Goal: Task Accomplishment & Management: Manage account settings

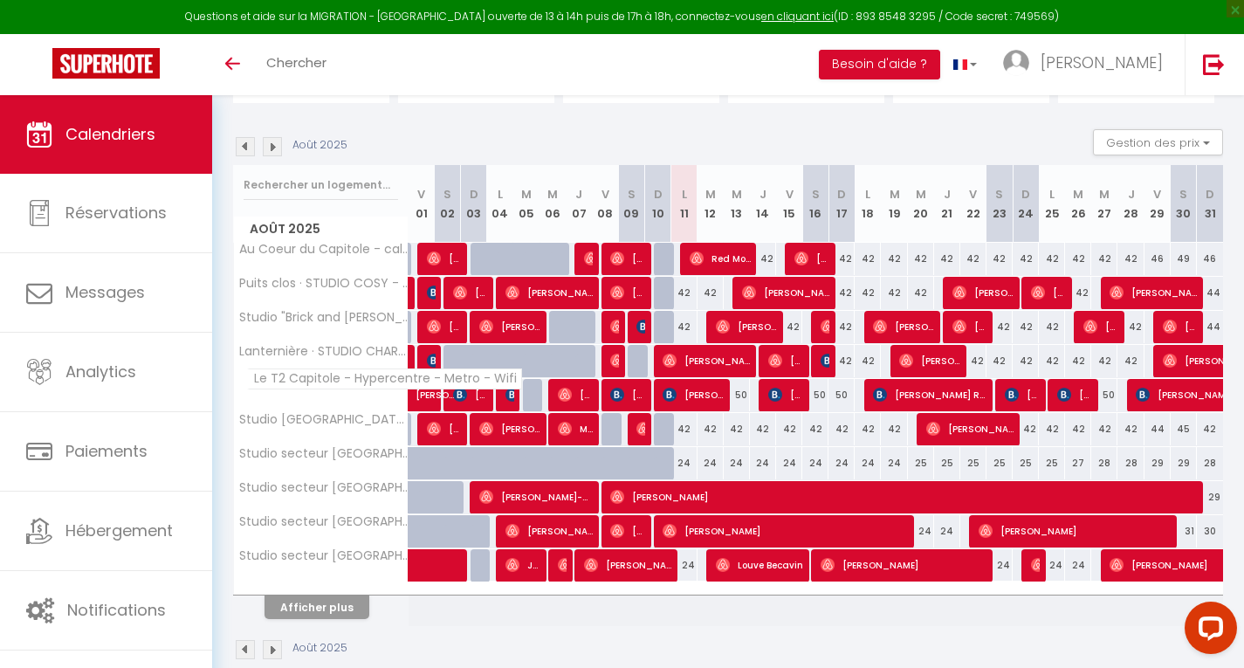
scroll to position [259, 0]
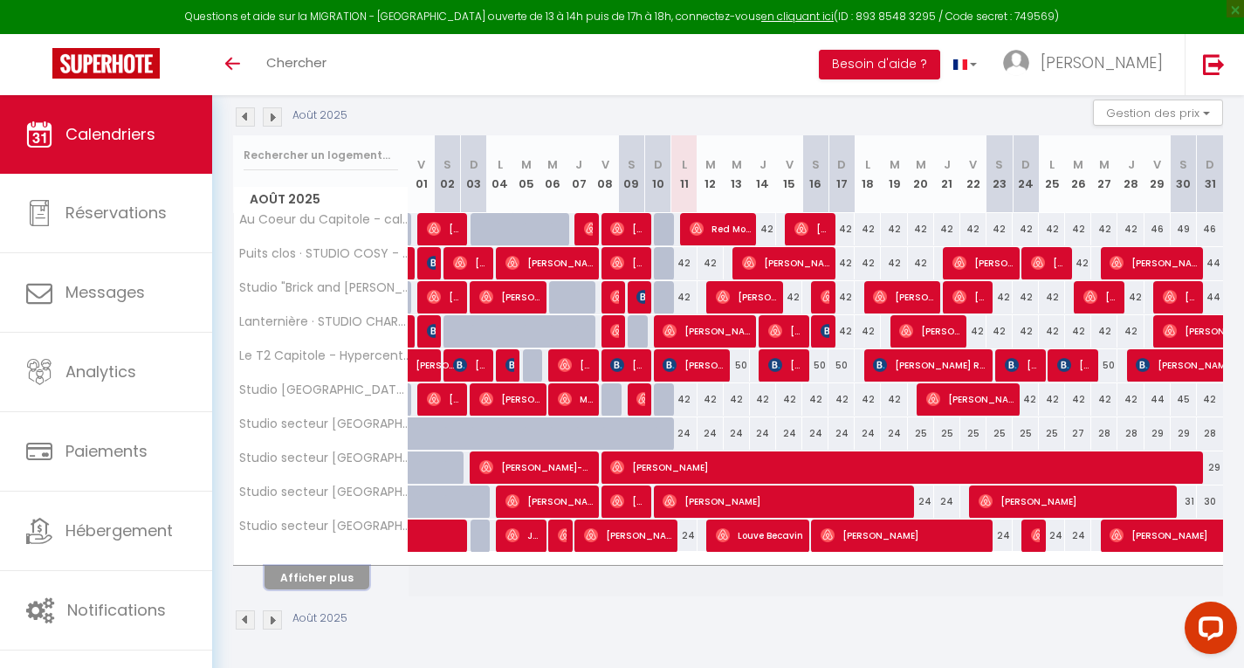
click at [317, 583] on button "Afficher plus" at bounding box center [317, 578] width 105 height 24
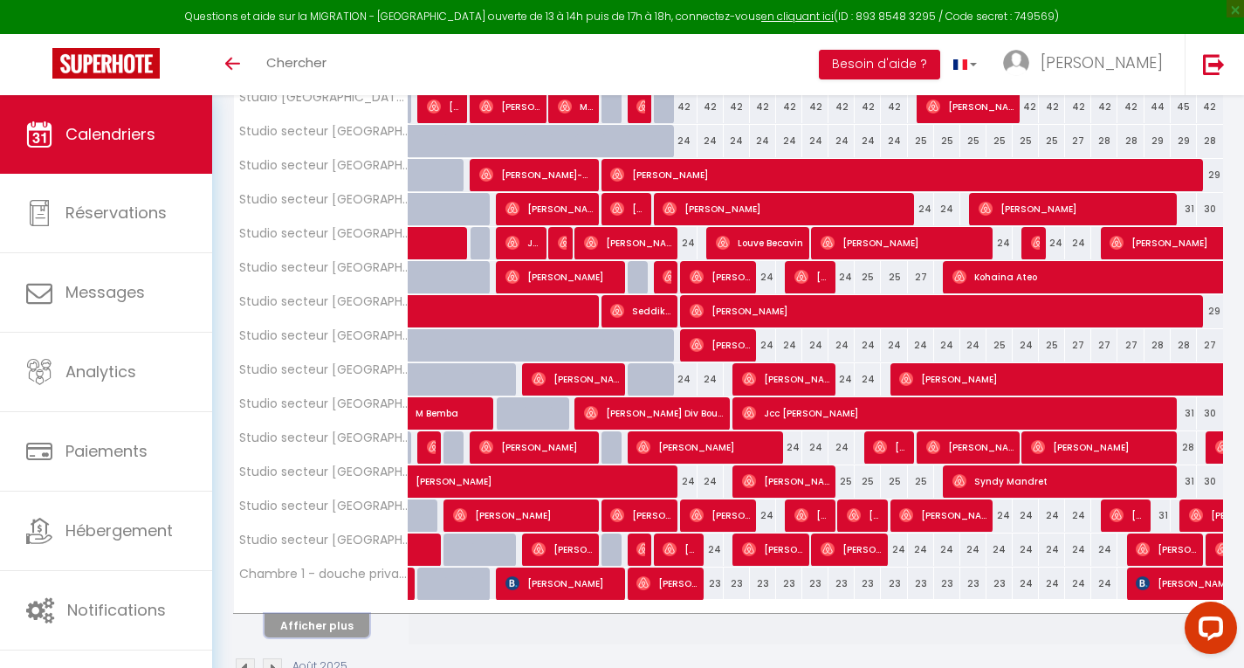
scroll to position [600, 0]
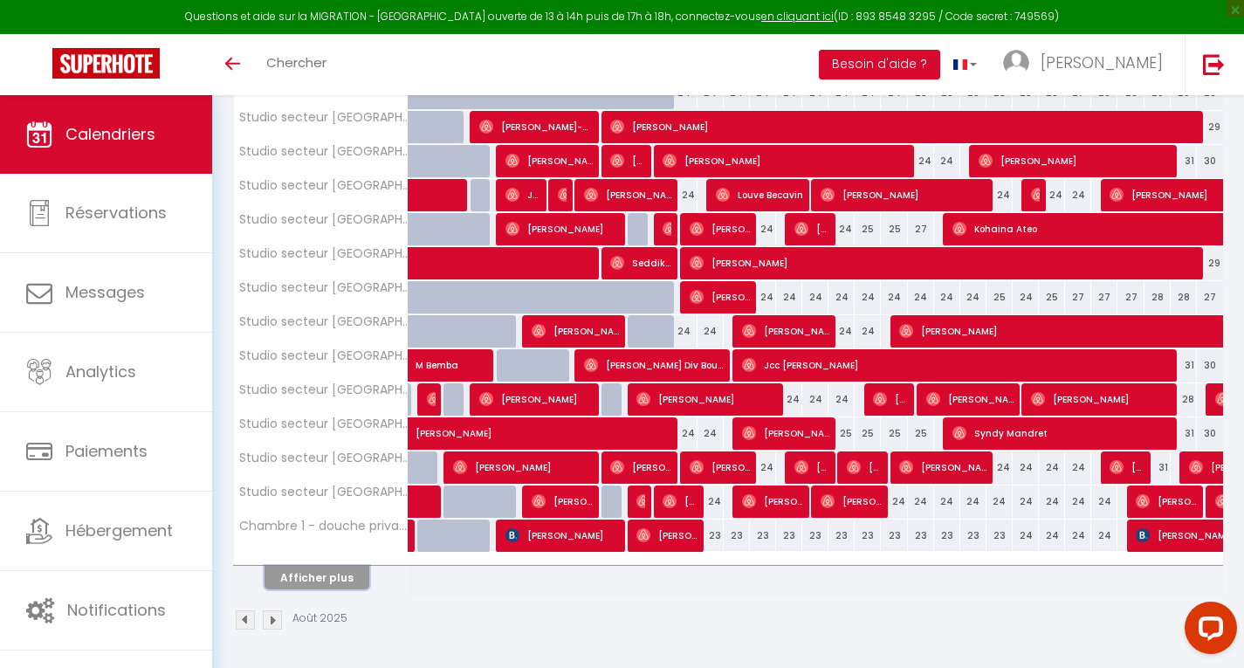
click at [322, 581] on button "Afficher plus" at bounding box center [317, 578] width 105 height 24
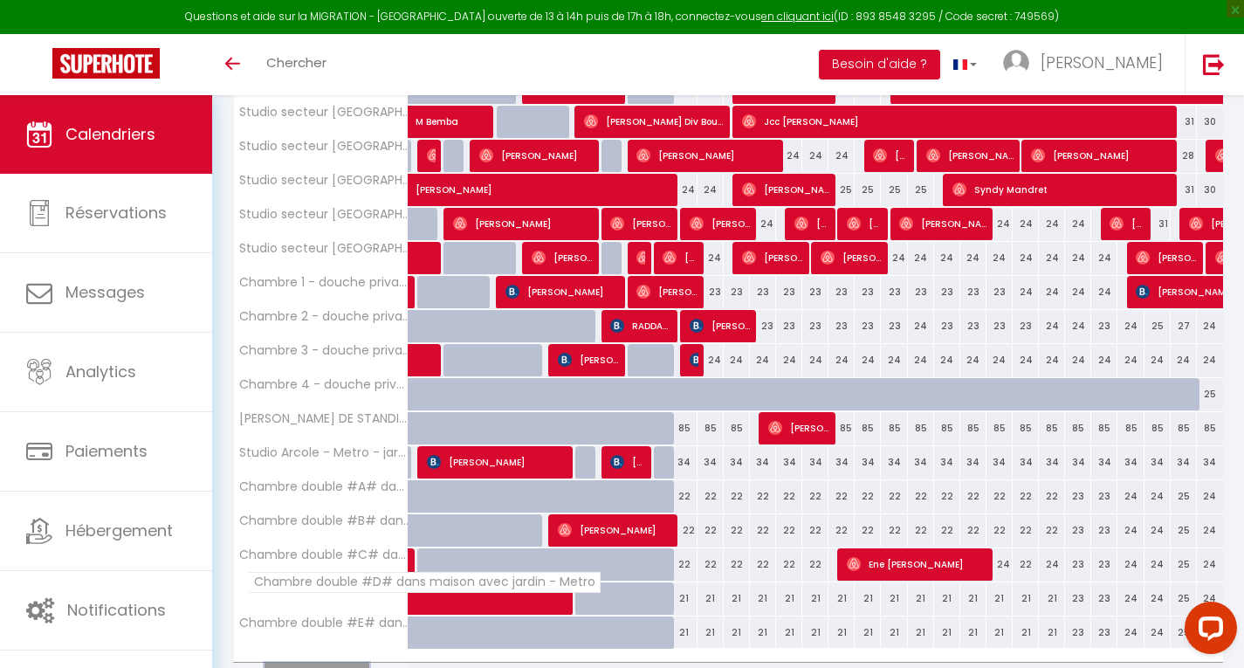
scroll to position [940, 0]
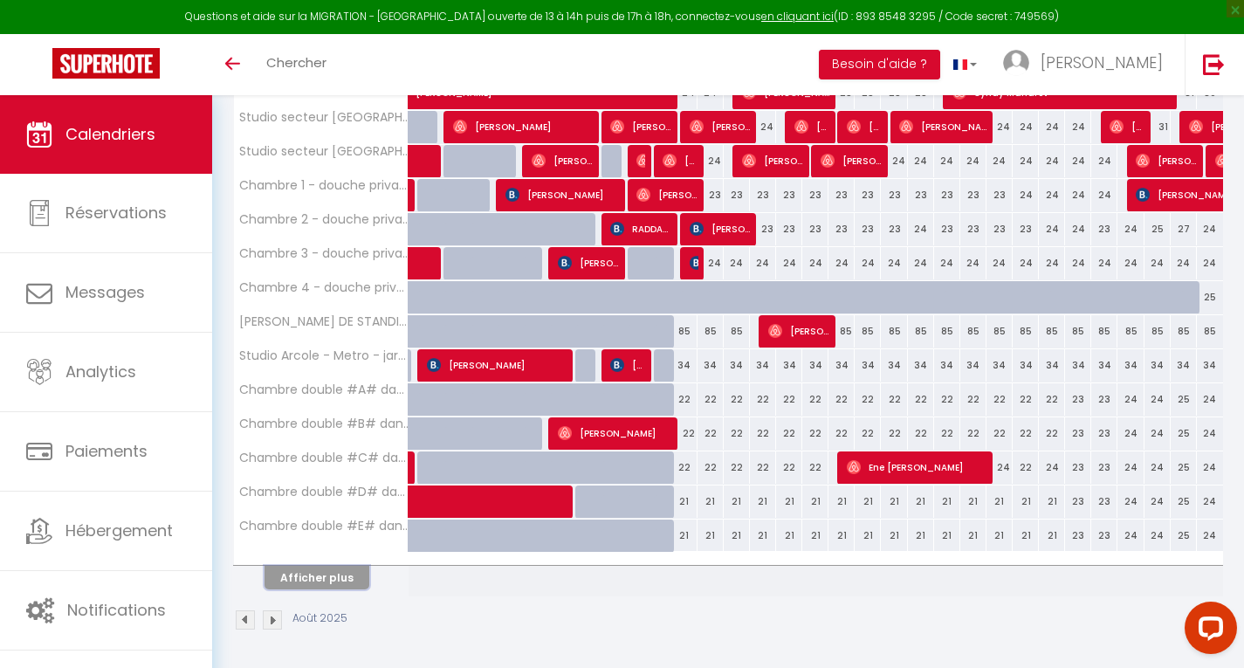
click at [341, 581] on button "Afficher plus" at bounding box center [317, 578] width 105 height 24
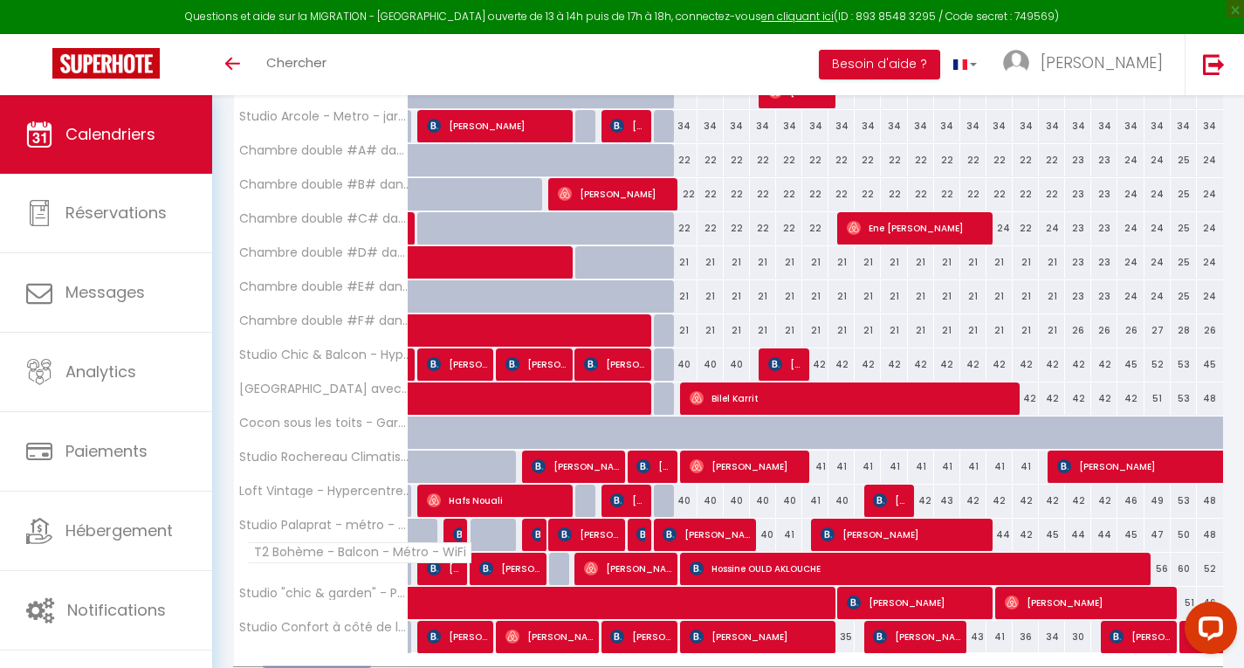
scroll to position [1281, 0]
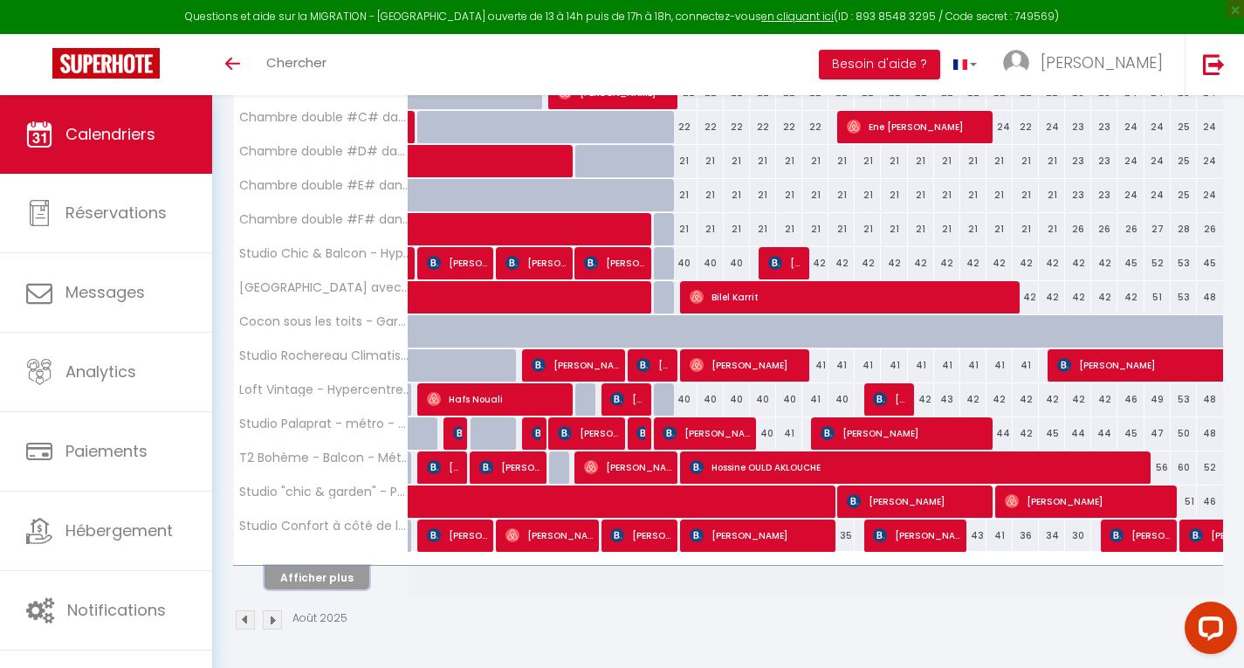
click at [327, 575] on button "Afficher plus" at bounding box center [317, 578] width 105 height 24
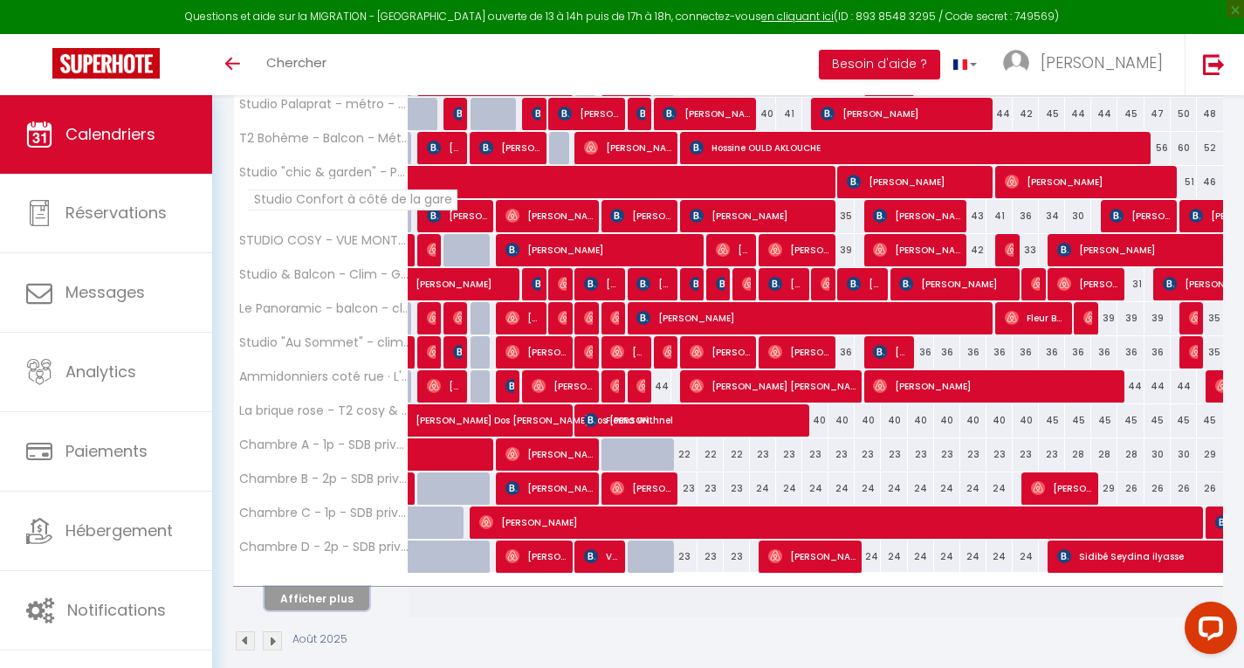
scroll to position [1606, 0]
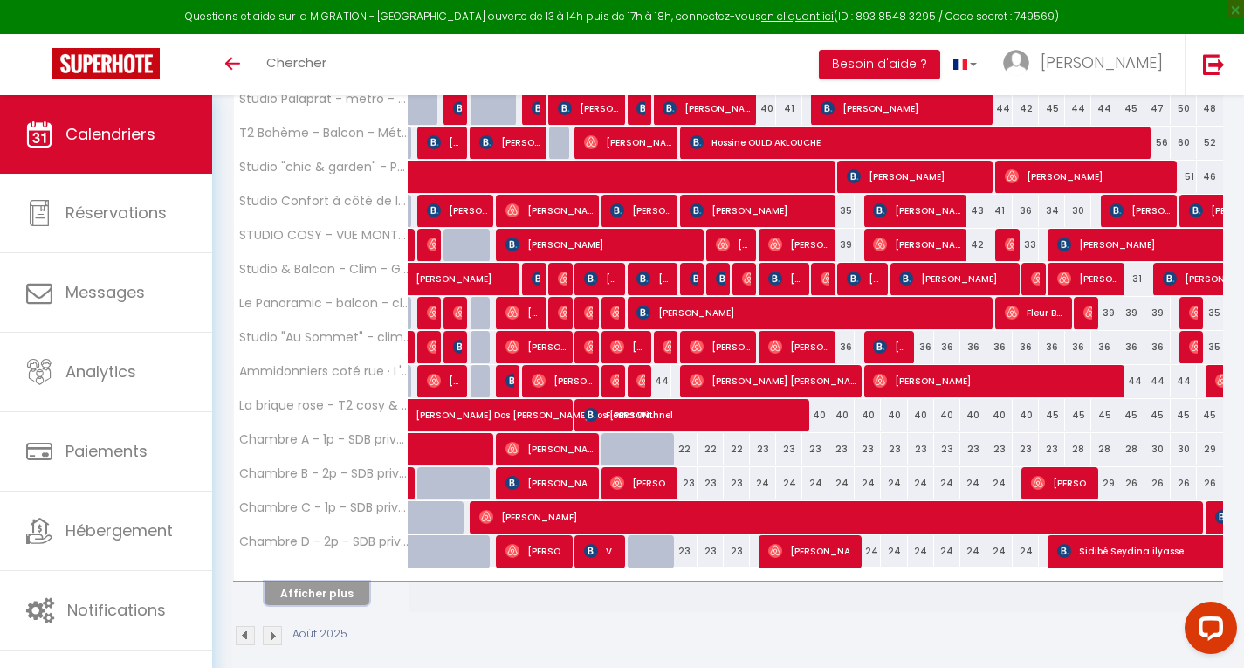
click at [330, 594] on button "Afficher plus" at bounding box center [317, 593] width 105 height 24
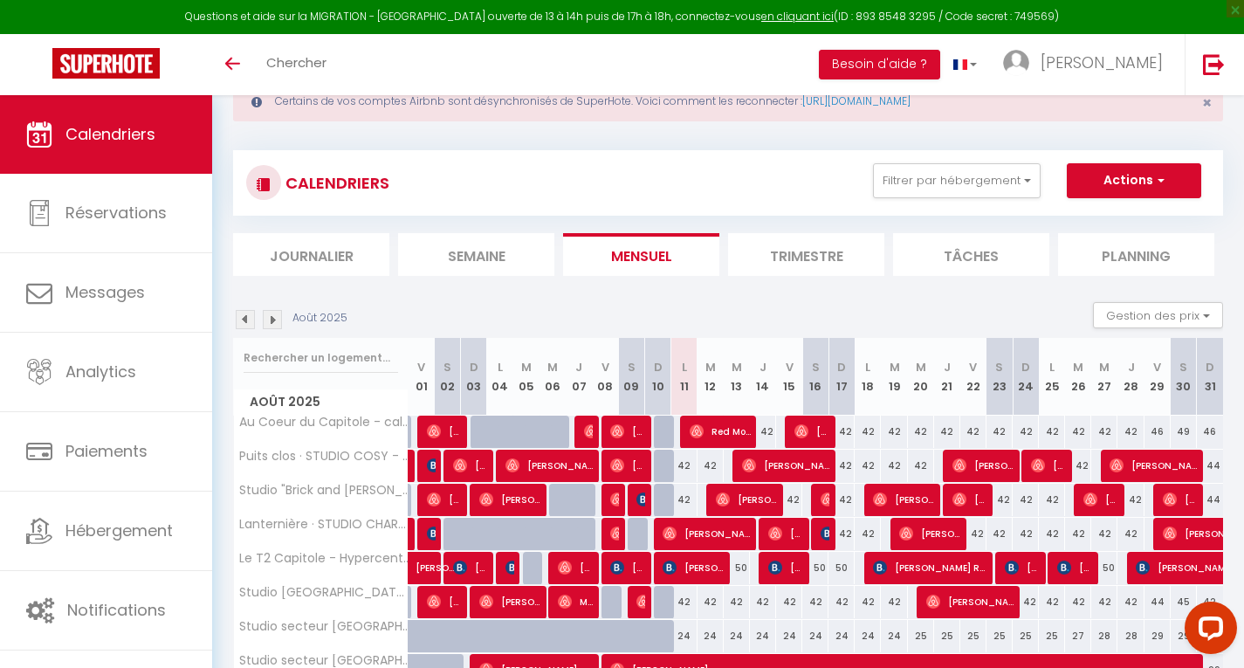
scroll to position [65, 0]
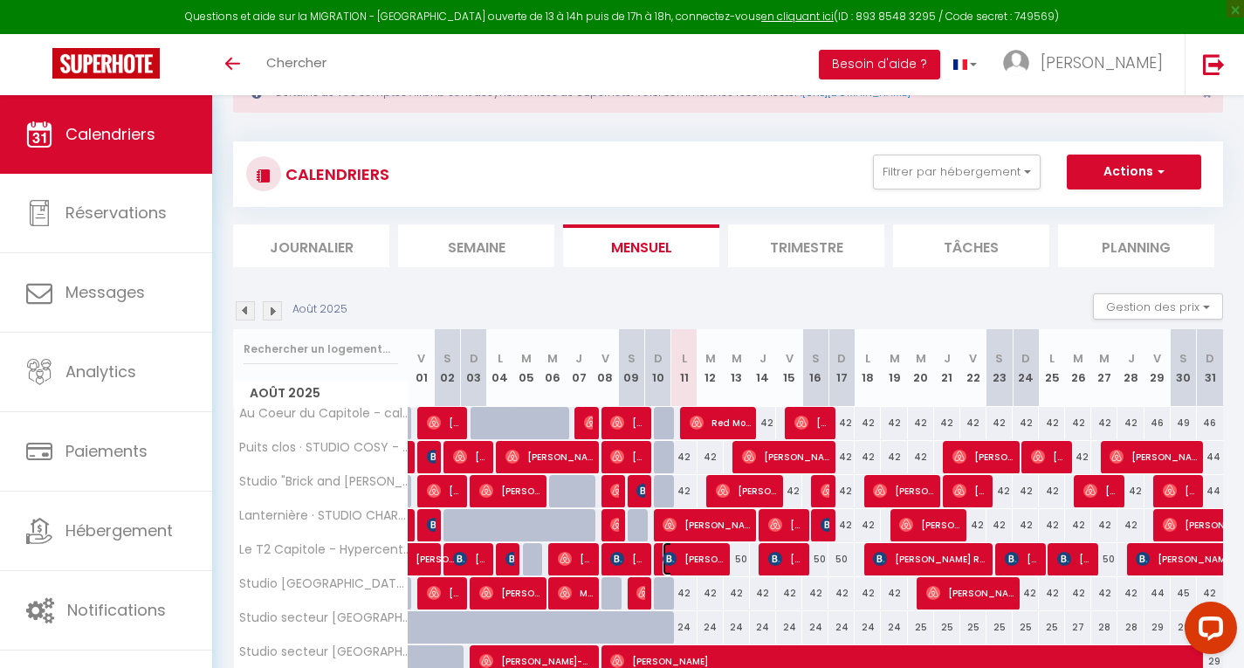
click at [705, 562] on span "[PERSON_NAME]" at bounding box center [693, 558] width 61 height 33
select select "OK"
select select "0"
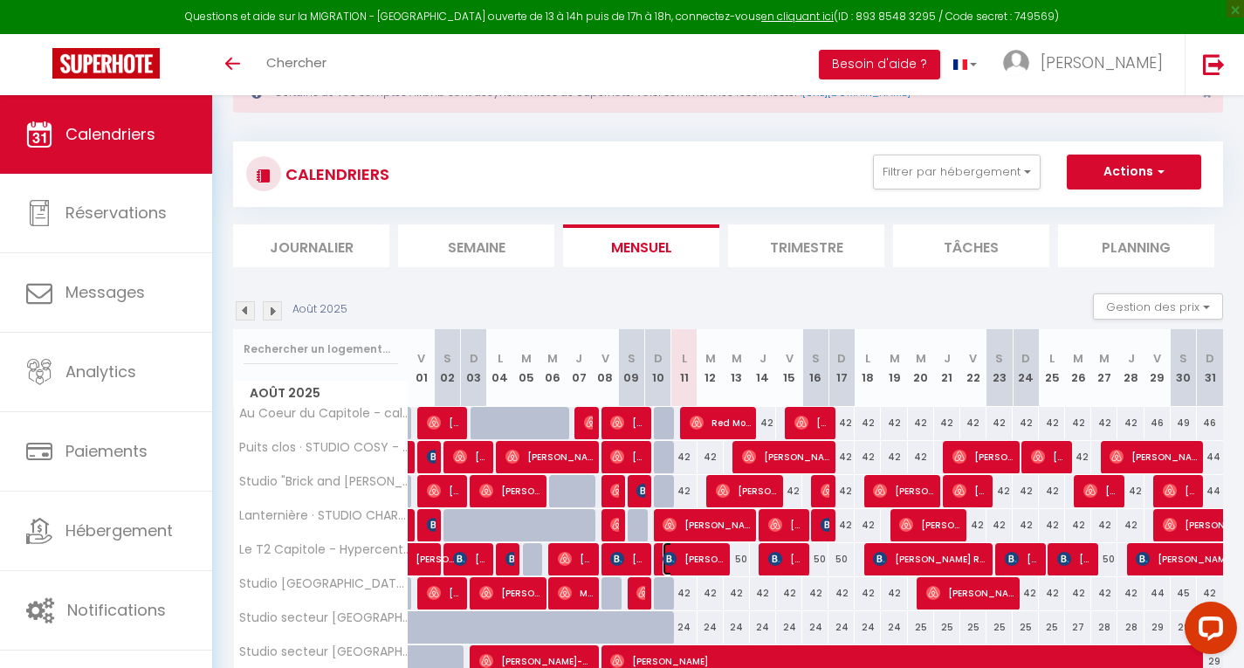
select select "1"
select select
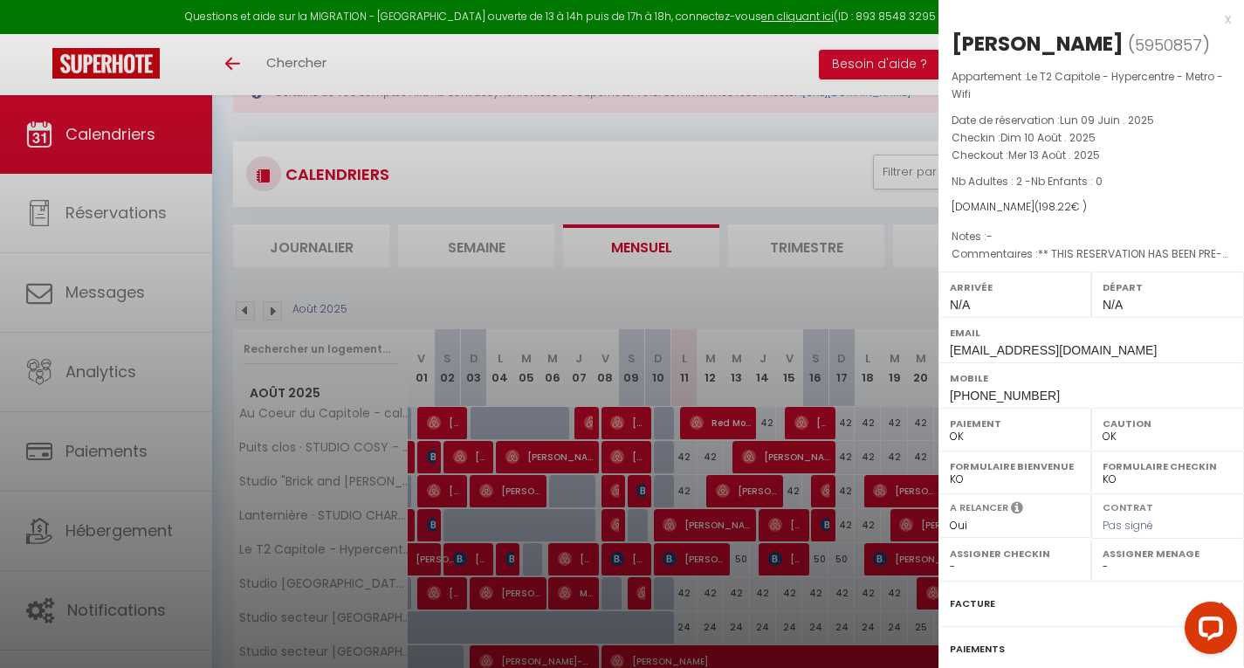
click at [705, 562] on div at bounding box center [622, 334] width 1244 height 668
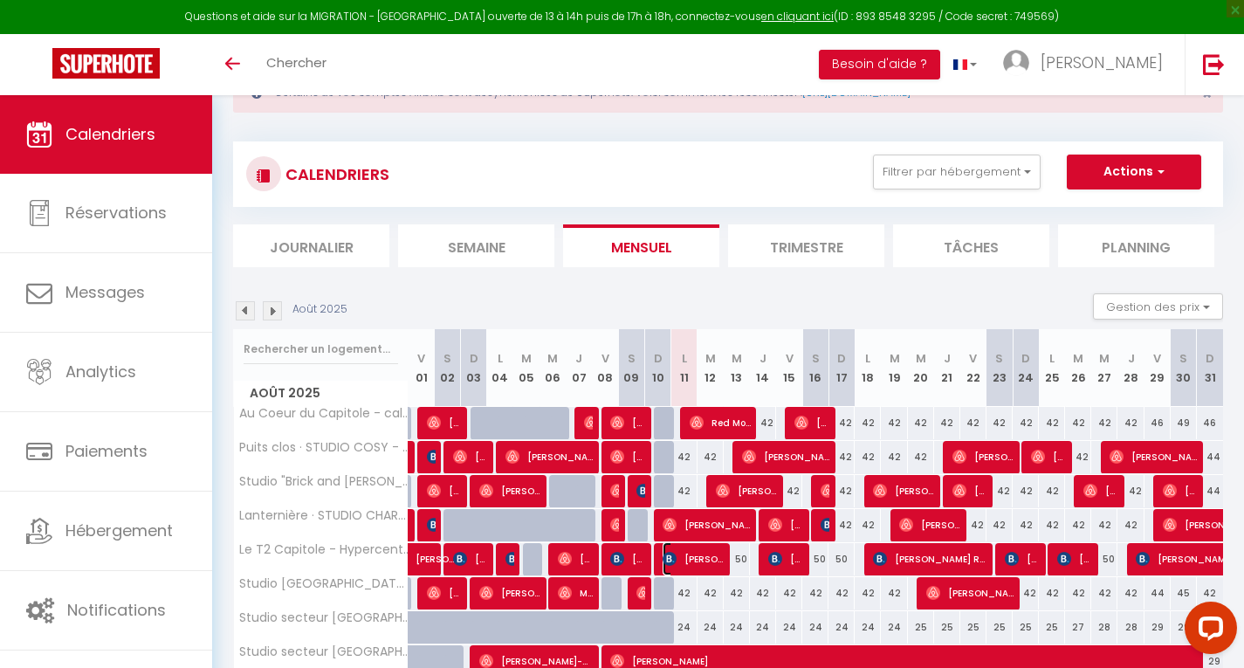
click at [700, 565] on span "[PERSON_NAME]" at bounding box center [693, 558] width 61 height 33
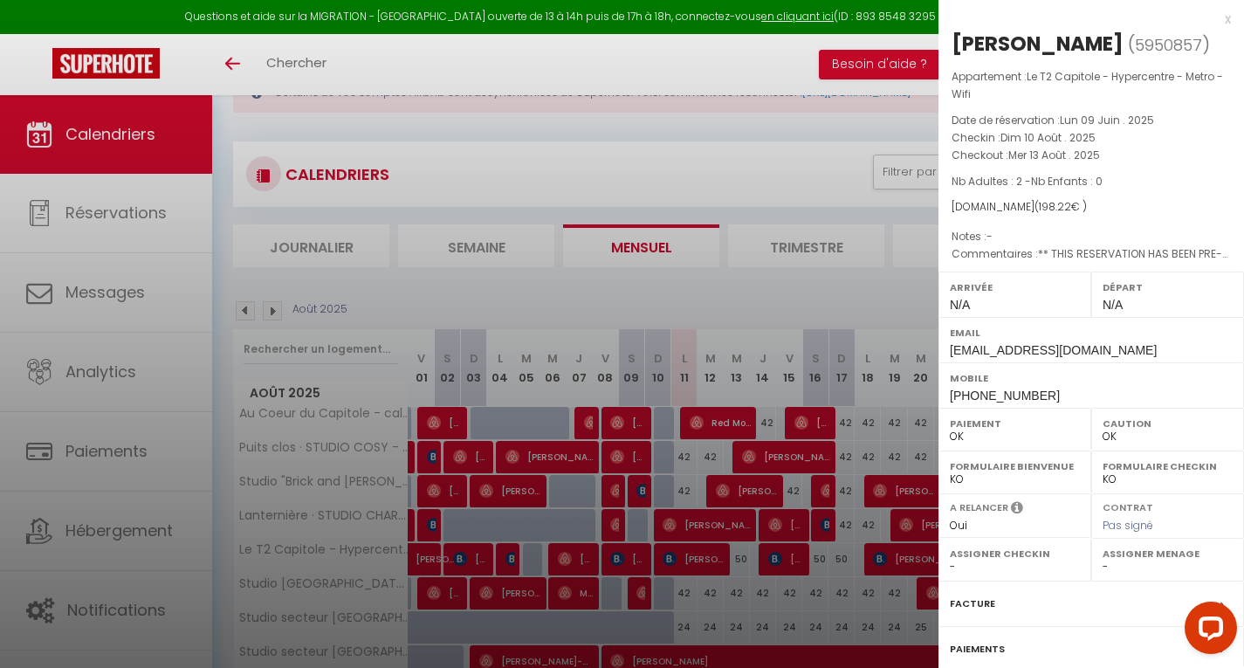
click at [864, 575] on div at bounding box center [622, 334] width 1244 height 668
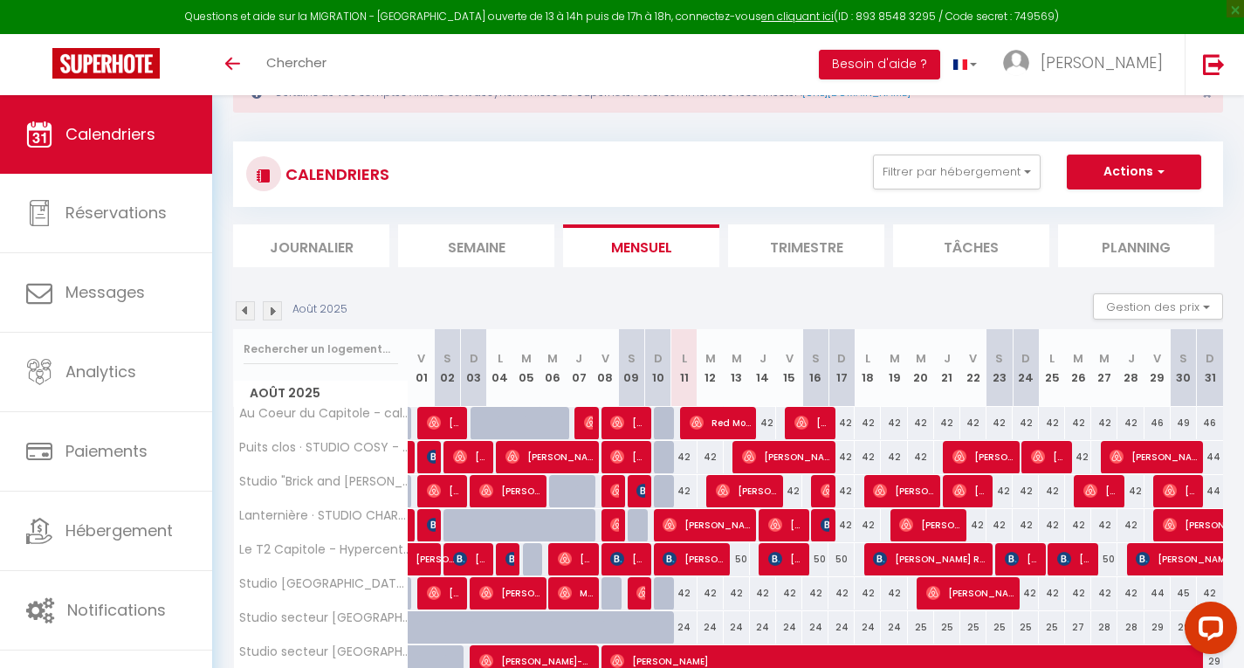
click at [860, 601] on div "42" at bounding box center [868, 593] width 26 height 32
type input "42"
type input "Lun 18 Août 2025"
type input "Mar 19 Août 2025"
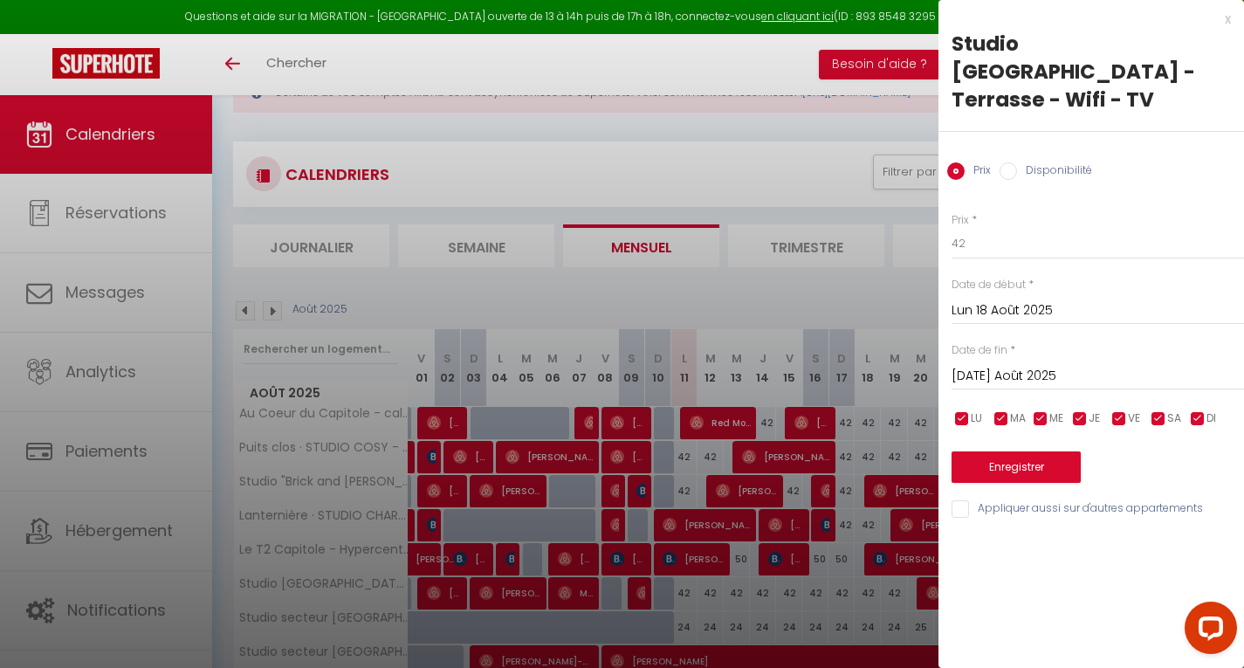
click at [893, 581] on div at bounding box center [622, 334] width 1244 height 668
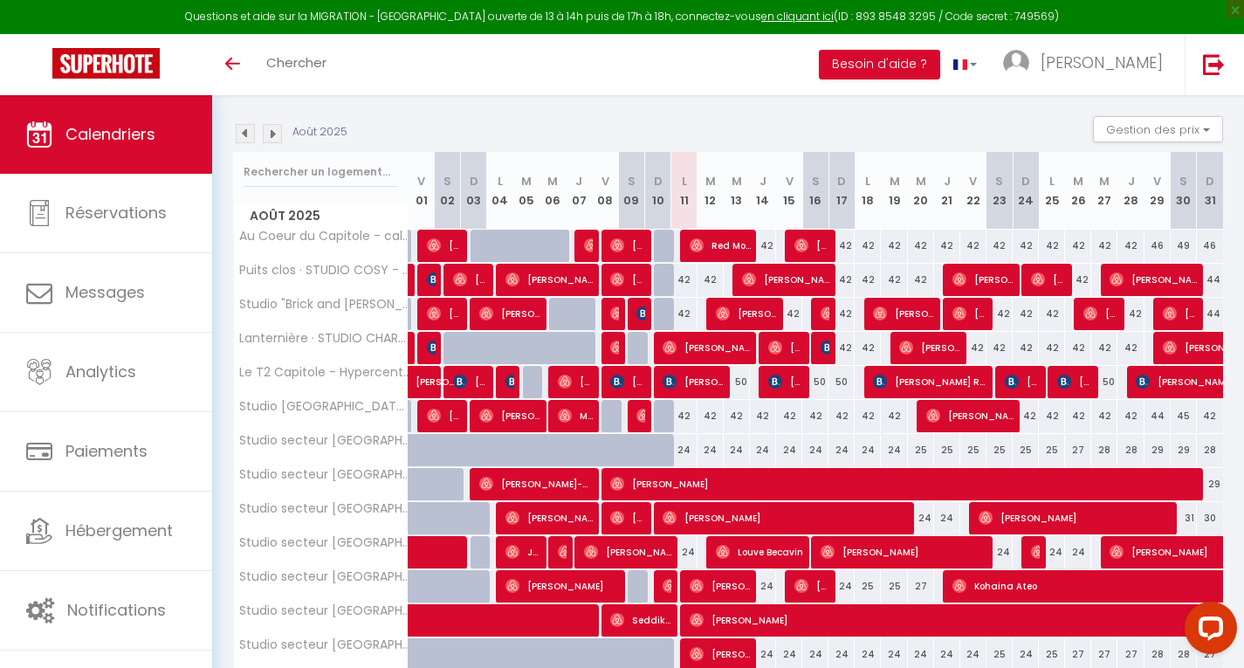
scroll to position [0, 0]
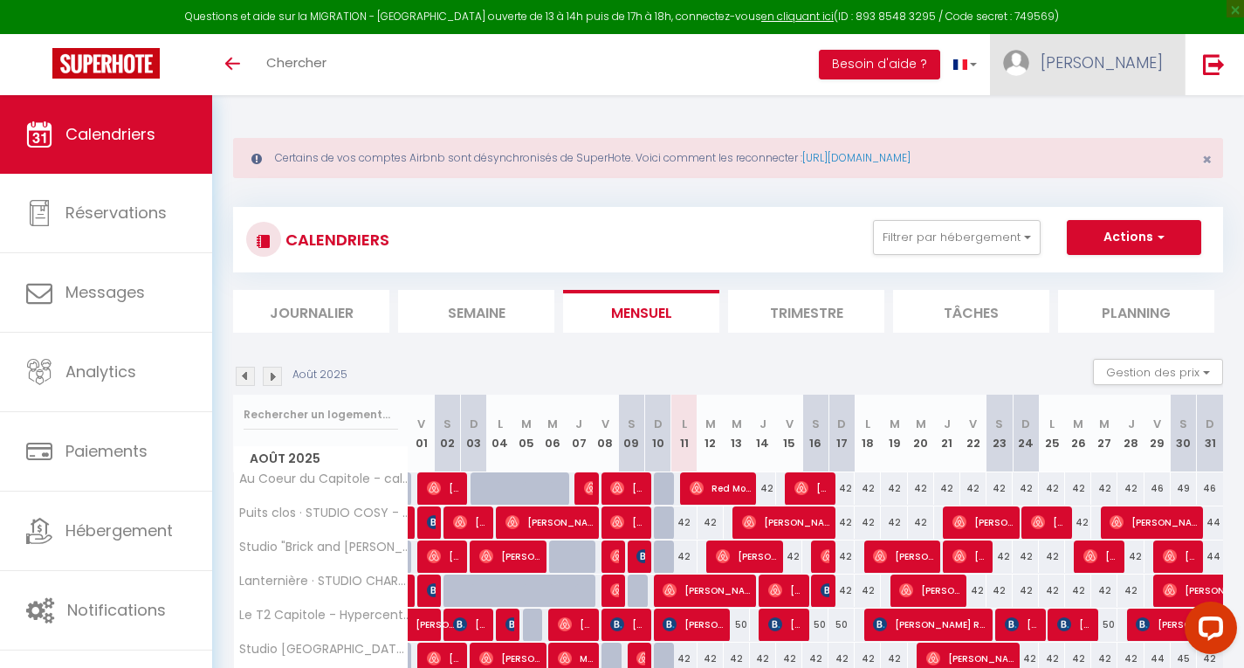
click at [1152, 57] on span "[PERSON_NAME]" at bounding box center [1102, 63] width 122 height 22
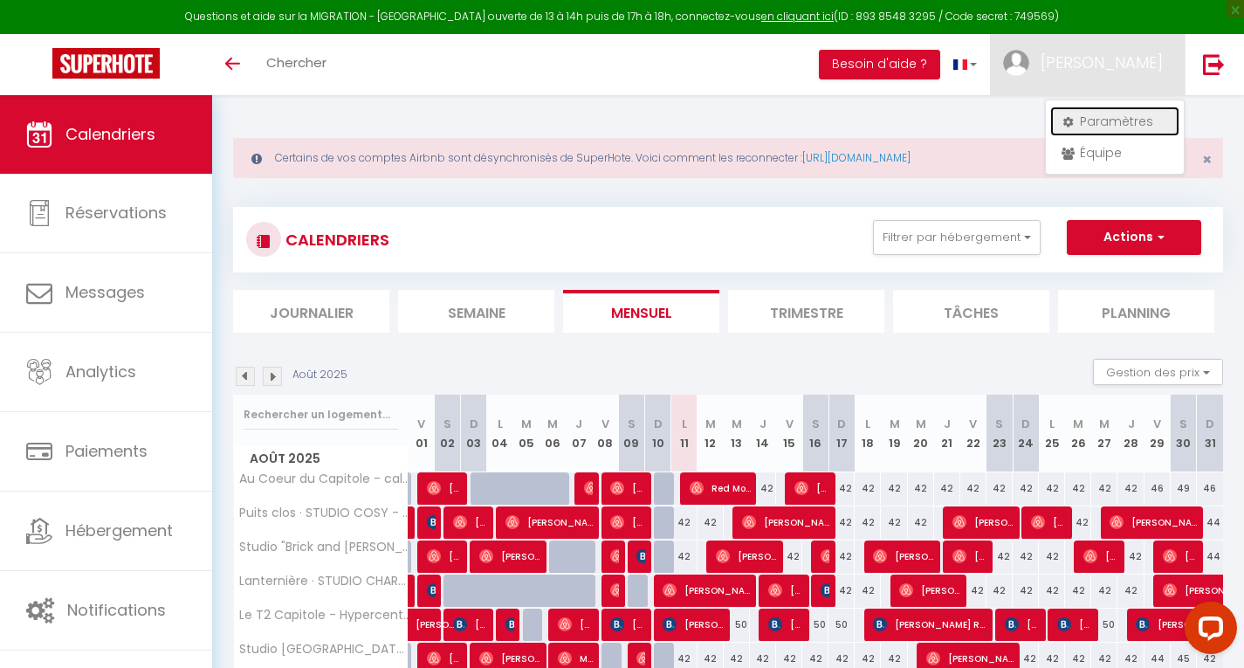
click at [1110, 120] on link "Paramètres" at bounding box center [1114, 122] width 129 height 30
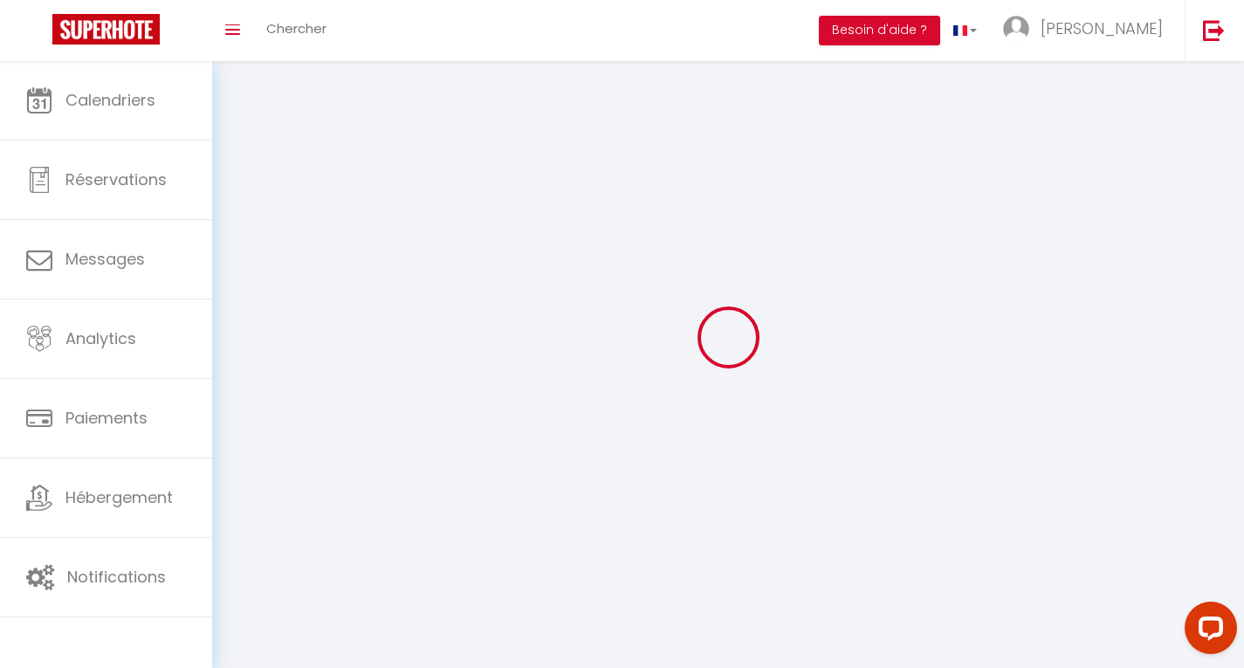
type input "[PERSON_NAME]"
type input "Corbizet"
type input "0645119448"
type input "7 route de Rieumes"
type input "31600"
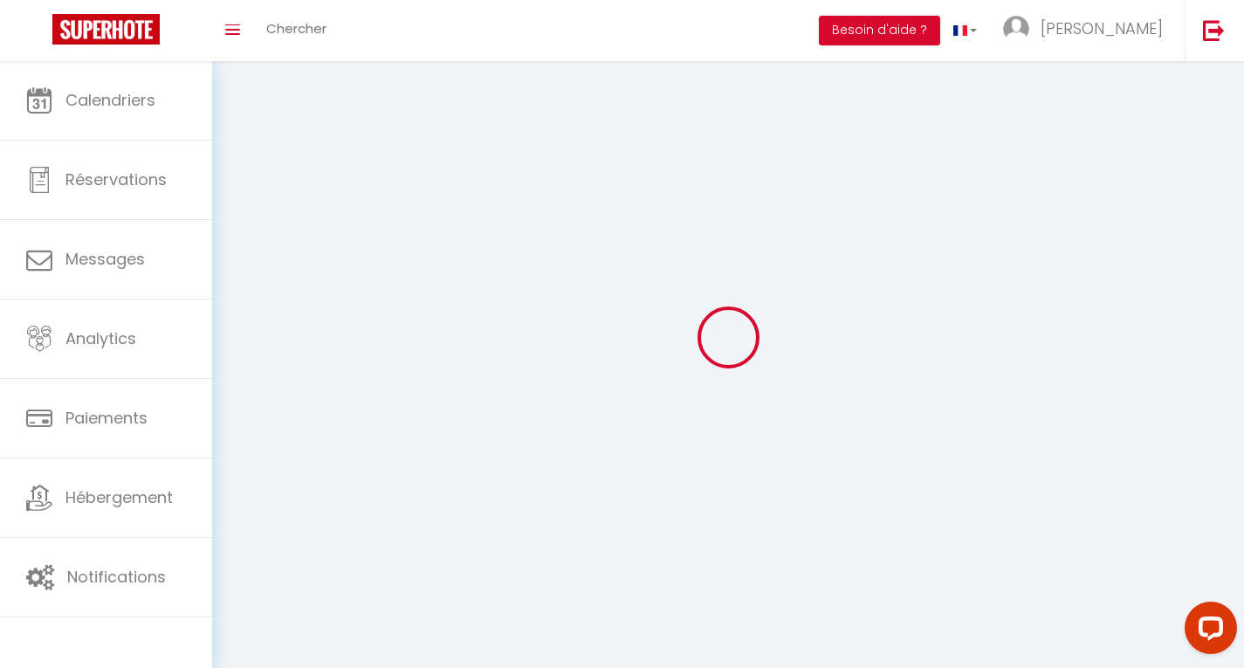
type input "Saint Clar de rivière"
type input "L4Szf5ce9HZoDB2TVErE9QCgm"
type input "vzDee8OLO83WQFFspJkNZtYju"
type input "https://app.superhote.com/#/get-available-rentals/vzDee8OLO83WQFFspJkNZtYju"
type input "FO27250"
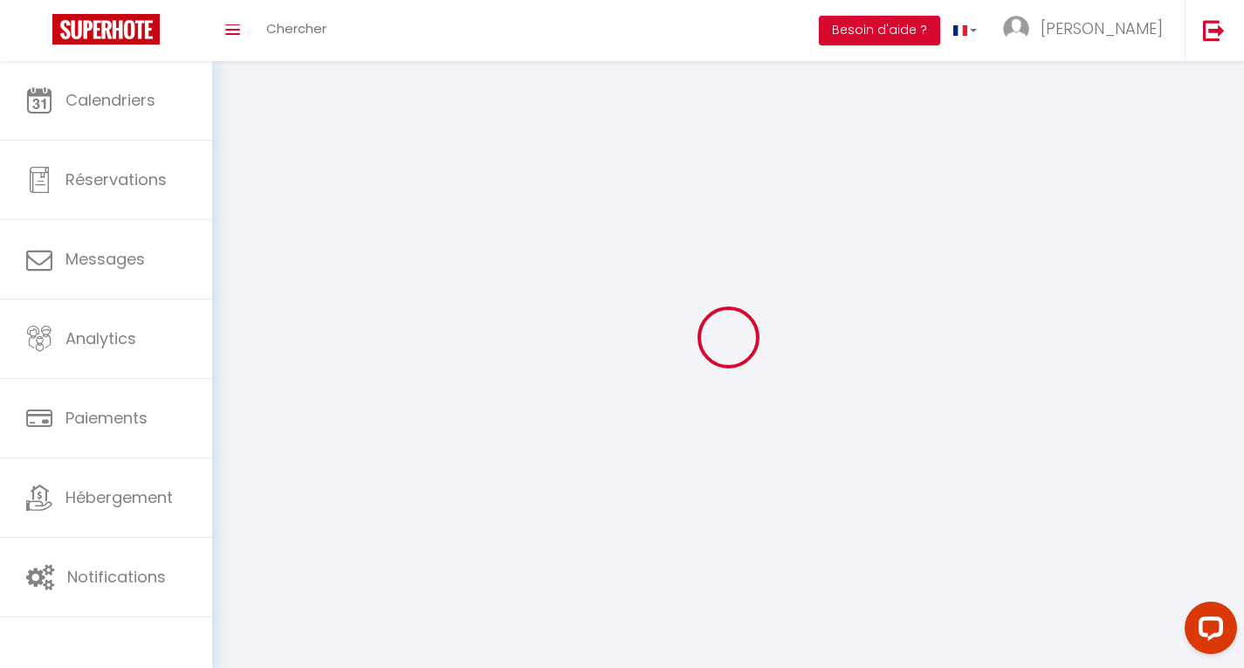
select select "28"
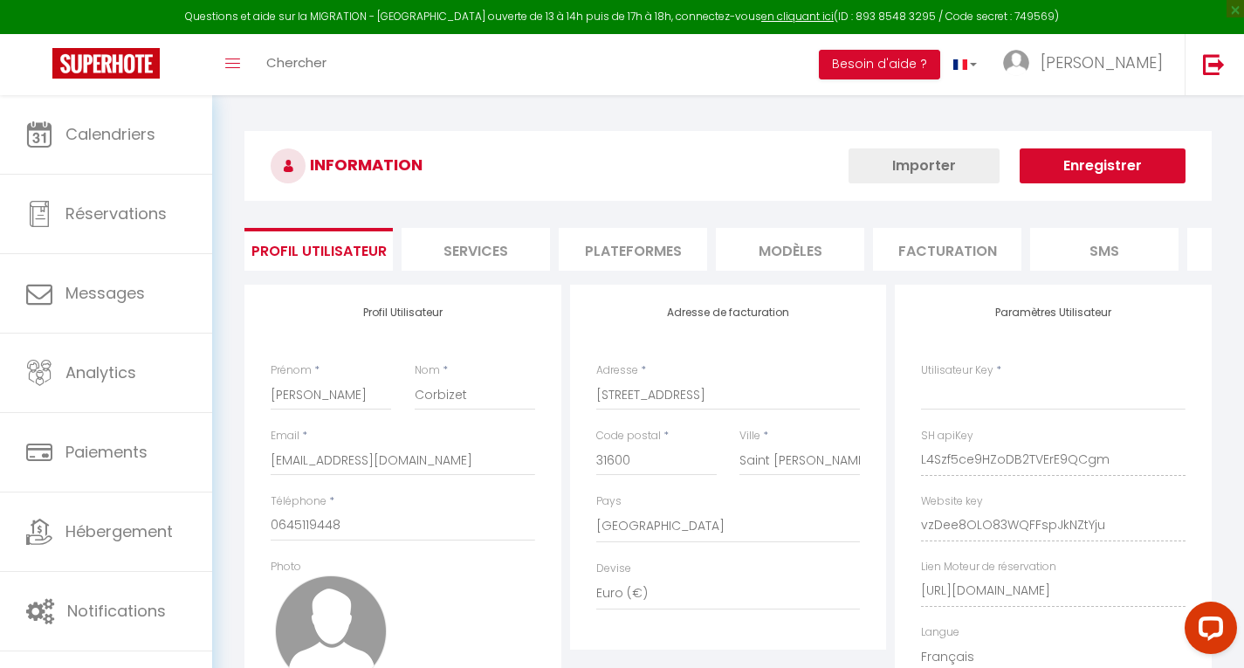
type input "L4Szf5ce9HZoDB2TVErE9QCgm"
type input "vzDee8OLO83WQFFspJkNZtYju"
type input "https://app.superhote.com/#/get-available-rentals/vzDee8OLO83WQFFspJkNZtYju"
select select "fr"
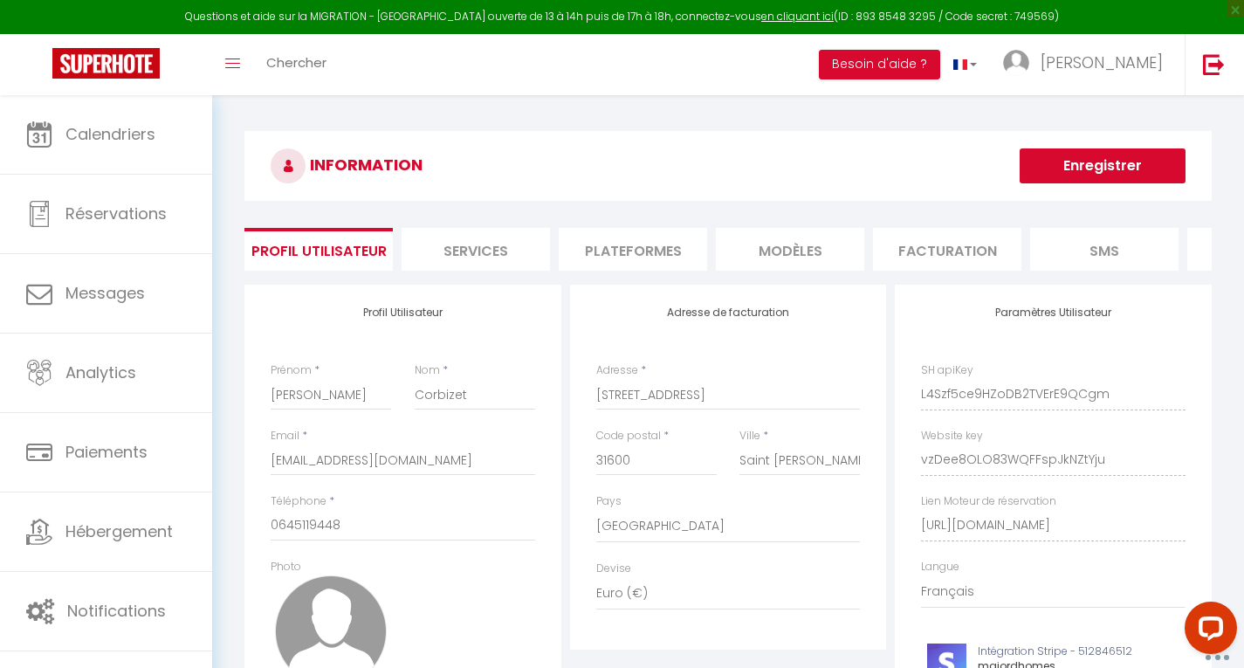
click at [666, 247] on li "Plateformes" at bounding box center [633, 249] width 148 height 43
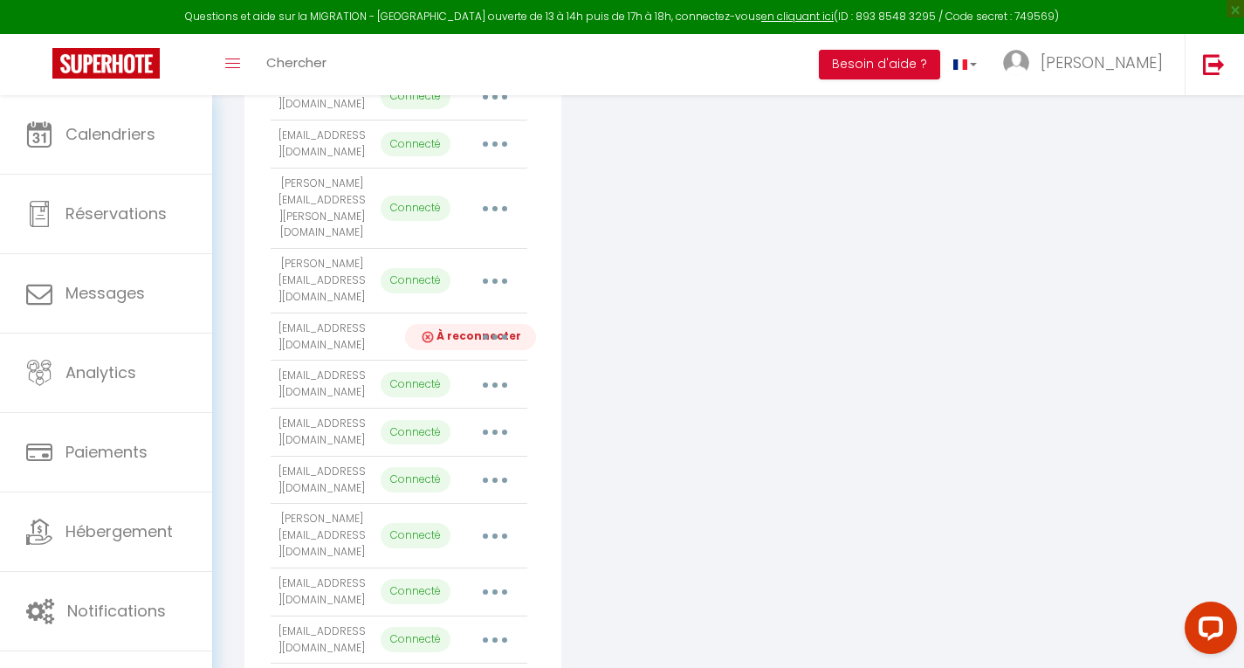
scroll to position [695, 0]
click at [493, 320] on button "button" at bounding box center [495, 334] width 49 height 28
click at [709, 426] on div "Connecter Google Vacation Rentals" at bounding box center [729, 398] width 326 height 1616
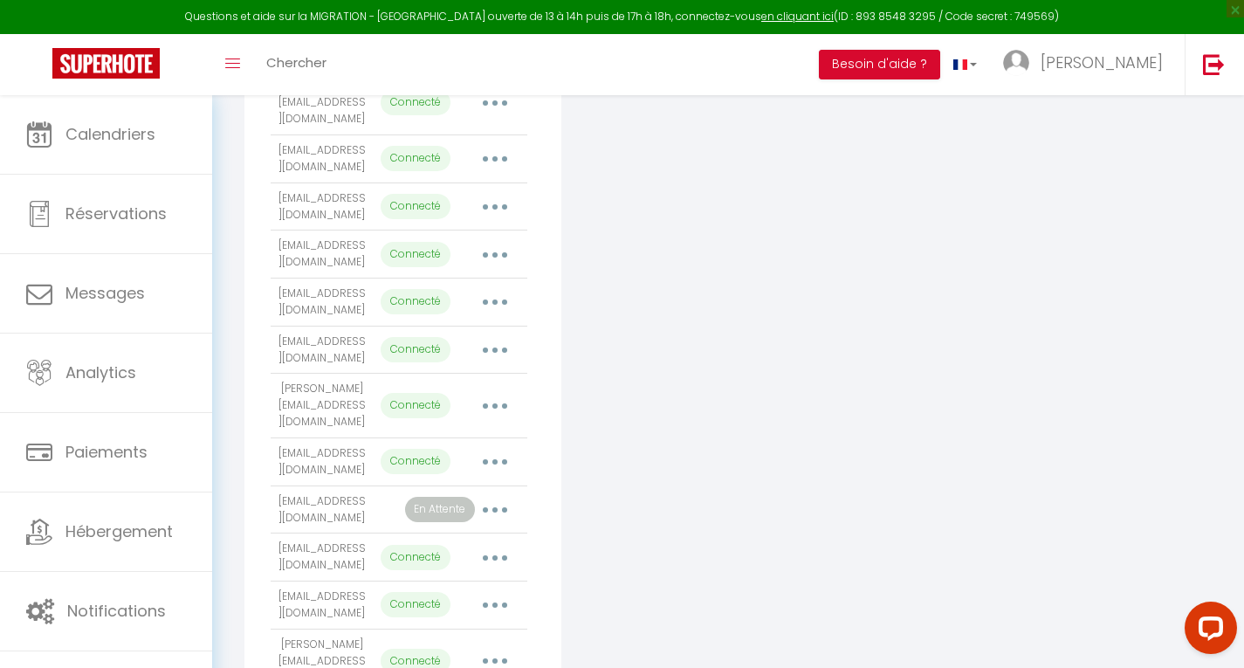
scroll to position [1229, 0]
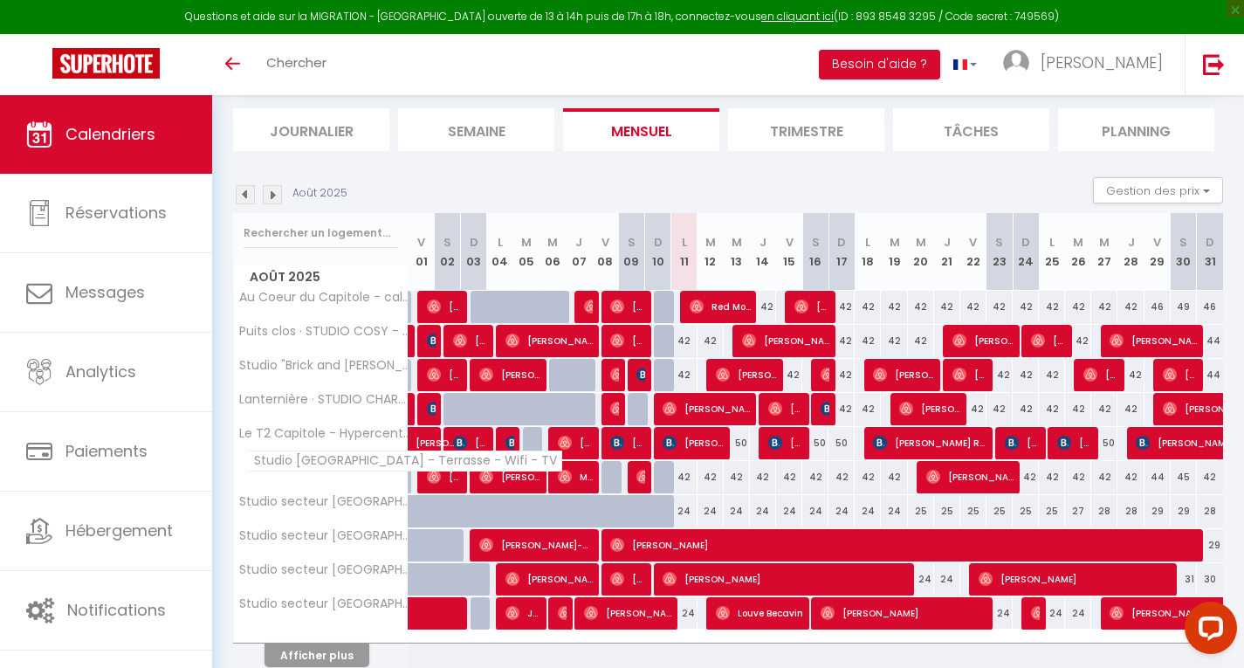
scroll to position [182, 0]
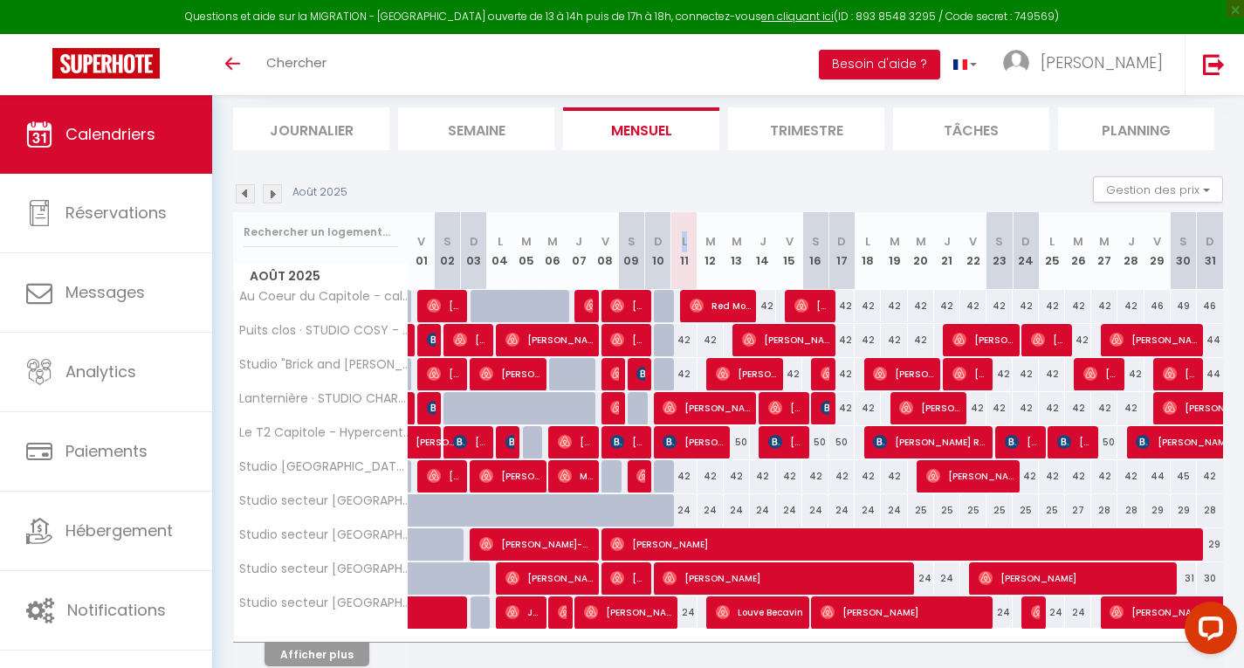
drag, startPoint x: 688, startPoint y: 250, endPoint x: 673, endPoint y: 246, distance: 15.2
click at [673, 246] on th "L 11" at bounding box center [684, 251] width 26 height 78
click at [681, 263] on th "L 11" at bounding box center [684, 251] width 26 height 78
drag, startPoint x: 706, startPoint y: 258, endPoint x: 680, endPoint y: 266, distance: 27.3
click at [679, 266] on tr "Août 2025 V 01 S 02 D 03 L 04 M 05 M 06 J 07 V 08 S 09 D 10 L 11 M 12 M 13 J 14…" at bounding box center [729, 251] width 990 height 78
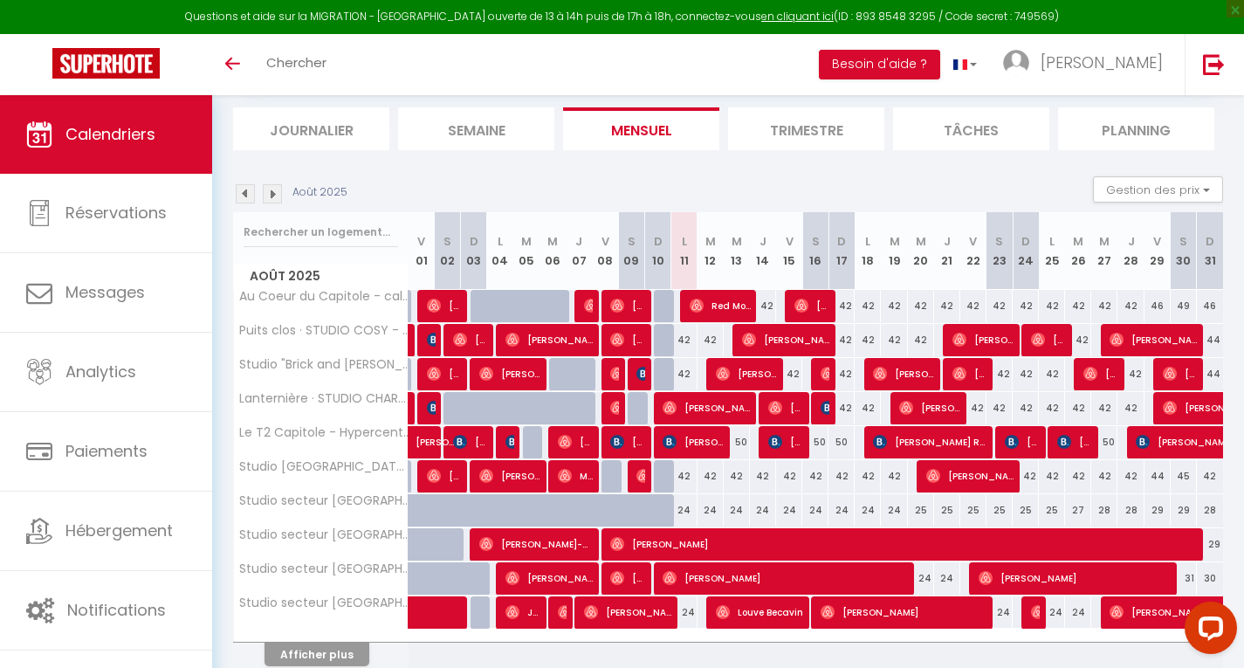
click at [698, 265] on th "M 12" at bounding box center [711, 251] width 26 height 78
click at [715, 259] on th "M 12" at bounding box center [711, 251] width 26 height 78
click at [334, 645] on button "Afficher plus" at bounding box center [317, 655] width 105 height 24
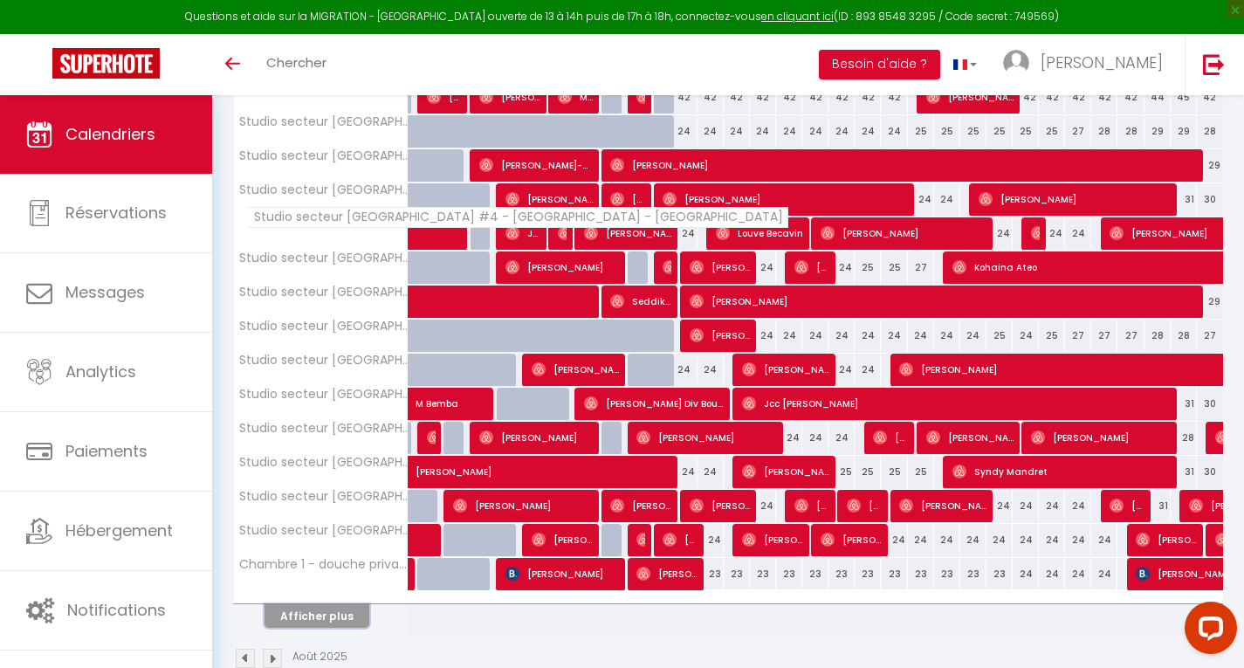
scroll to position [600, 0]
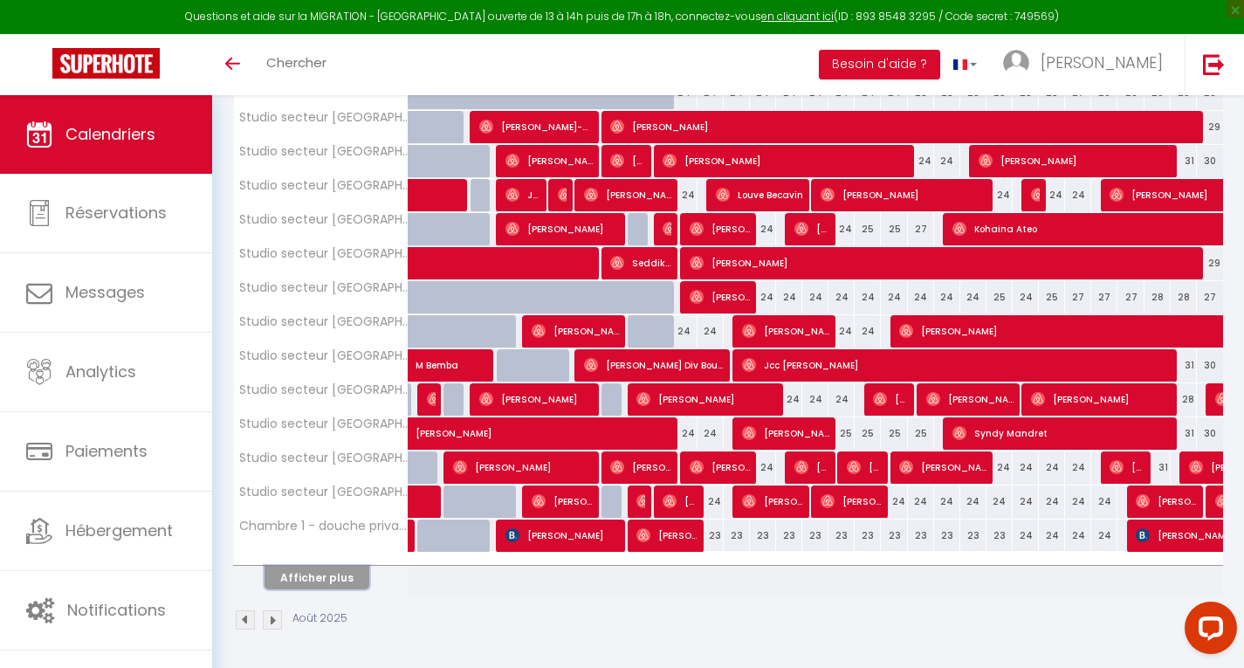
click at [313, 579] on button "Afficher plus" at bounding box center [317, 578] width 105 height 24
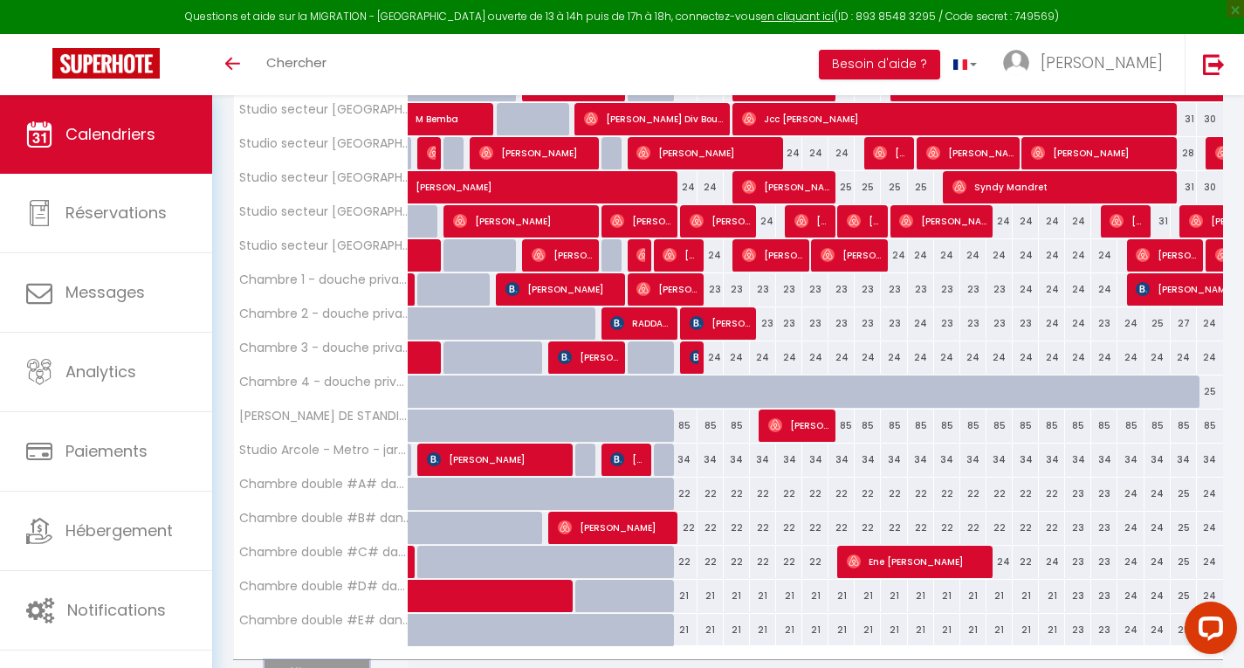
scroll to position [940, 0]
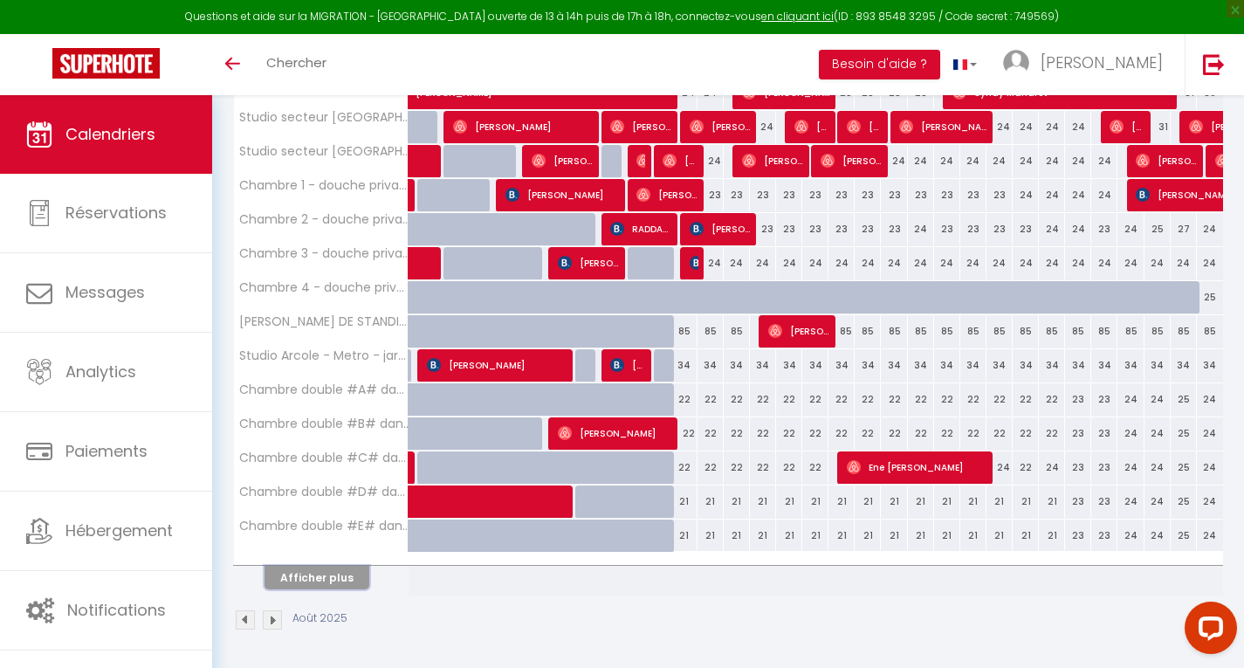
click at [301, 570] on button "Afficher plus" at bounding box center [317, 578] width 105 height 24
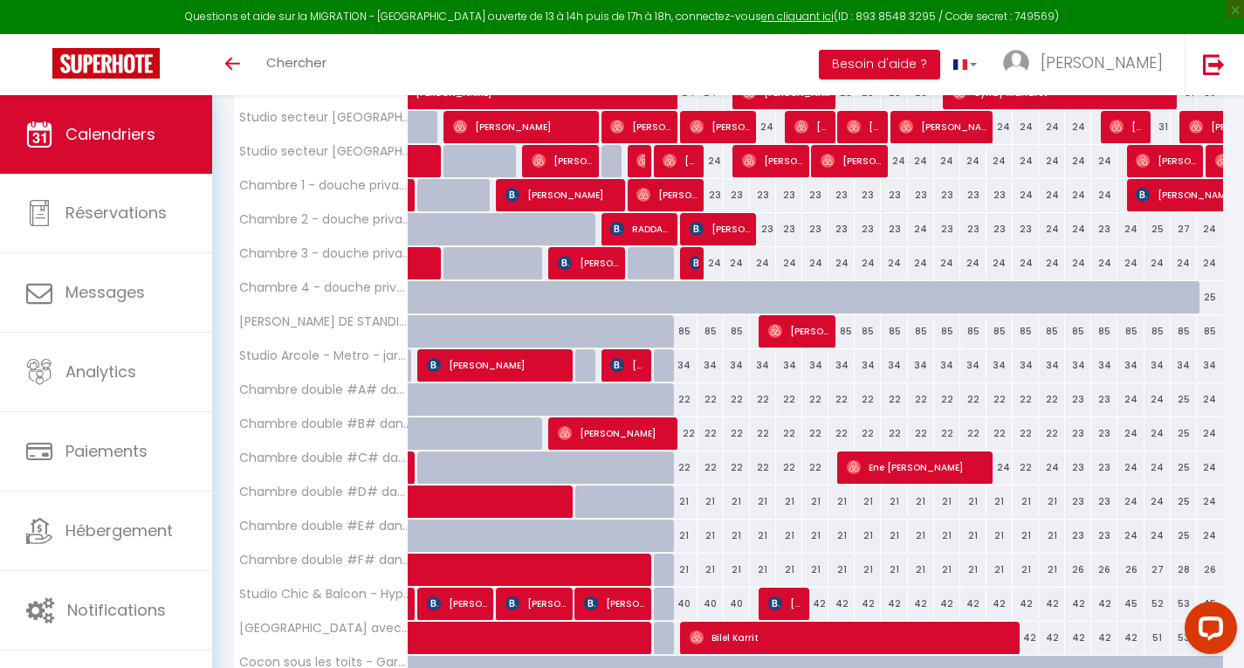
scroll to position [1281, 0]
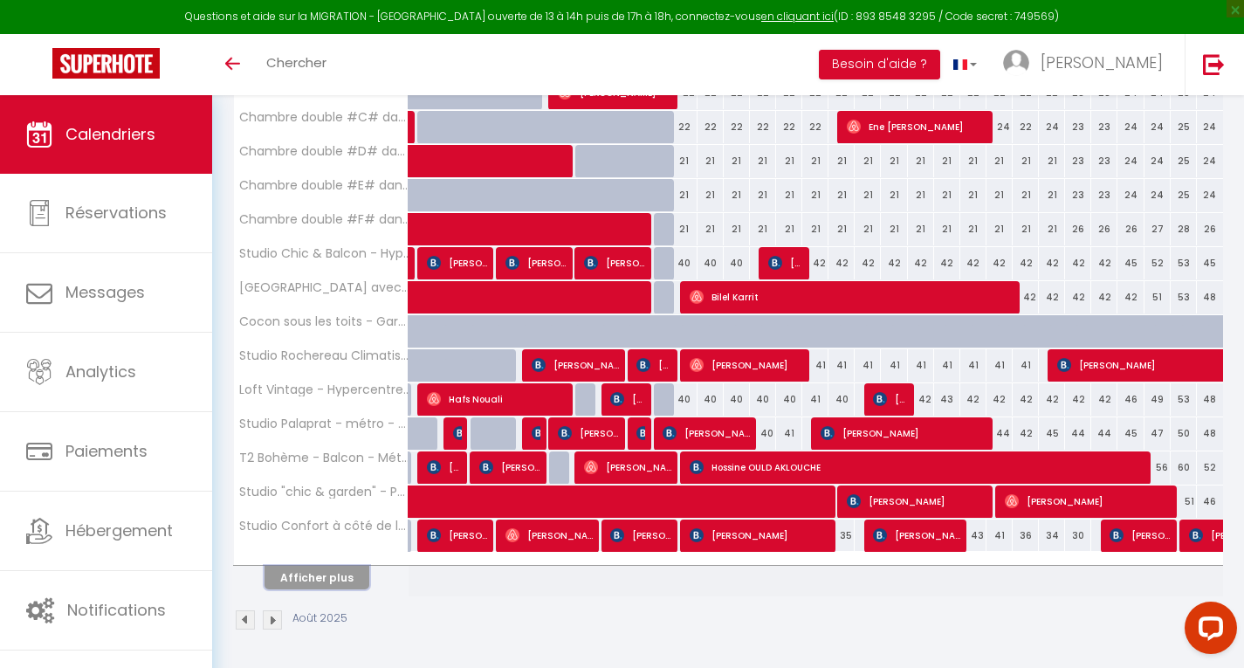
click at [320, 566] on button "Afficher plus" at bounding box center [317, 578] width 105 height 24
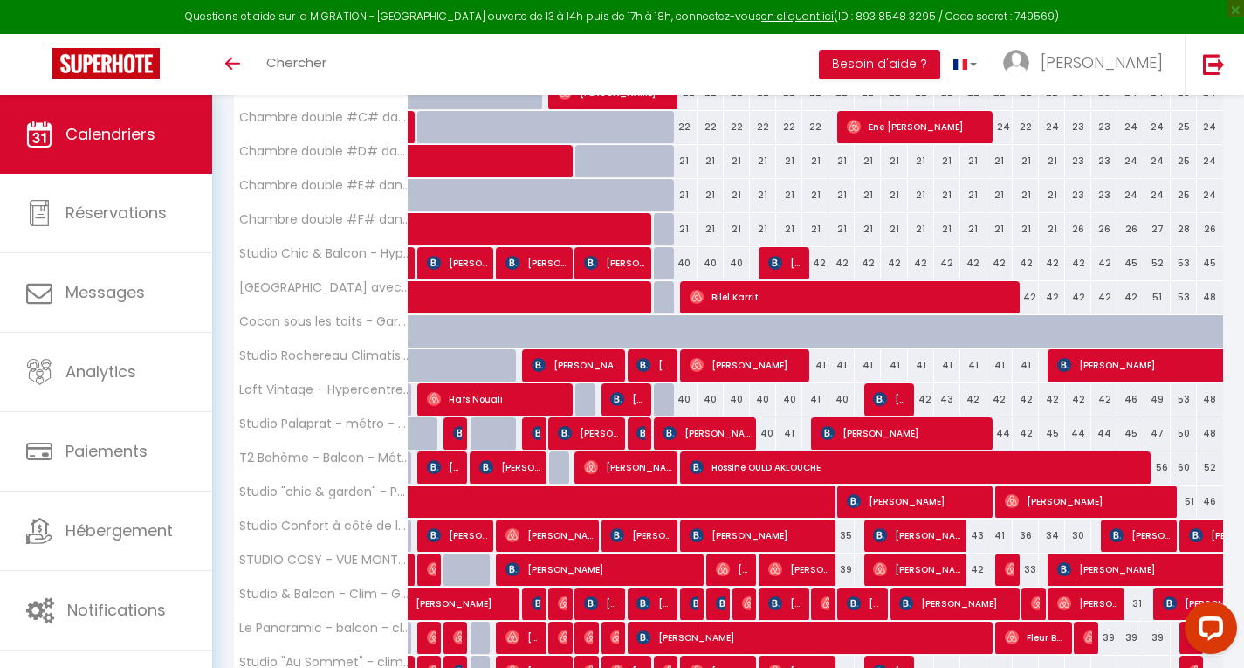
scroll to position [1621, 0]
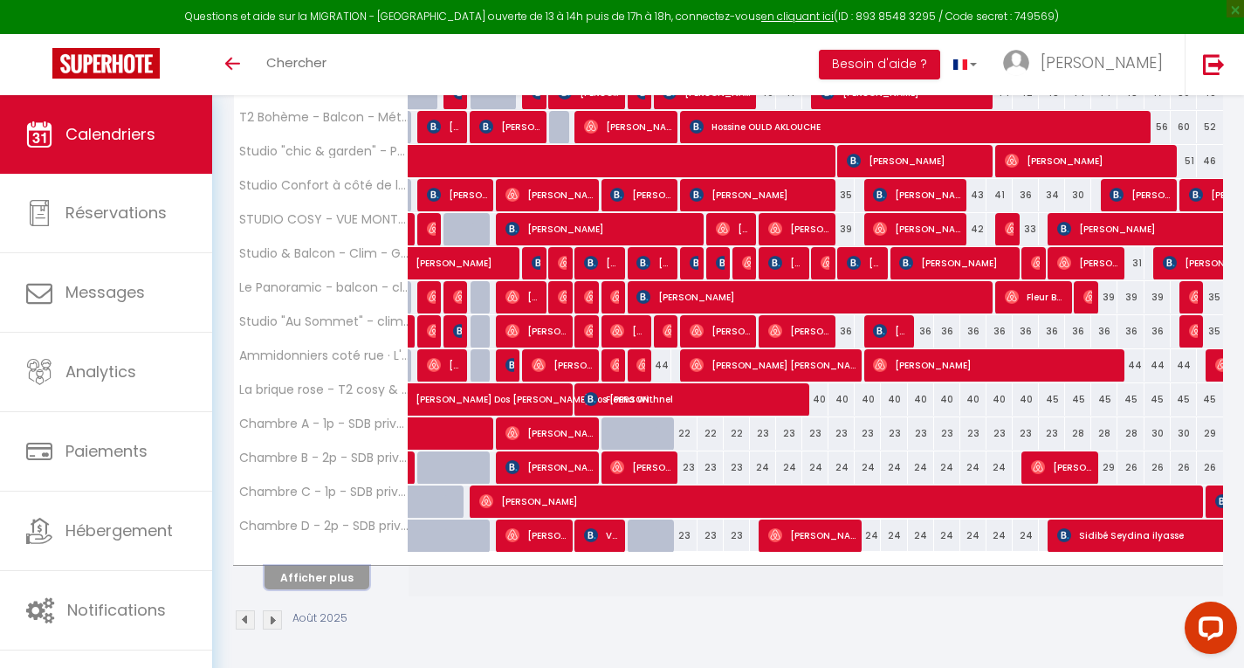
click at [333, 576] on button "Afficher plus" at bounding box center [317, 578] width 105 height 24
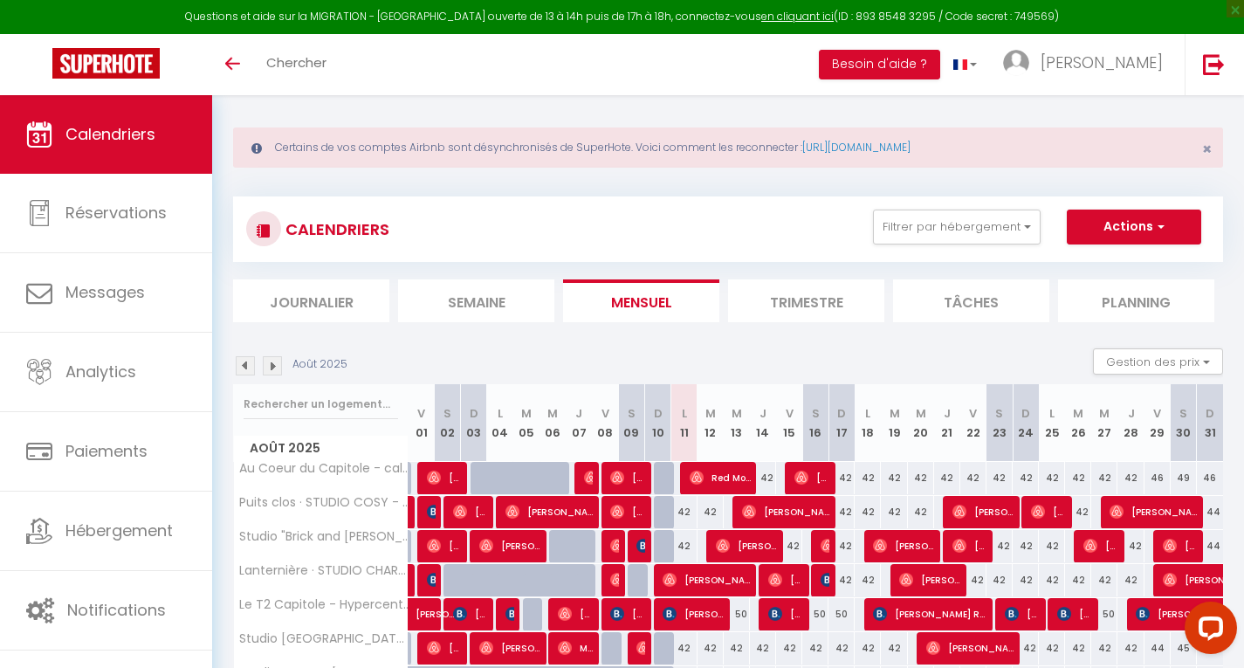
scroll to position [9, 0]
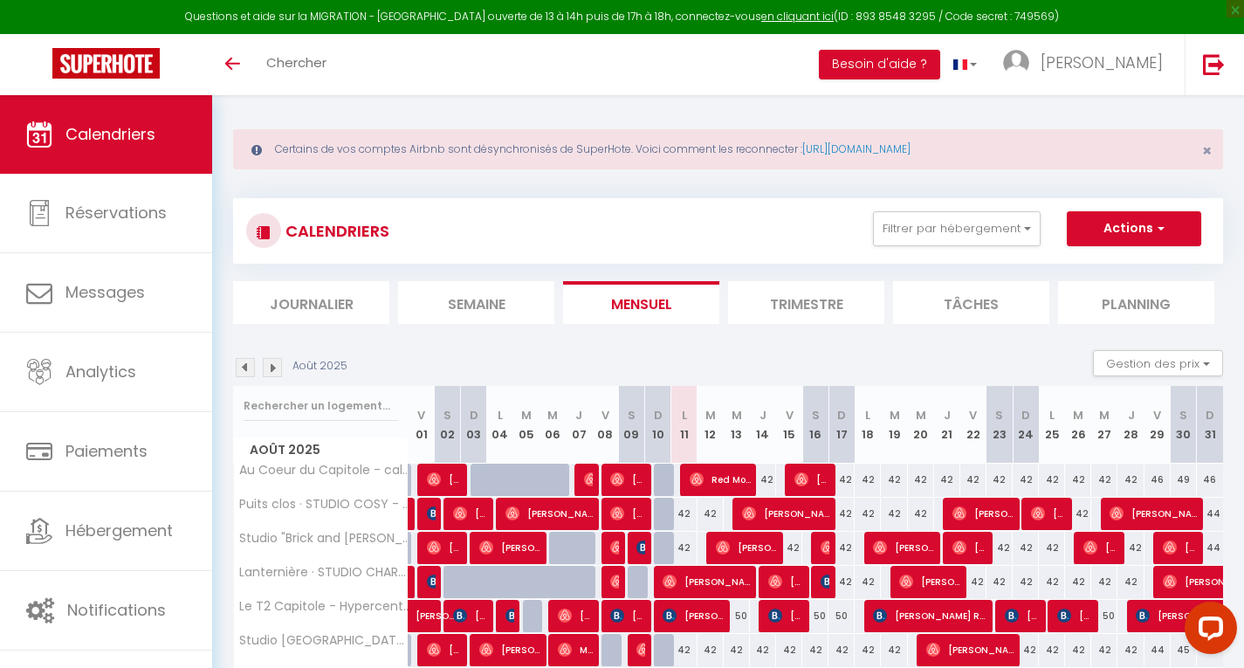
drag, startPoint x: 1213, startPoint y: 434, endPoint x: 962, endPoint y: 428, distance: 250.7
click at [962, 428] on tr "Août 2025 V 01 S 02 D 03 L 04 M 05 M 06 J 07 V 08 S 09 D 10 L 11 M 12 M 13 J 14…" at bounding box center [729, 425] width 990 height 78
click at [775, 371] on div "Août 2025 Gestion des prix Nb Nuits minimum Règles Disponibilité" at bounding box center [728, 368] width 990 height 36
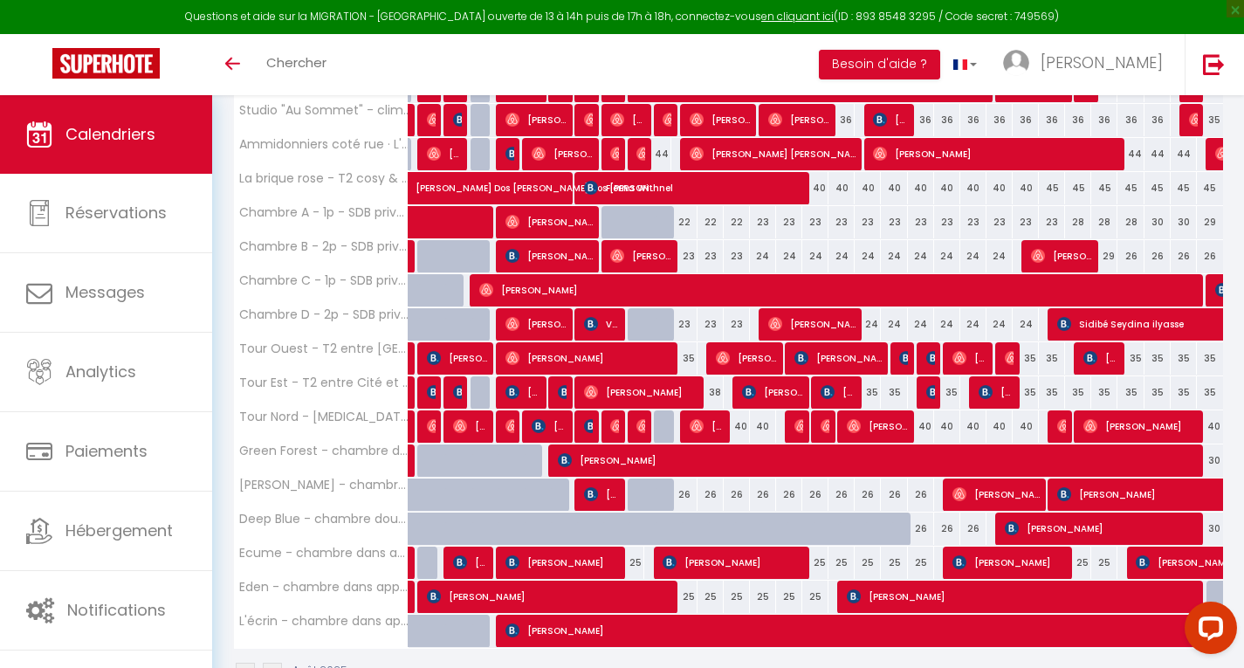
scroll to position [1821, 0]
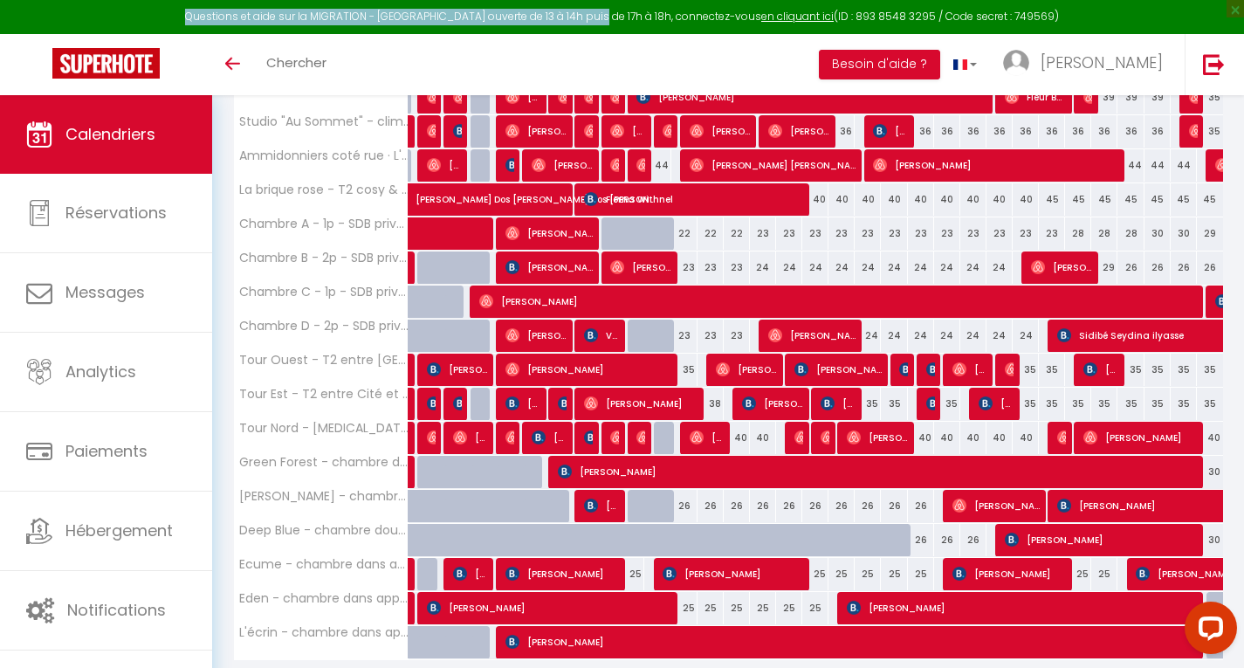
drag, startPoint x: 614, startPoint y: 21, endPoint x: 208, endPoint y: 29, distance: 406.1
click at [208, 29] on div "Questions et aide sur la MIGRATION - Salle Zoom ouverte de 13 à 14h puis de 17h…" at bounding box center [622, 17] width 1244 height 34
click at [218, 25] on div "Questions et aide sur la MIGRATION - Salle Zoom ouverte de 13 à 14h puis de 17h…" at bounding box center [622, 17] width 1244 height 34
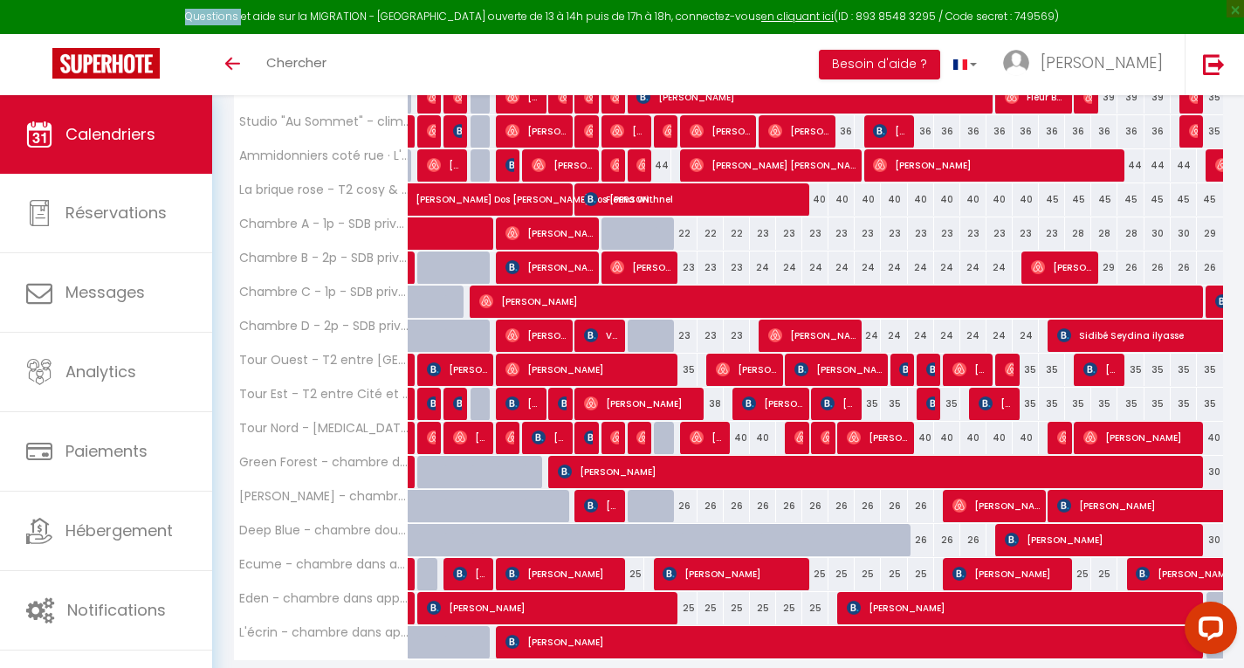
click at [218, 25] on div "Questions et aide sur la MIGRATION - Salle Zoom ouverte de 13 à 14h puis de 17h…" at bounding box center [622, 17] width 1244 height 34
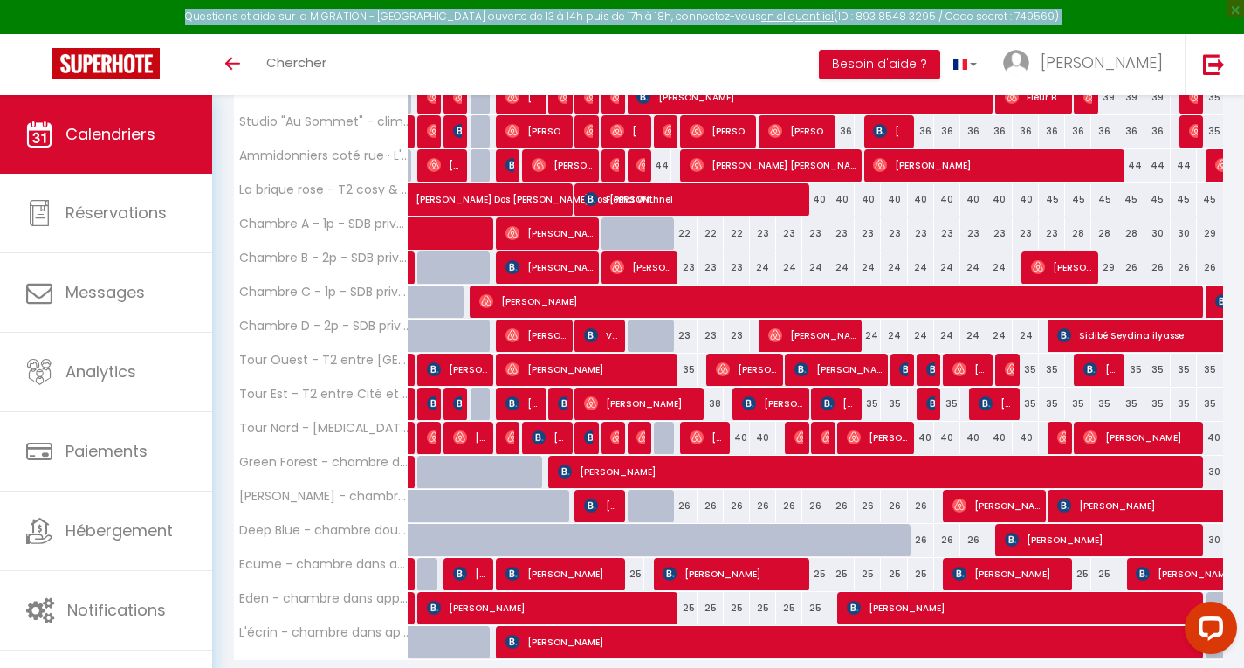
click at [218, 24] on div "Questions et aide sur la MIGRATION - Salle Zoom ouverte de 13 à 14h puis de 17h…" at bounding box center [622, 17] width 1244 height 34
click at [287, 10] on div "Questions et aide sur la MIGRATION - Salle Zoom ouverte de 13 à 14h puis de 17h…" at bounding box center [622, 17] width 1244 height 34
click at [292, 13] on div "Questions et aide sur la MIGRATION - Salle Zoom ouverte de 13 à 14h puis de 17h…" at bounding box center [622, 17] width 1244 height 34
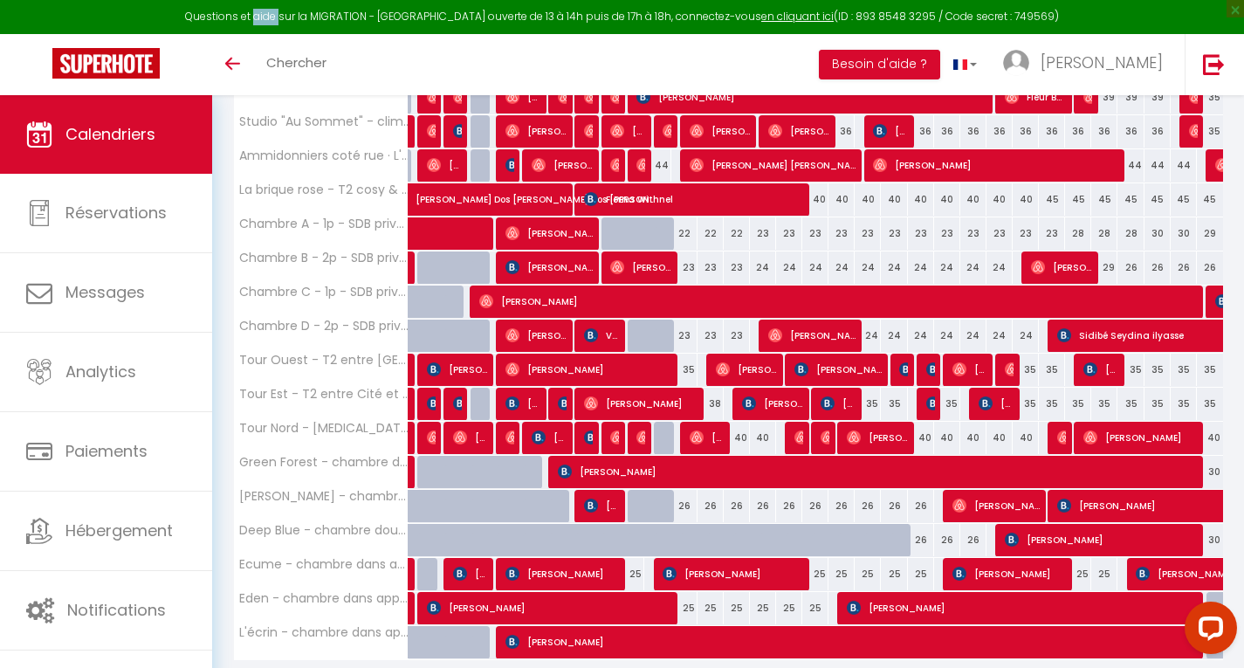
click at [292, 13] on div "Questions et aide sur la MIGRATION - Salle Zoom ouverte de 13 à 14h puis de 17h…" at bounding box center [622, 17] width 1244 height 34
click at [306, 14] on div "Questions et aide sur la MIGRATION - Salle Zoom ouverte de 13 à 14h puis de 17h…" at bounding box center [622, 17] width 1244 height 34
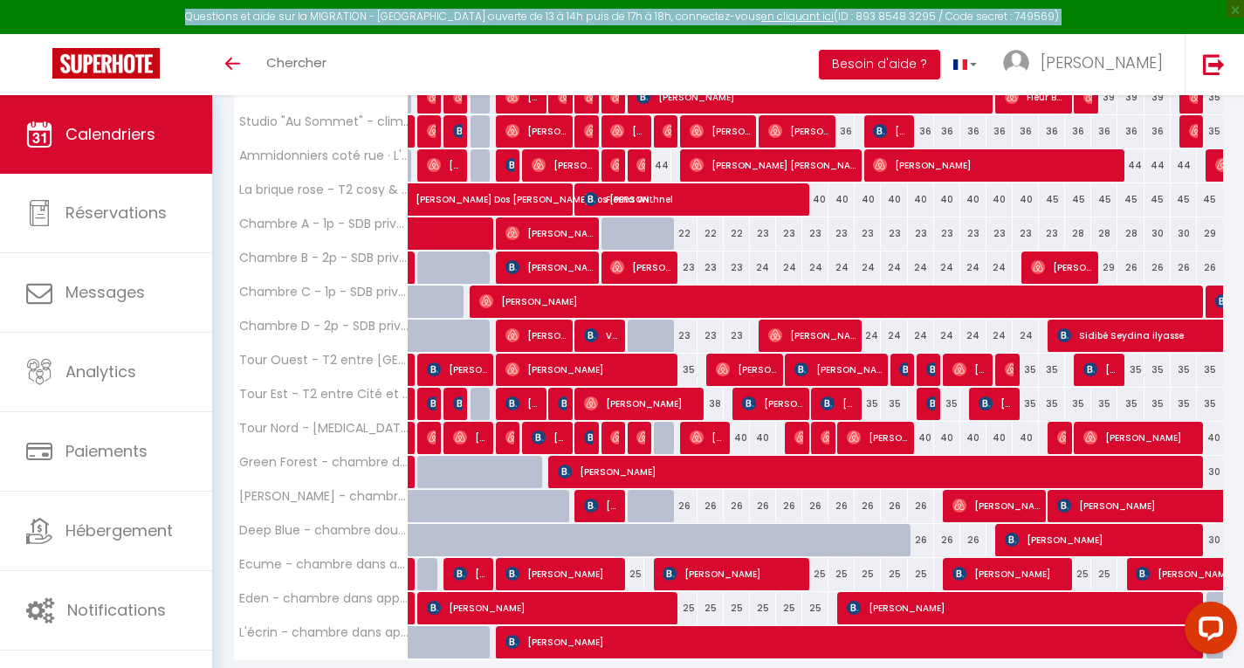
click at [306, 14] on div "Questions et aide sur la MIGRATION - Salle Zoom ouverte de 13 à 14h puis de 17h…" at bounding box center [622, 17] width 1244 height 34
click at [378, 16] on div "Questions et aide sur la MIGRATION - Salle Zoom ouverte de 13 à 14h puis de 17h…" at bounding box center [622, 17] width 1244 height 34
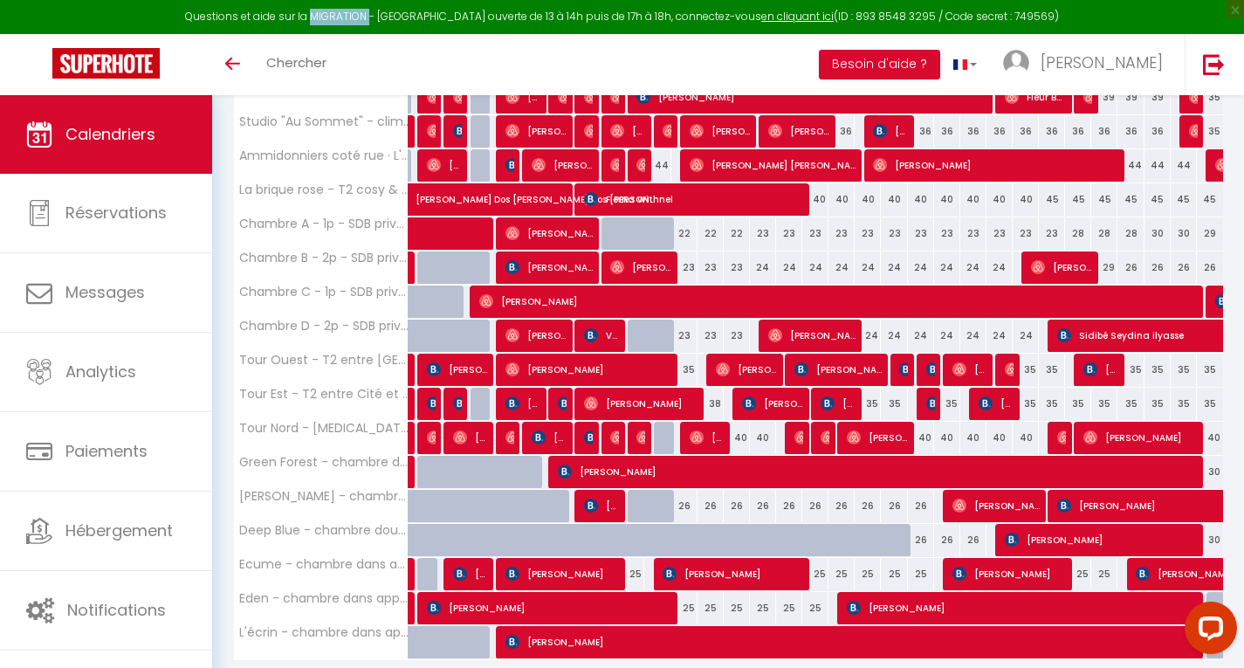
click at [378, 16] on div "Questions et aide sur la MIGRATION - Salle Zoom ouverte de 13 à 14h puis de 17h…" at bounding box center [622, 17] width 1244 height 34
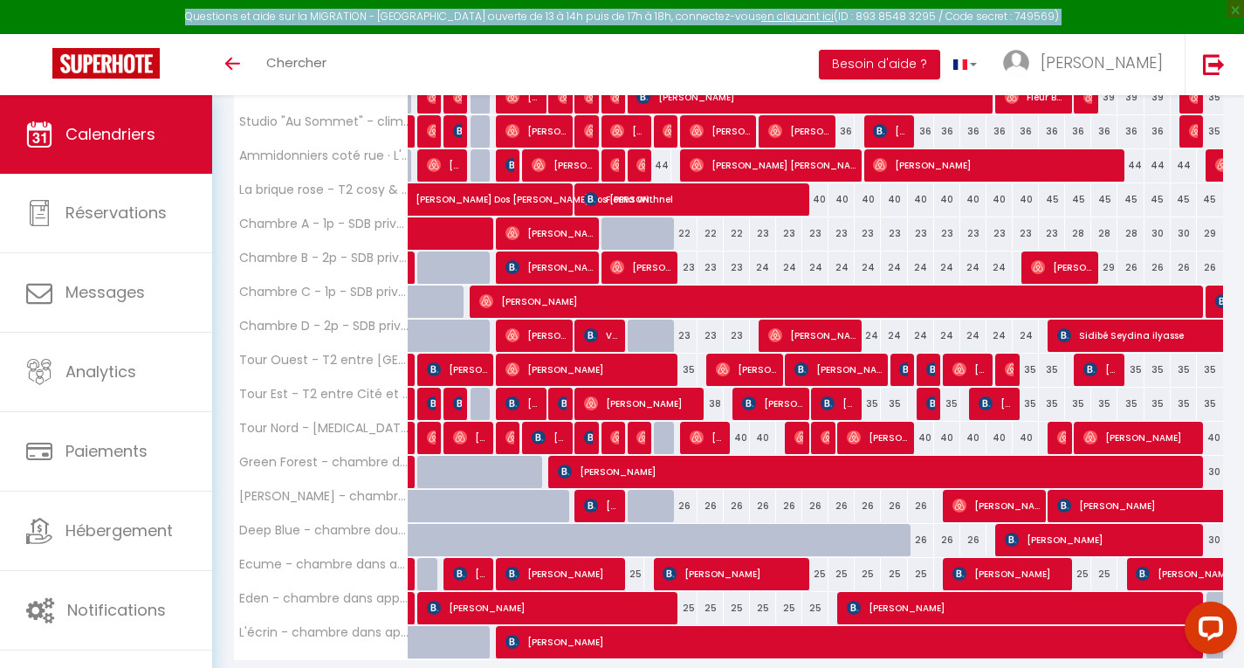
click at [378, 16] on div "Questions et aide sur la MIGRATION - Salle Zoom ouverte de 13 à 14h puis de 17h…" at bounding box center [622, 17] width 1244 height 34
click at [413, 15] on div "Questions et aide sur la MIGRATION - Salle Zoom ouverte de 13 à 14h puis de 17h…" at bounding box center [622, 17] width 1244 height 34
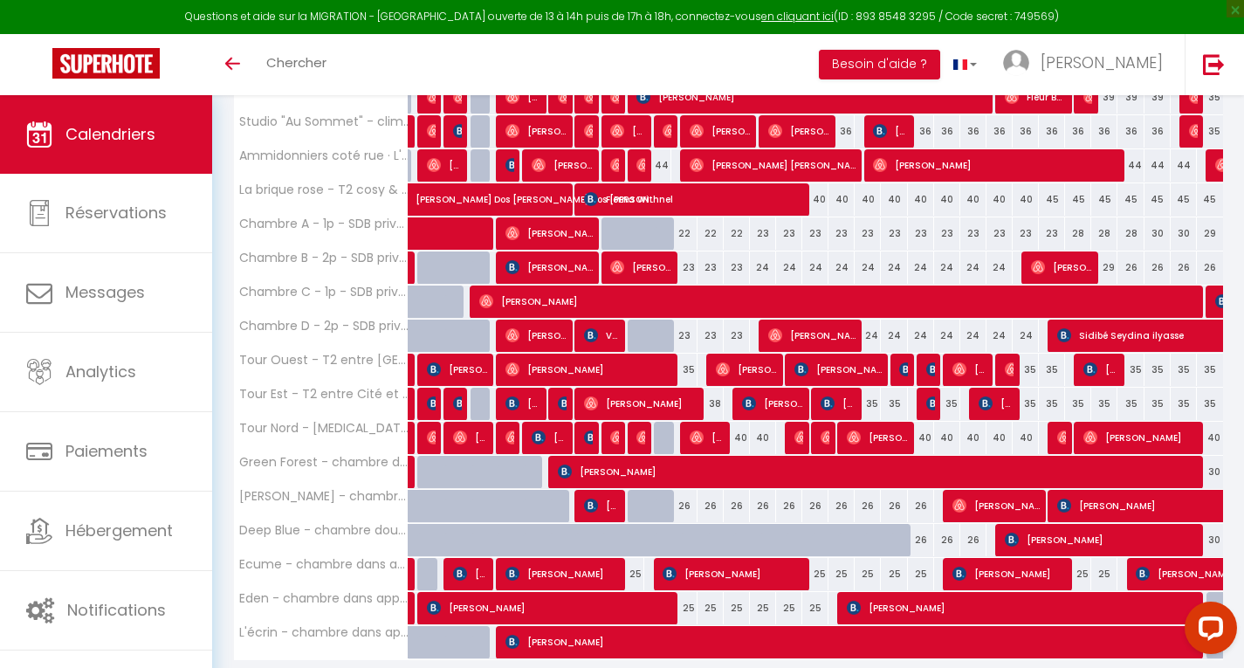
click at [444, 18] on div "Questions et aide sur la MIGRATION - Salle Zoom ouverte de 13 à 14h puis de 17h…" at bounding box center [622, 17] width 1244 height 34
click at [478, 17] on div "Questions et aide sur la MIGRATION - Salle Zoom ouverte de 13 à 14h puis de 17h…" at bounding box center [622, 17] width 1244 height 34
click at [1014, 17] on div "Questions et aide sur la MIGRATION - Salle Zoom ouverte de 13 à 14h puis de 17h…" at bounding box center [622, 17] width 1244 height 34
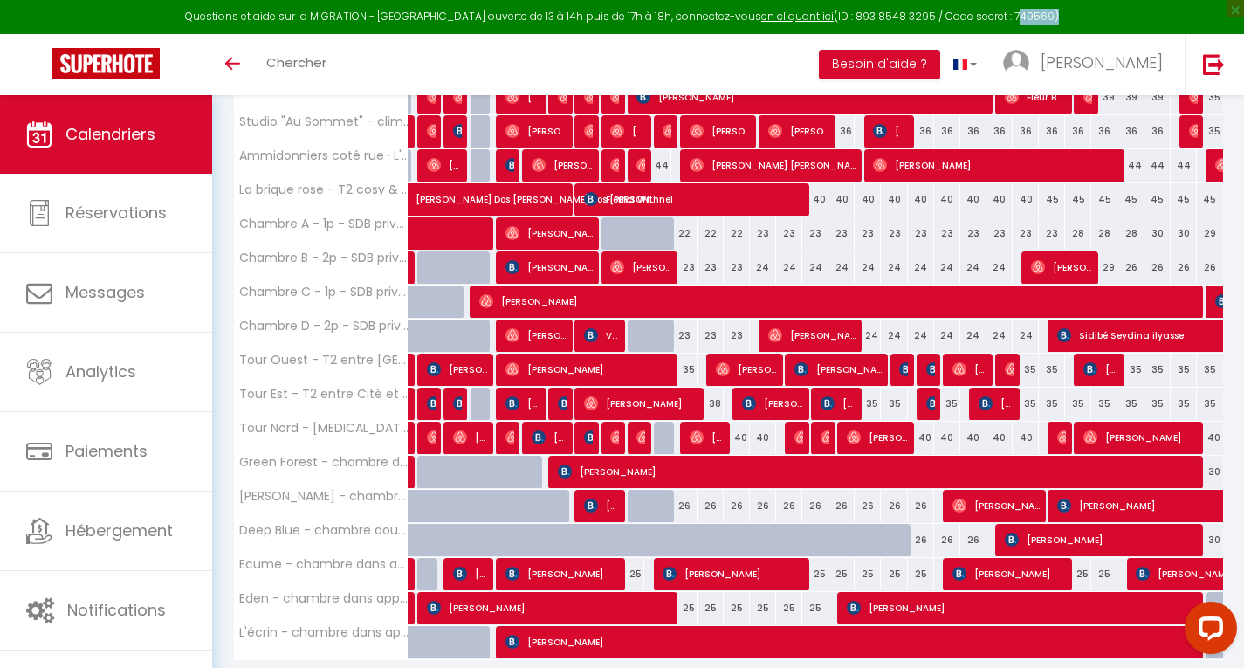
click at [1014, 17] on div "Questions et aide sur la MIGRATION - Salle Zoom ouverte de 13 à 14h puis de 17h…" at bounding box center [622, 17] width 1244 height 34
click at [864, 18] on div "Questions et aide sur la MIGRATION - Salle Zoom ouverte de 13 à 14h puis de 17h…" at bounding box center [622, 17] width 1244 height 34
click at [486, 17] on div "Questions et aide sur la MIGRATION - Salle Zoom ouverte de 13 à 14h puis de 17h…" at bounding box center [622, 17] width 1244 height 34
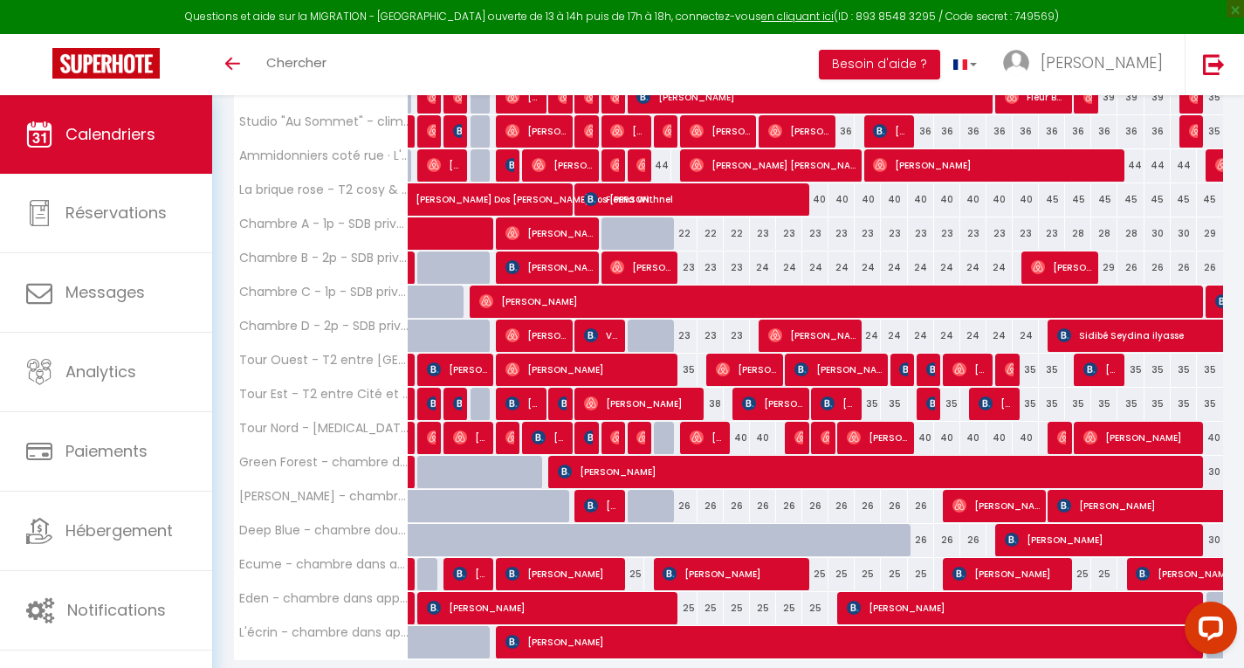
click at [444, 16] on div "Questions et aide sur la MIGRATION - Salle Zoom ouverte de 13 à 14h puis de 17h…" at bounding box center [622, 17] width 1244 height 34
click at [415, 19] on div "Questions et aide sur la MIGRATION - Salle Zoom ouverte de 13 à 14h puis de 17h…" at bounding box center [622, 17] width 1244 height 34
click at [360, 15] on div "Questions et aide sur la MIGRATION - Salle Zoom ouverte de 13 à 14h puis de 17h…" at bounding box center [622, 17] width 1244 height 34
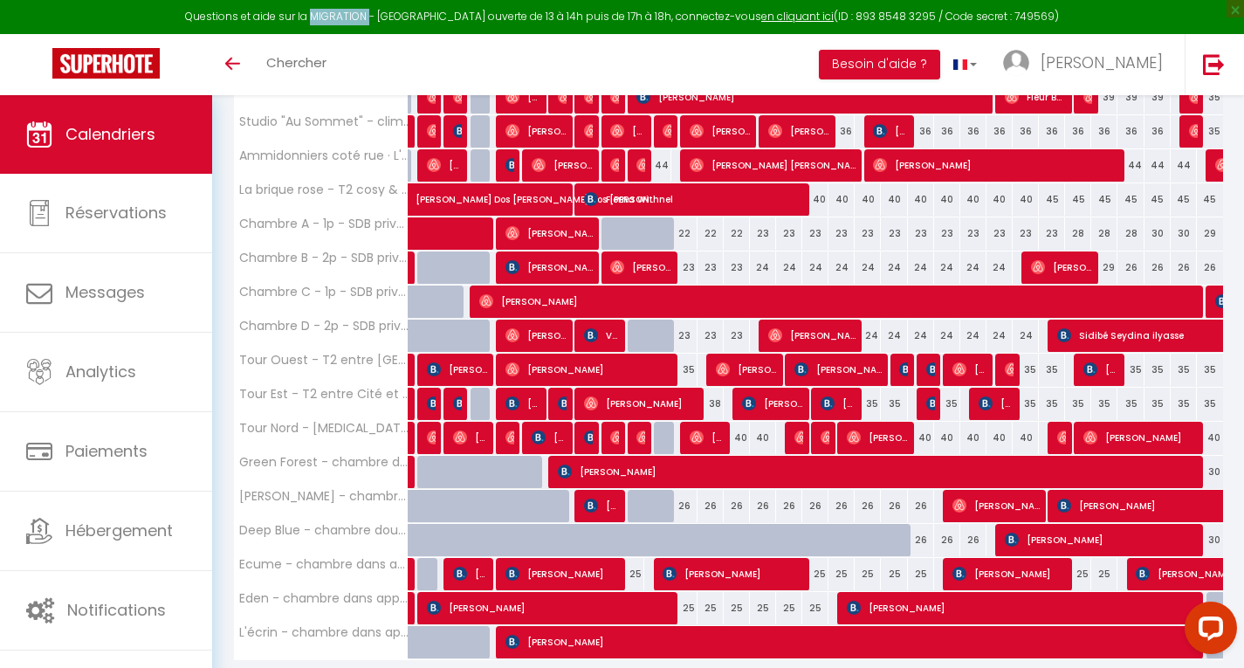
click at [360, 15] on div "Questions et aide sur la MIGRATION - Salle Zoom ouverte de 13 à 14h puis de 17h…" at bounding box center [622, 17] width 1244 height 34
click at [289, 17] on div "Questions et aide sur la MIGRATION - Salle Zoom ouverte de 13 à 14h puis de 17h…" at bounding box center [622, 17] width 1244 height 34
click at [243, 14] on div "Questions et aide sur la MIGRATION - Salle Zoom ouverte de 13 à 14h puis de 17h…" at bounding box center [622, 17] width 1244 height 34
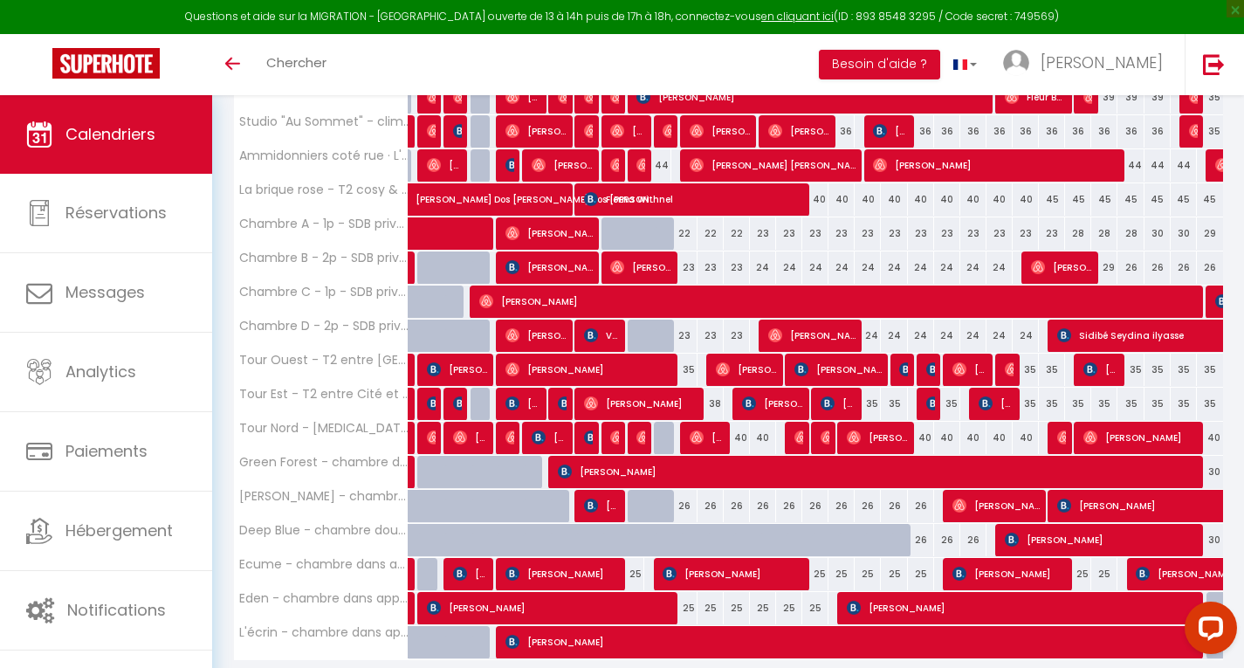
click at [290, 15] on div "Questions et aide sur la MIGRATION - Salle Zoom ouverte de 13 à 14h puis de 17h…" at bounding box center [622, 17] width 1244 height 34
click at [344, 16] on div "Questions et aide sur la MIGRATION - Salle Zoom ouverte de 13 à 14h puis de 17h…" at bounding box center [622, 17] width 1244 height 34
click at [446, 19] on div "Questions et aide sur la MIGRATION - Salle Zoom ouverte de 13 à 14h puis de 17h…" at bounding box center [622, 17] width 1244 height 34
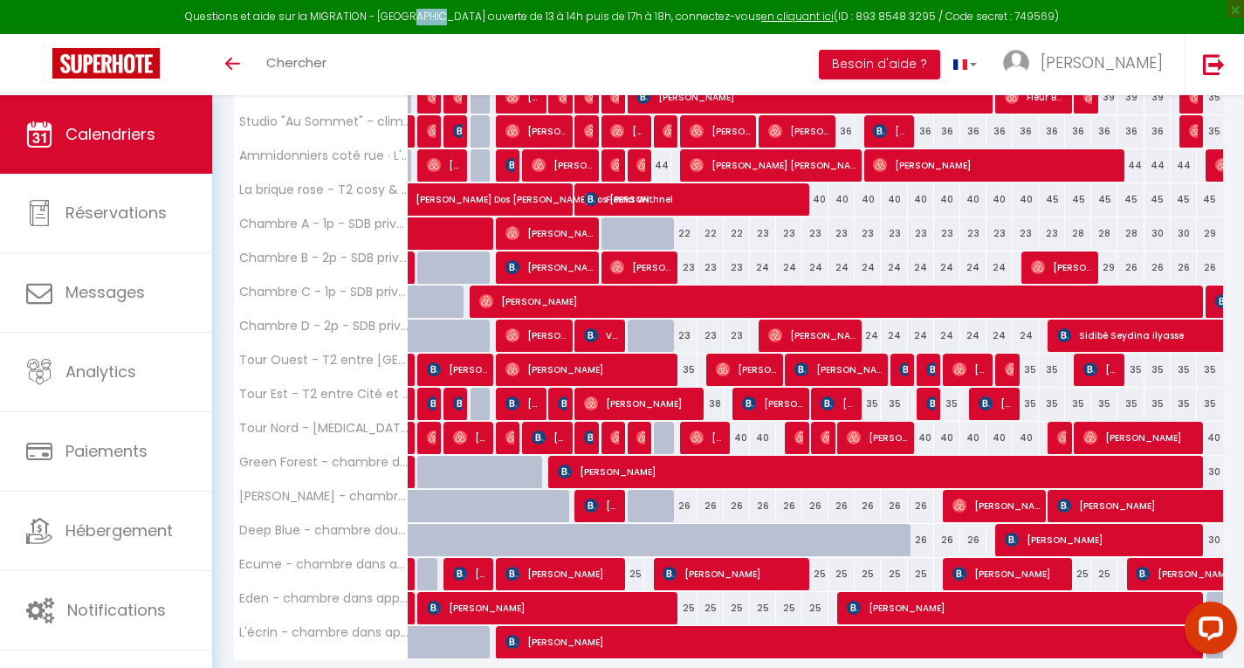
click at [446, 19] on div "Questions et aide sur la MIGRATION - Salle Zoom ouverte de 13 à 14h puis de 17h…" at bounding box center [622, 17] width 1244 height 34
click at [493, 15] on div "Questions et aide sur la MIGRATION - Salle Zoom ouverte de 13 à 14h puis de 17h…" at bounding box center [622, 17] width 1244 height 34
click at [1001, 19] on div "Questions et aide sur la MIGRATION - Salle Zoom ouverte de 13 à 14h puis de 17h…" at bounding box center [622, 17] width 1244 height 34
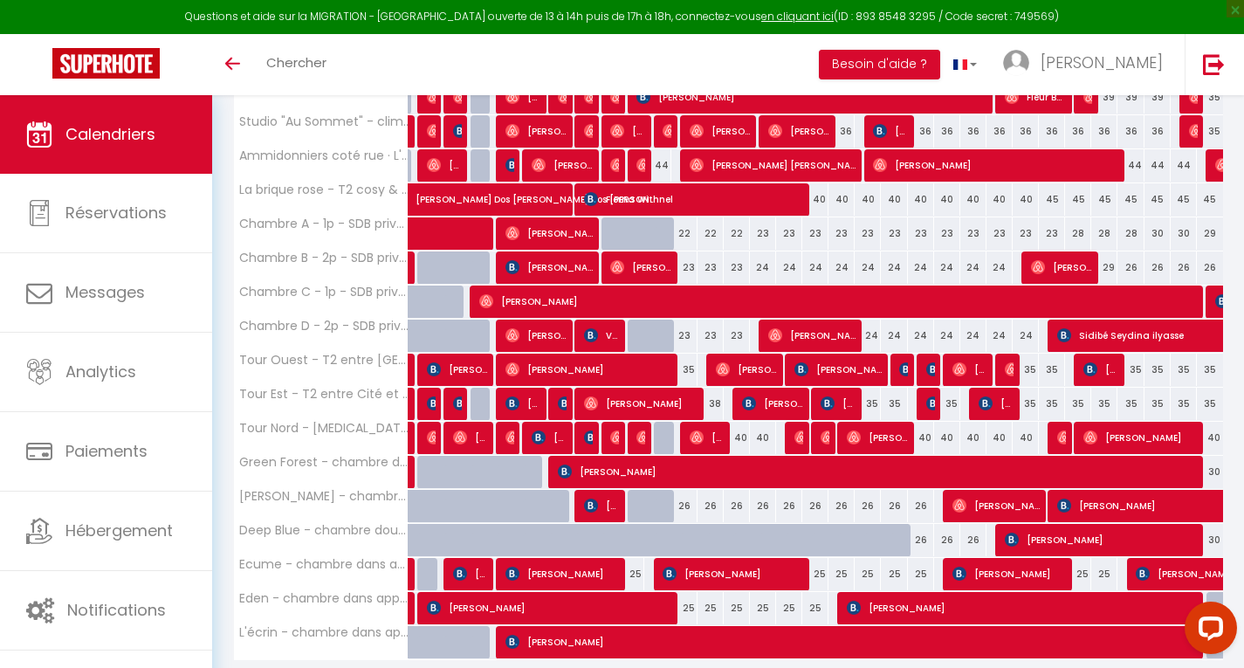
click at [898, 17] on div "Questions et aide sur la MIGRATION - Salle Zoom ouverte de 13 à 14h puis de 17h…" at bounding box center [622, 17] width 1244 height 34
click at [863, 15] on div "Questions et aide sur la MIGRATION - Salle Zoom ouverte de 13 à 14h puis de 17h…" at bounding box center [622, 17] width 1244 height 34
click at [841, 16] on div "Questions et aide sur la MIGRATION - Salle Zoom ouverte de 13 à 14h puis de 17h…" at bounding box center [622, 17] width 1244 height 34
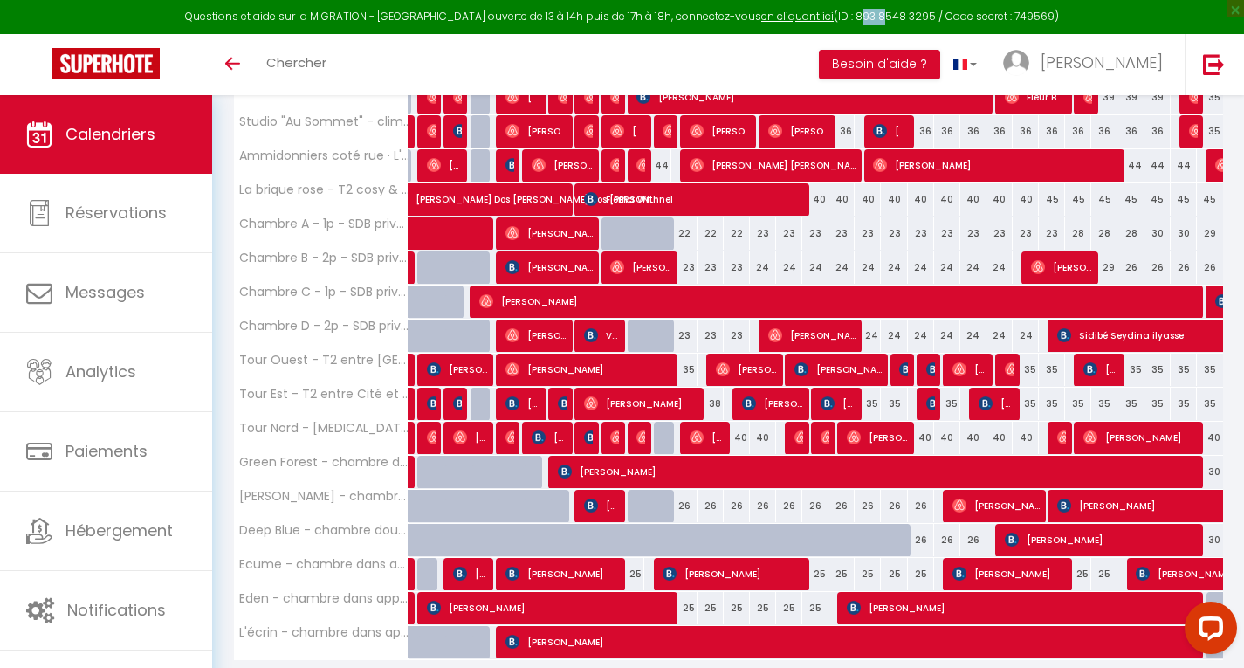
click at [841, 16] on div "Questions et aide sur la MIGRATION - Salle Zoom ouverte de 13 à 14h puis de 17h…" at bounding box center [622, 17] width 1244 height 34
click at [238, 16] on div "Questions et aide sur la MIGRATION - Salle Zoom ouverte de 13 à 14h puis de 17h…" at bounding box center [622, 17] width 1244 height 34
click at [375, 21] on div "Questions et aide sur la MIGRATION - Salle Zoom ouverte de 13 à 14h puis de 17h…" at bounding box center [622, 17] width 1244 height 34
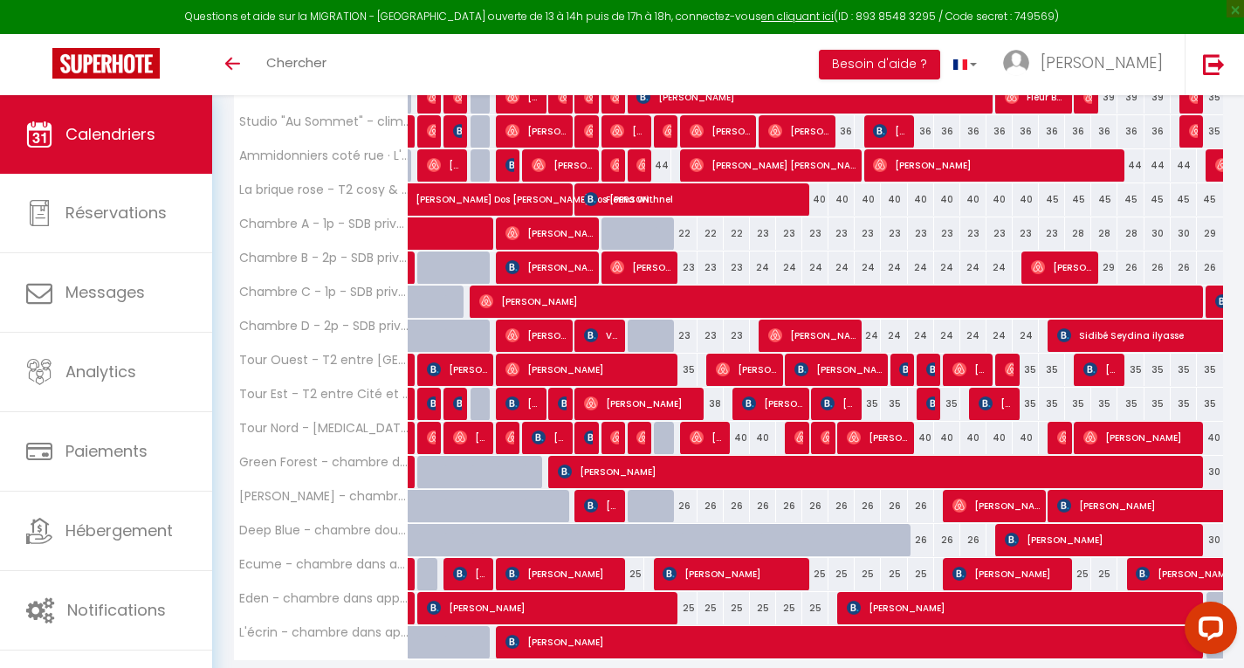
click at [416, 16] on div "Questions et aide sur la MIGRATION - Salle Zoom ouverte de 13 à 14h puis de 17h…" at bounding box center [622, 17] width 1244 height 34
click at [444, 17] on div "Questions et aide sur la MIGRATION - Salle Zoom ouverte de 13 à 14h puis de 17h…" at bounding box center [622, 17] width 1244 height 34
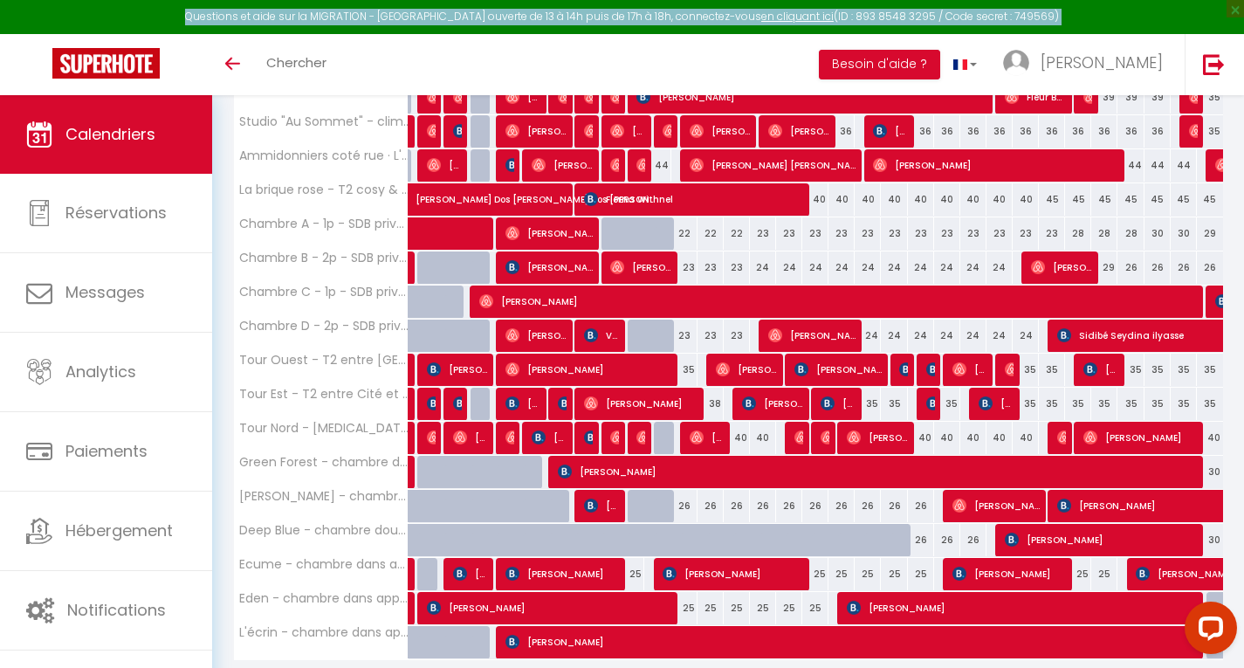
click at [444, 17] on div "Questions et aide sur la MIGRATION - Salle Zoom ouverte de 13 à 14h puis de 17h…" at bounding box center [622, 17] width 1244 height 34
click at [485, 17] on div "Questions et aide sur la MIGRATION - Salle Zoom ouverte de 13 à 14h puis de 17h…" at bounding box center [622, 17] width 1244 height 34
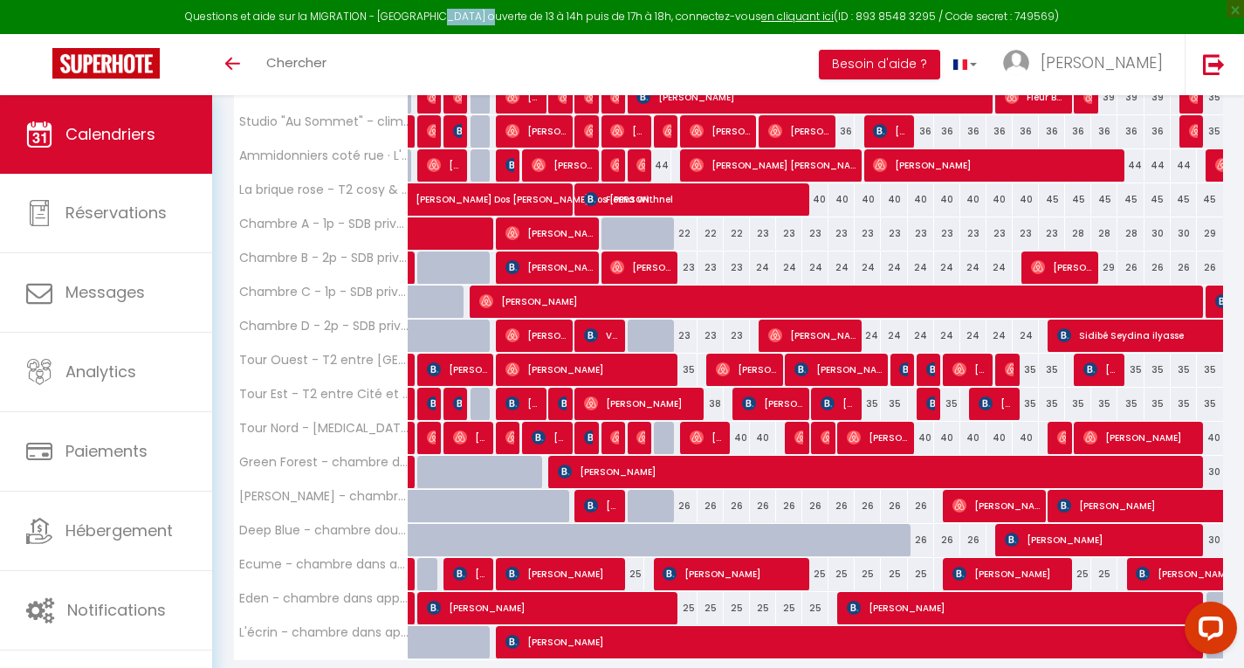
click at [485, 17] on div "Questions et aide sur la MIGRATION - Salle Zoom ouverte de 13 à 14h puis de 17h…" at bounding box center [622, 17] width 1244 height 34
click at [358, 10] on div "Questions et aide sur la MIGRATION - Salle Zoom ouverte de 13 à 14h puis de 17h…" at bounding box center [622, 17] width 1244 height 34
click at [1071, 10] on div "Questions et aide sur la MIGRATION - Salle Zoom ouverte de 13 à 14h puis de 17h…" at bounding box center [622, 17] width 1244 height 34
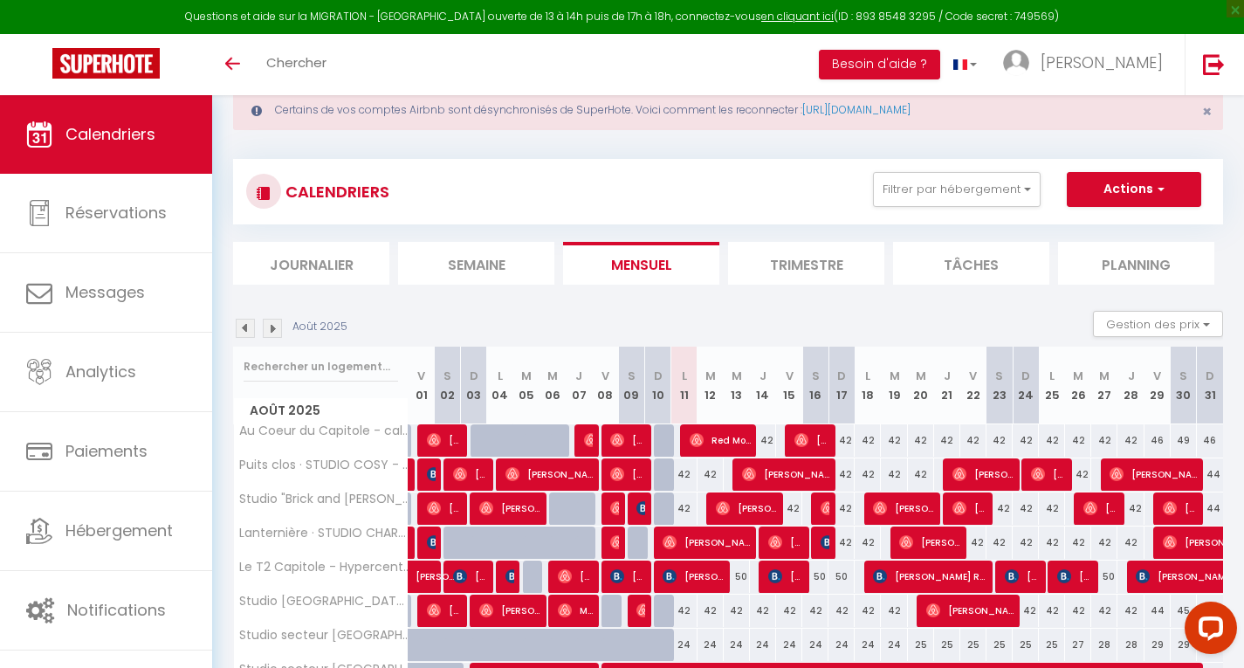
scroll to position [0, 0]
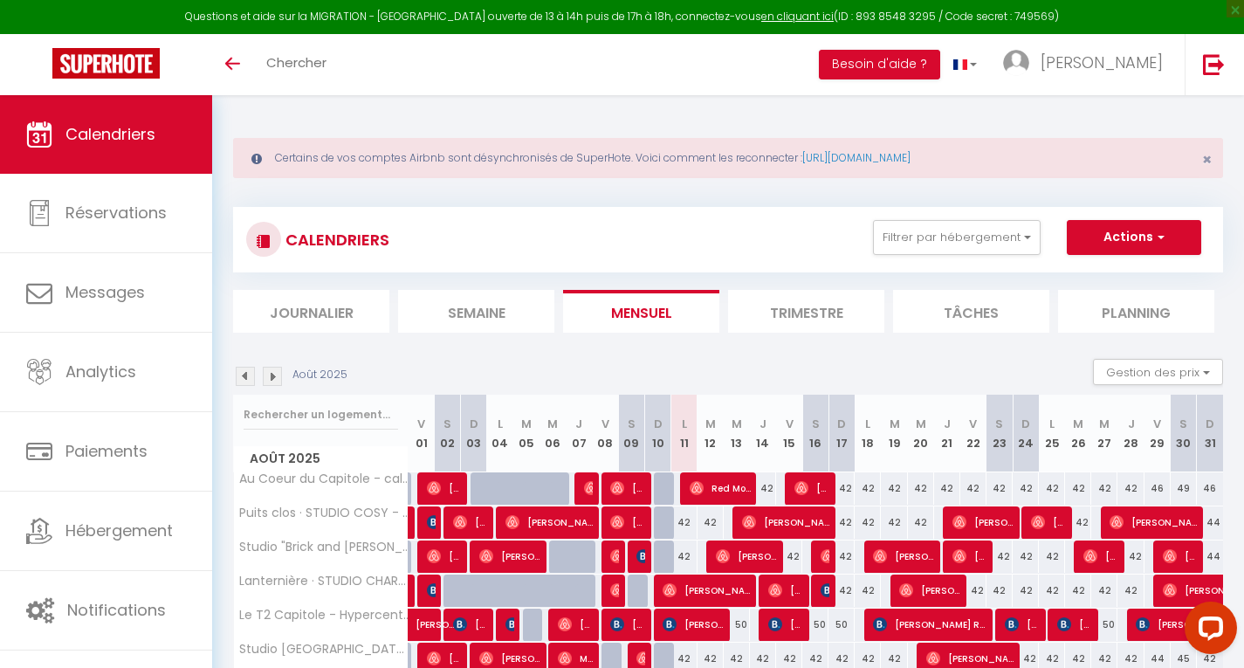
drag, startPoint x: 919, startPoint y: 442, endPoint x: 403, endPoint y: 426, distance: 515.4
click at [403, 426] on tr "Août 2025 V 01 S 02 D 03 L 04 M 05 M 06 J 07 V 08 S 09 D 10 L 11 M 12 M 13 J 14…" at bounding box center [729, 434] width 990 height 78
click at [805, 366] on div "Août 2025 Gestion des prix Nb Nuits minimum Règles Disponibilité" at bounding box center [728, 377] width 990 height 36
drag, startPoint x: 1216, startPoint y: 439, endPoint x: 412, endPoint y: 430, distance: 804.2
click at [412, 430] on tr "Août 2025 V 01 S 02 D 03 L 04 M 05 M 06 J 07 V 08 S 09 D 10 L 11 M 12 M 13 J 14…" at bounding box center [729, 434] width 990 height 78
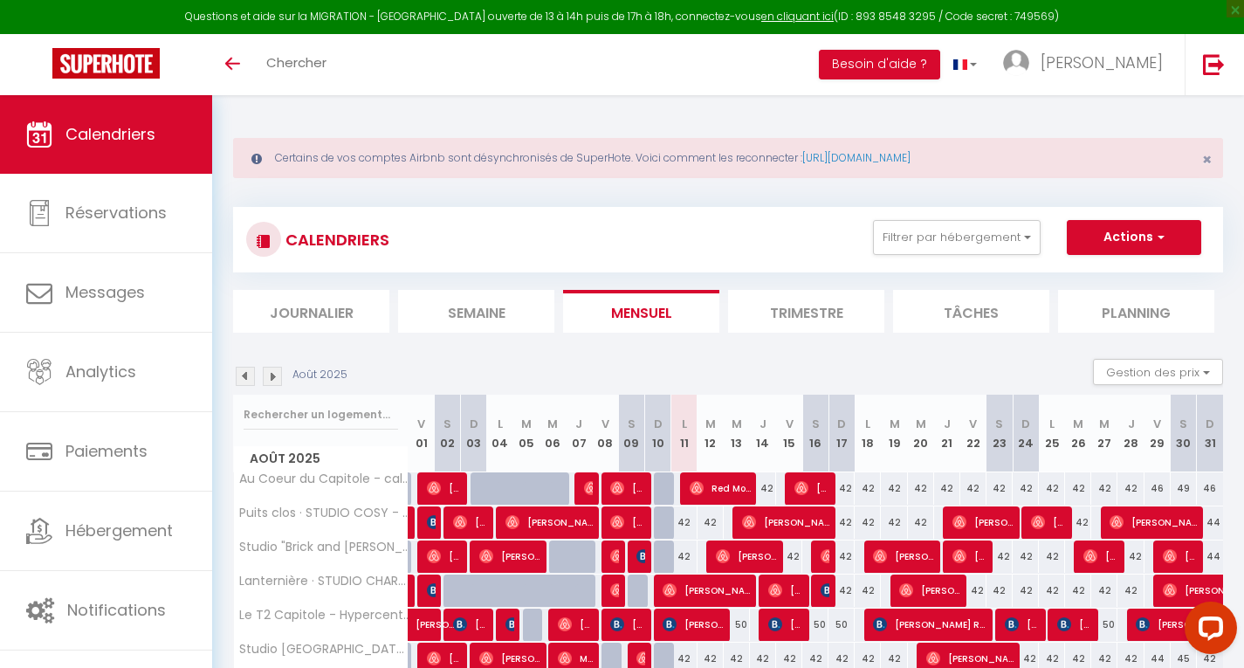
click at [526, 382] on div "Août 2025 Gestion des prix Nb Nuits minimum Règles Disponibilité" at bounding box center [728, 377] width 990 height 36
drag, startPoint x: 1216, startPoint y: 443, endPoint x: 415, endPoint y: 418, distance: 801.9
click at [415, 418] on tr "Août 2025 V 01 S 02 D 03 L 04 M 05 M 06 J 07 V 08 S 09 D 10 L 11 M 12 M 13 J 14…" at bounding box center [729, 434] width 990 height 78
click at [950, 360] on div "Août 2025 Gestion des prix Nb Nuits minimum Règles Disponibilité" at bounding box center [728, 377] width 990 height 36
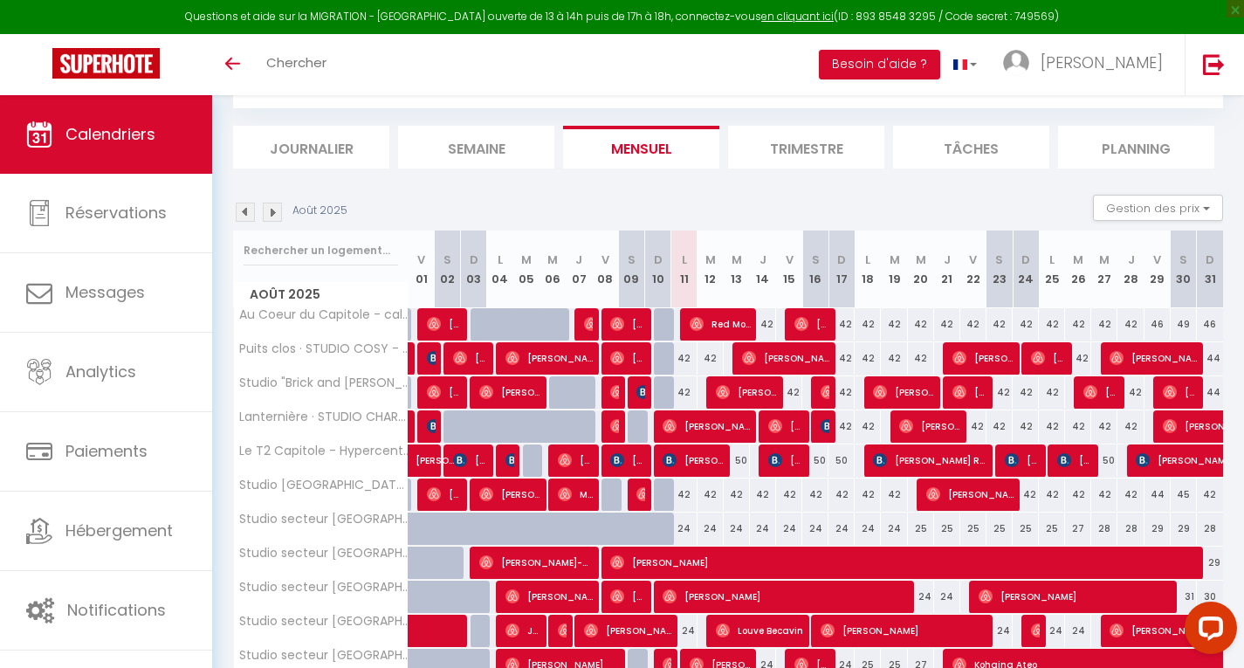
scroll to position [169, 0]
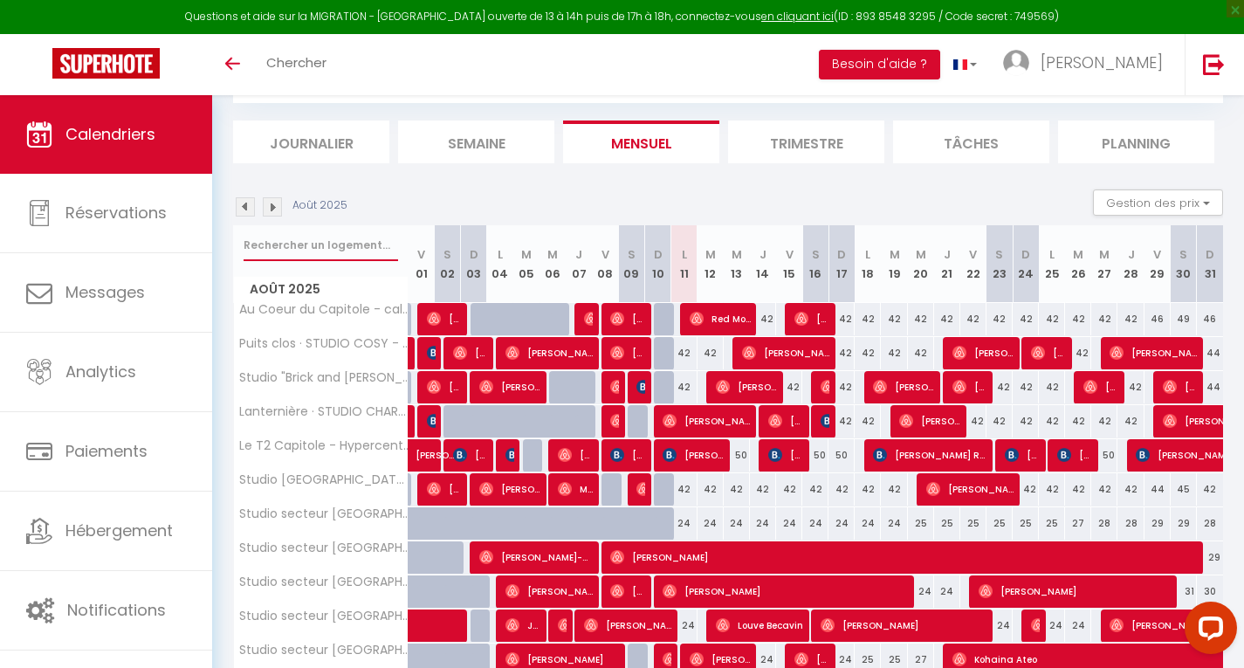
click at [296, 247] on input "text" at bounding box center [321, 245] width 155 height 31
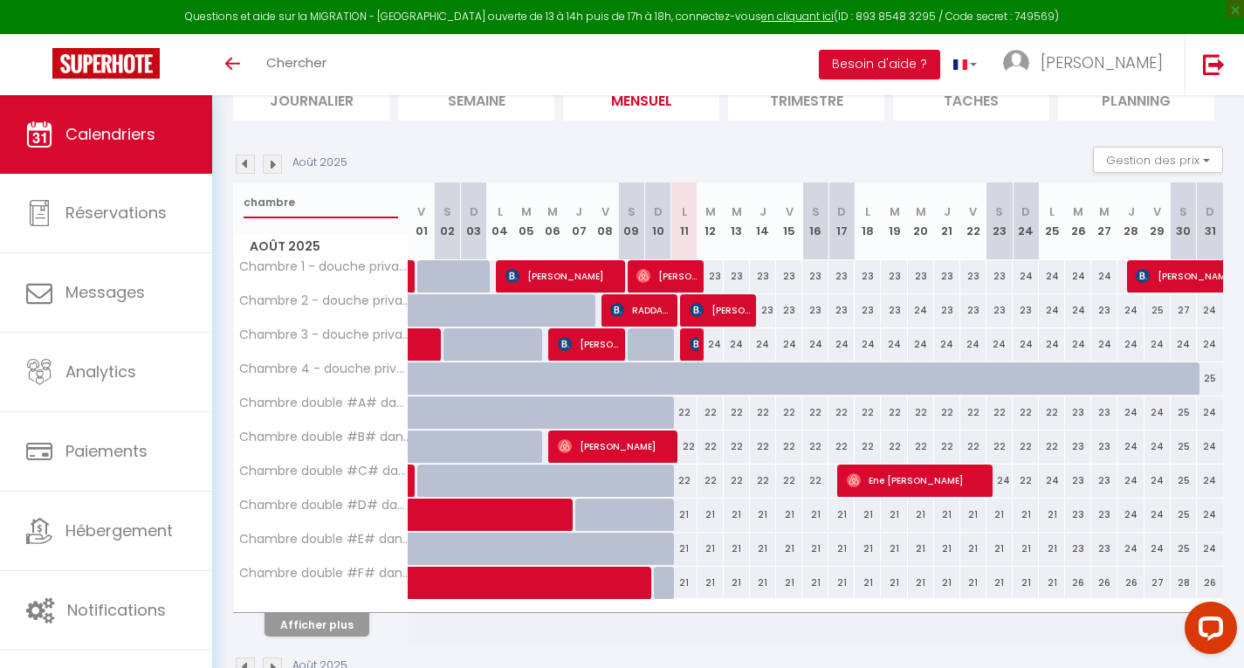
scroll to position [259, 0]
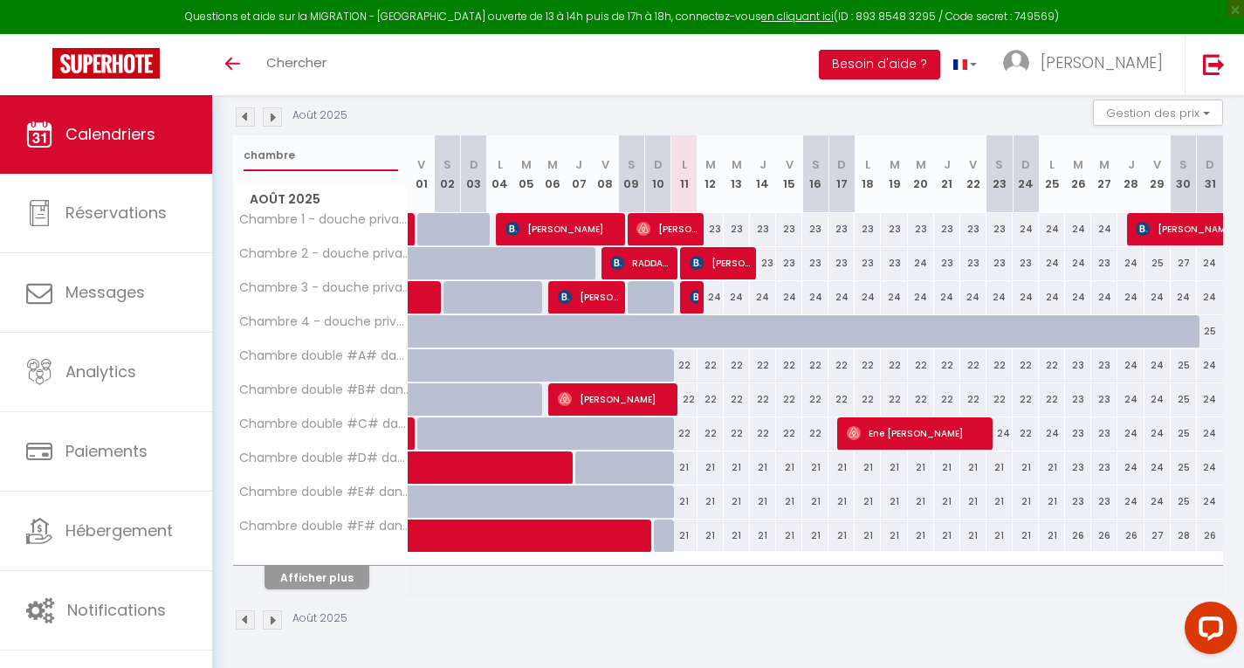
type input "chambre"
click at [320, 578] on button "Afficher plus" at bounding box center [317, 578] width 105 height 24
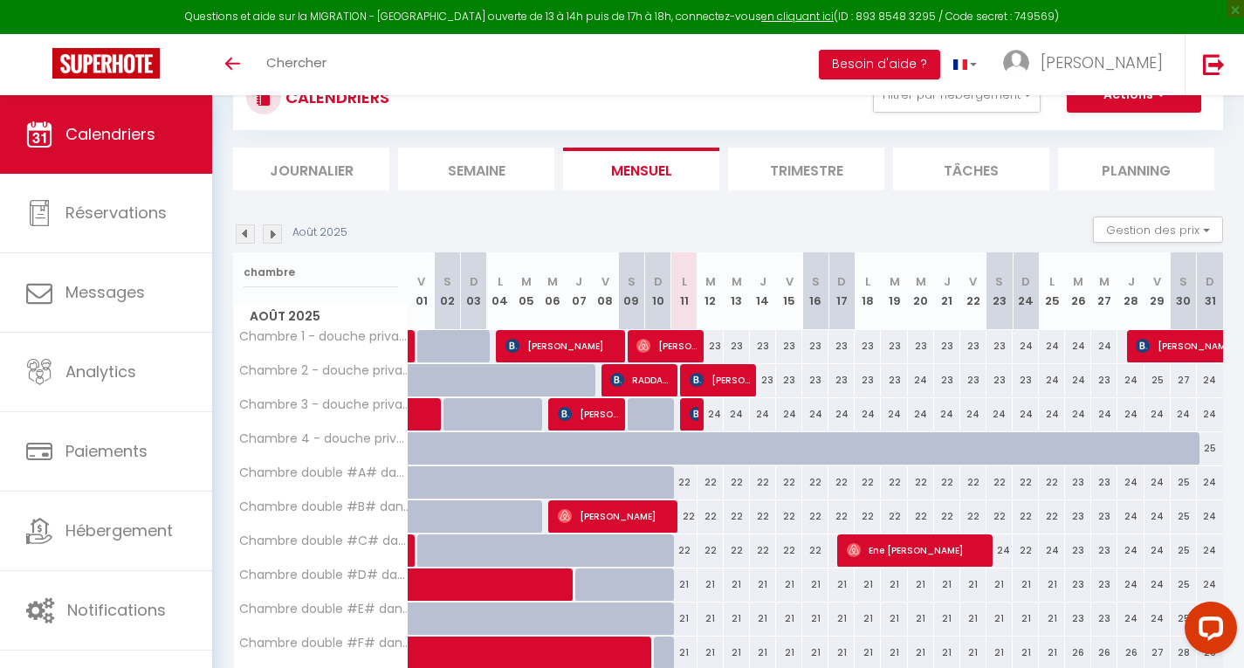
scroll to position [141, 0]
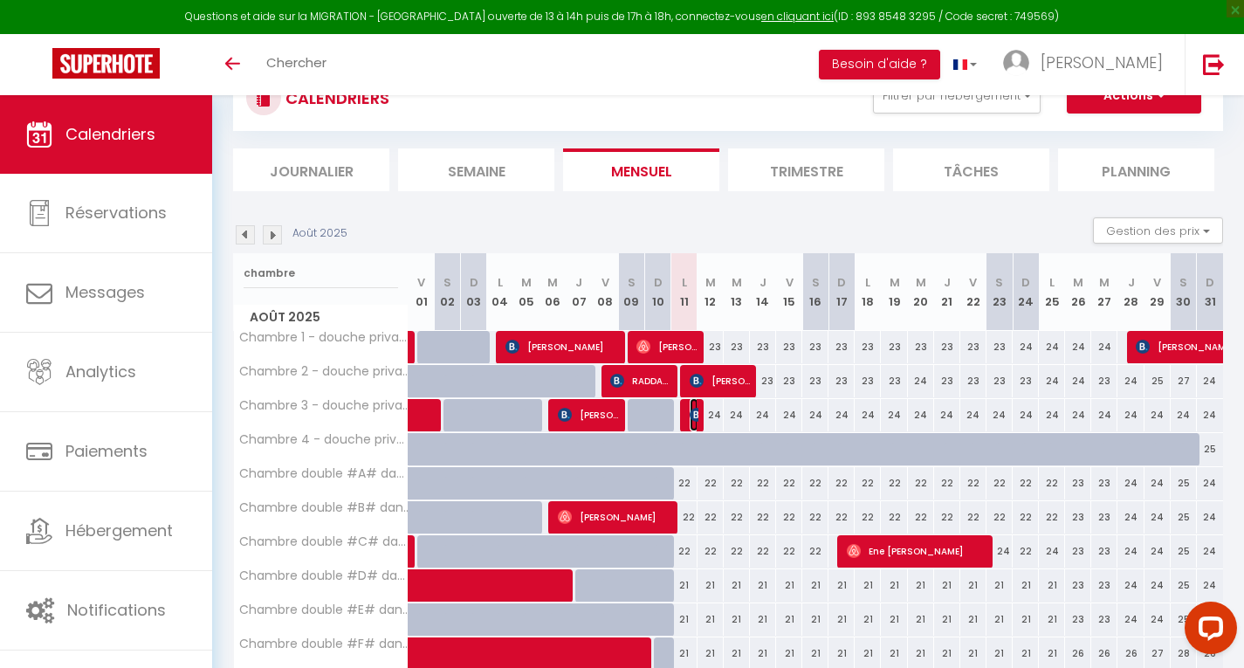
click at [692, 419] on img at bounding box center [697, 415] width 14 height 14
select select "OK"
select select "0"
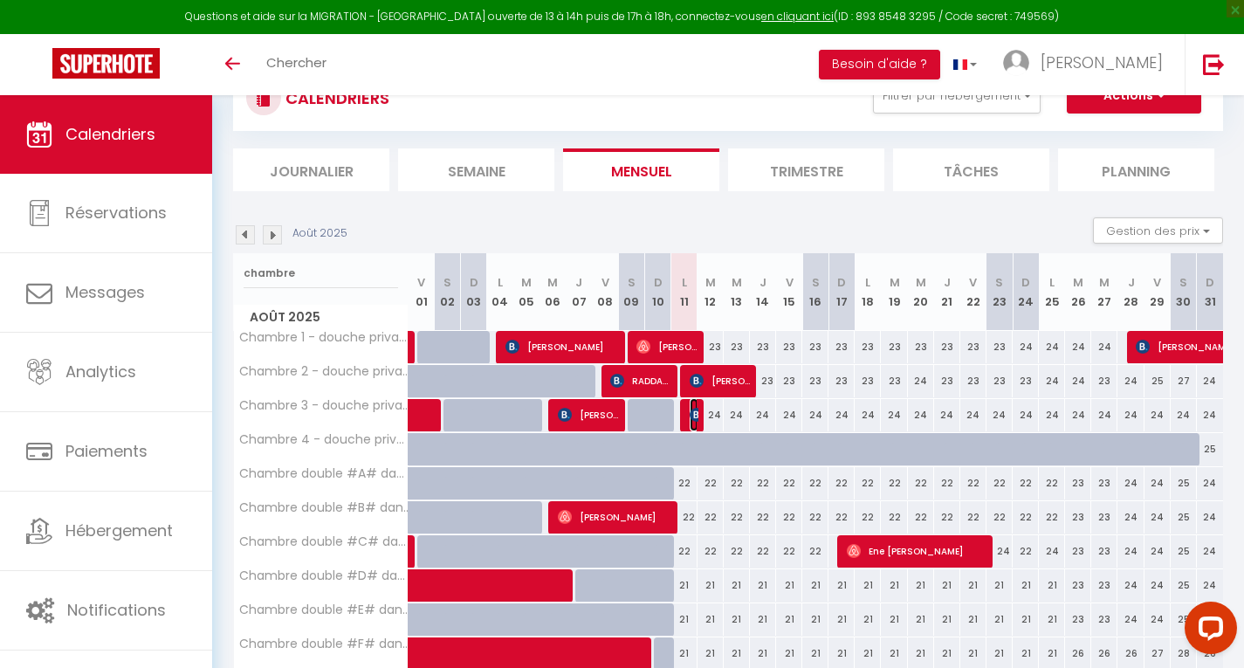
select select "1"
select select
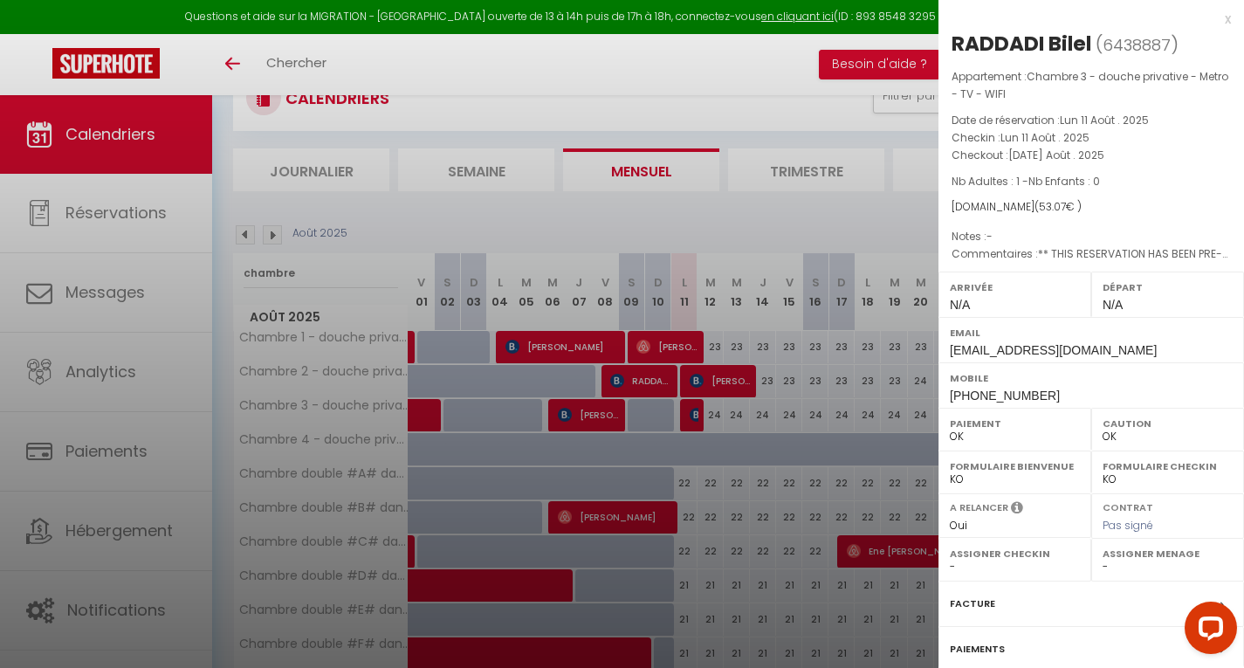
click at [783, 376] on div at bounding box center [622, 334] width 1244 height 668
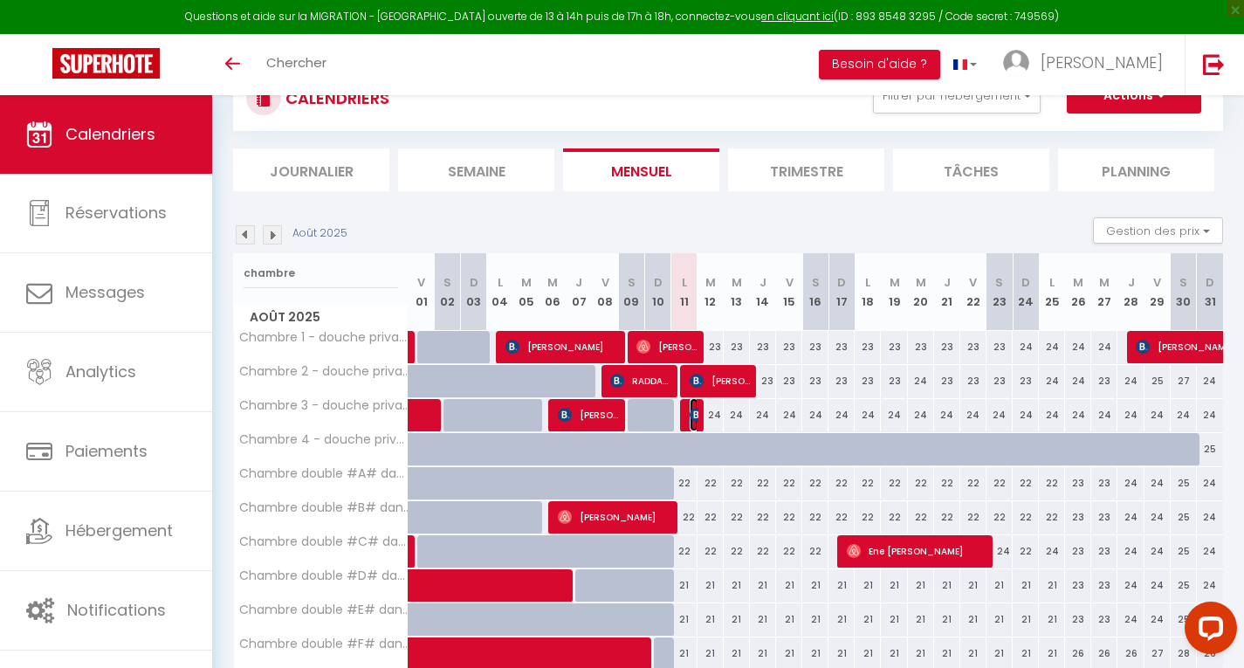
click at [698, 418] on img at bounding box center [697, 415] width 14 height 14
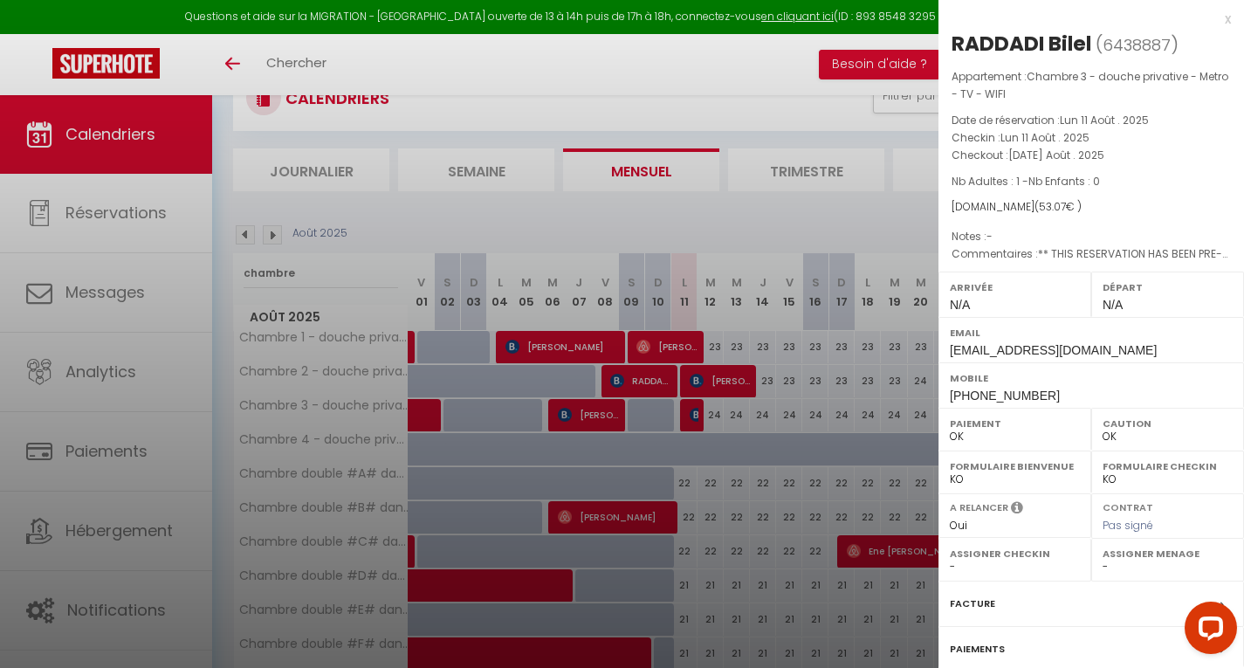
click at [1213, 24] on div "x" at bounding box center [1085, 19] width 292 height 21
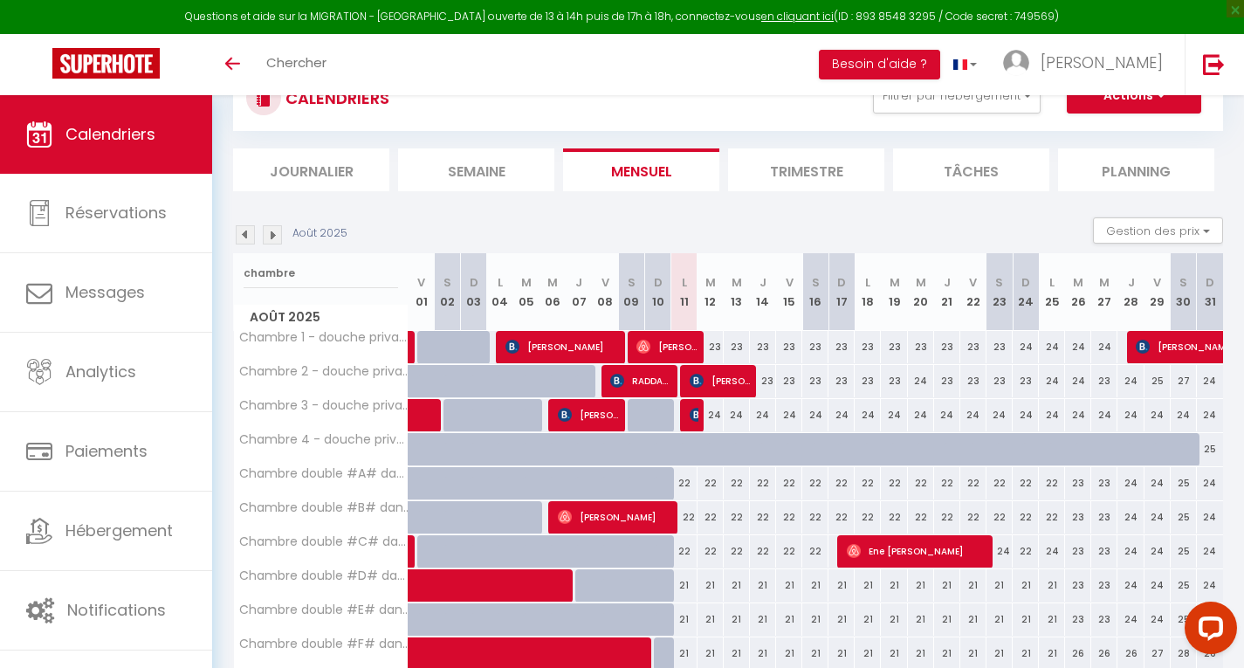
drag, startPoint x: 768, startPoint y: 300, endPoint x: 550, endPoint y: 299, distance: 218.3
click at [550, 299] on tr "chambre Août 2025 V 01 S 02 D 03 L 04 M 05 M 06 J 07 V 08 S 09 D 10 L 11 M 12 M…" at bounding box center [729, 292] width 990 height 78
click at [723, 422] on div "24" at bounding box center [736, 415] width 27 height 32
type input "24"
type input "Mer 13 Août 2025"
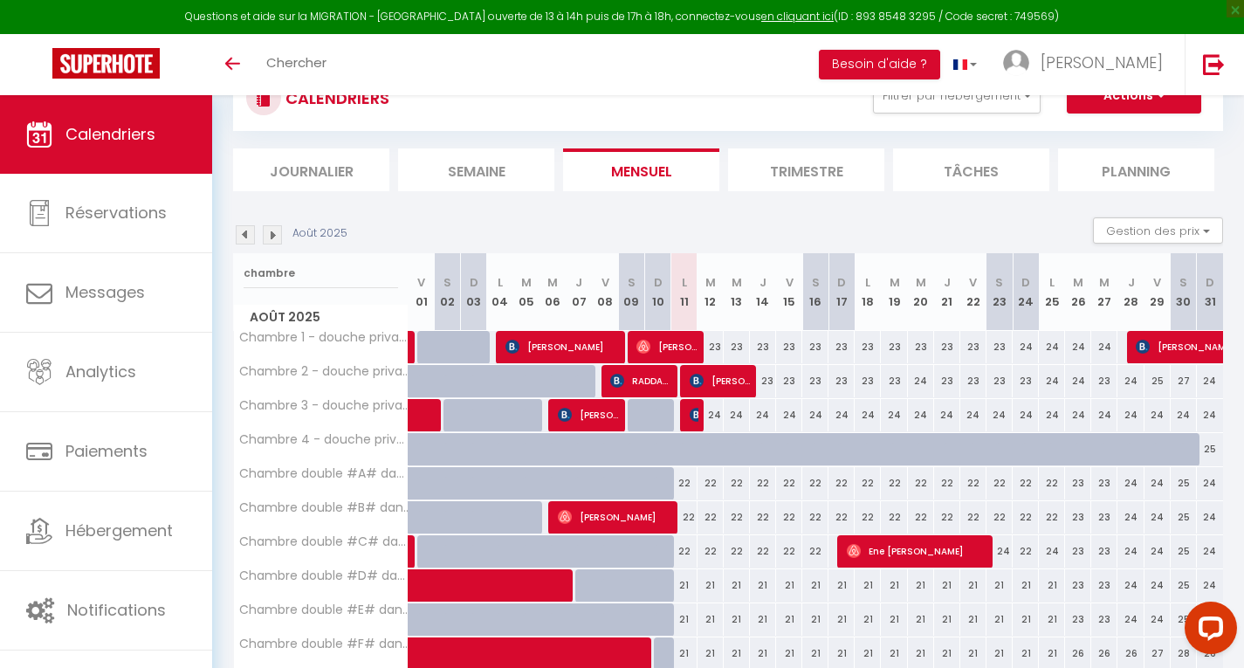
type input "Jeu 14 Août 2025"
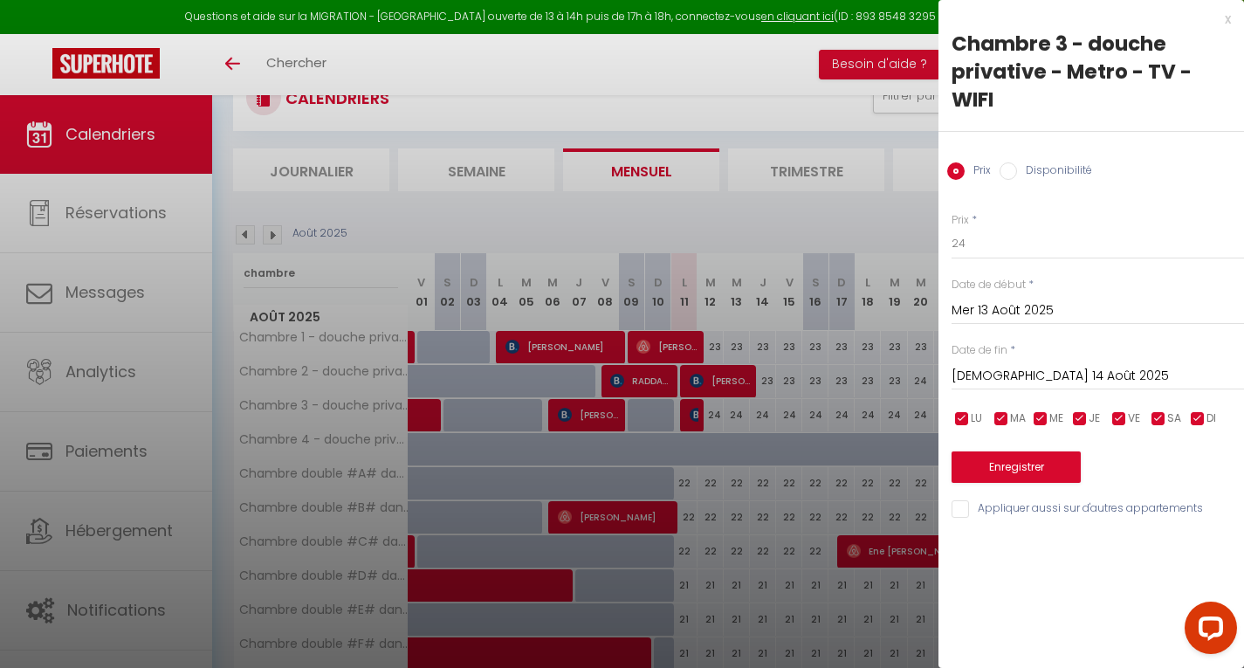
click at [1227, 22] on div "x" at bounding box center [1085, 19] width 292 height 21
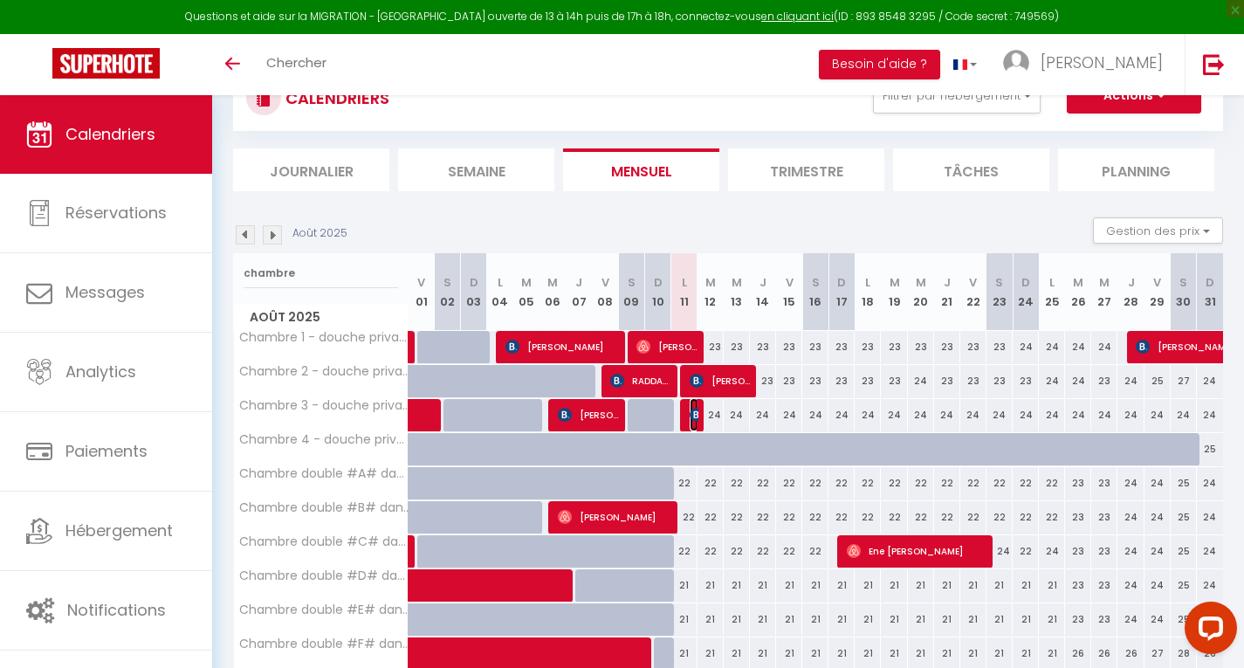
click at [696, 411] on img at bounding box center [697, 415] width 14 height 14
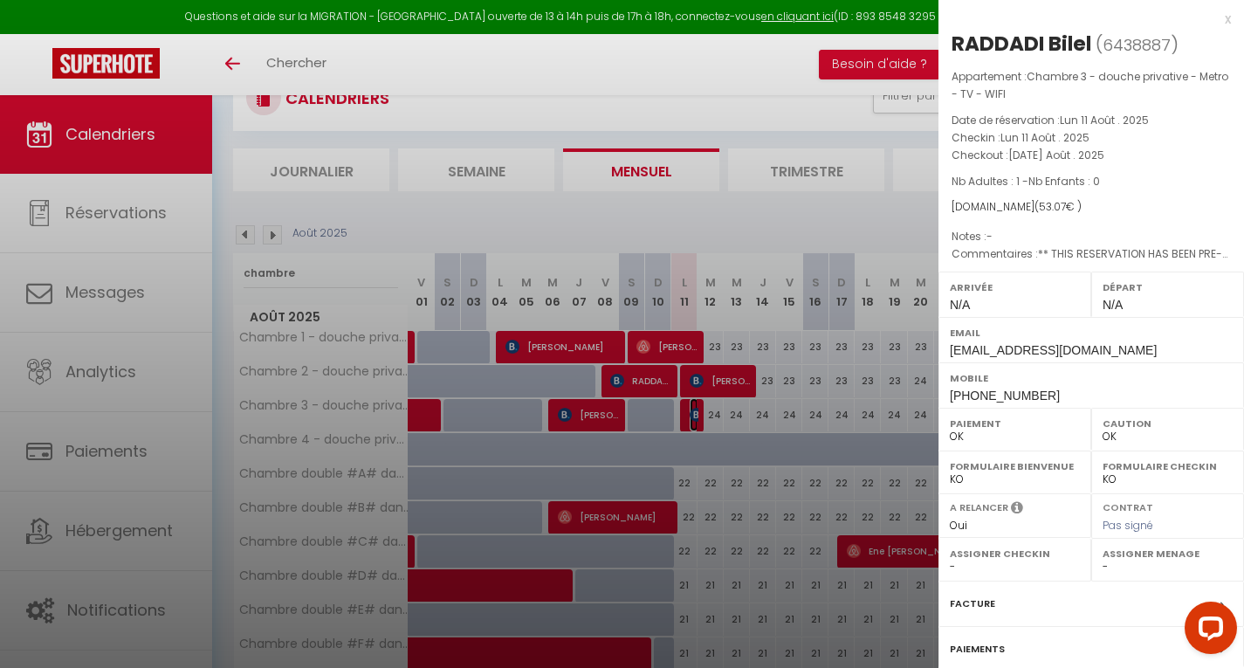
scroll to position [163, 0]
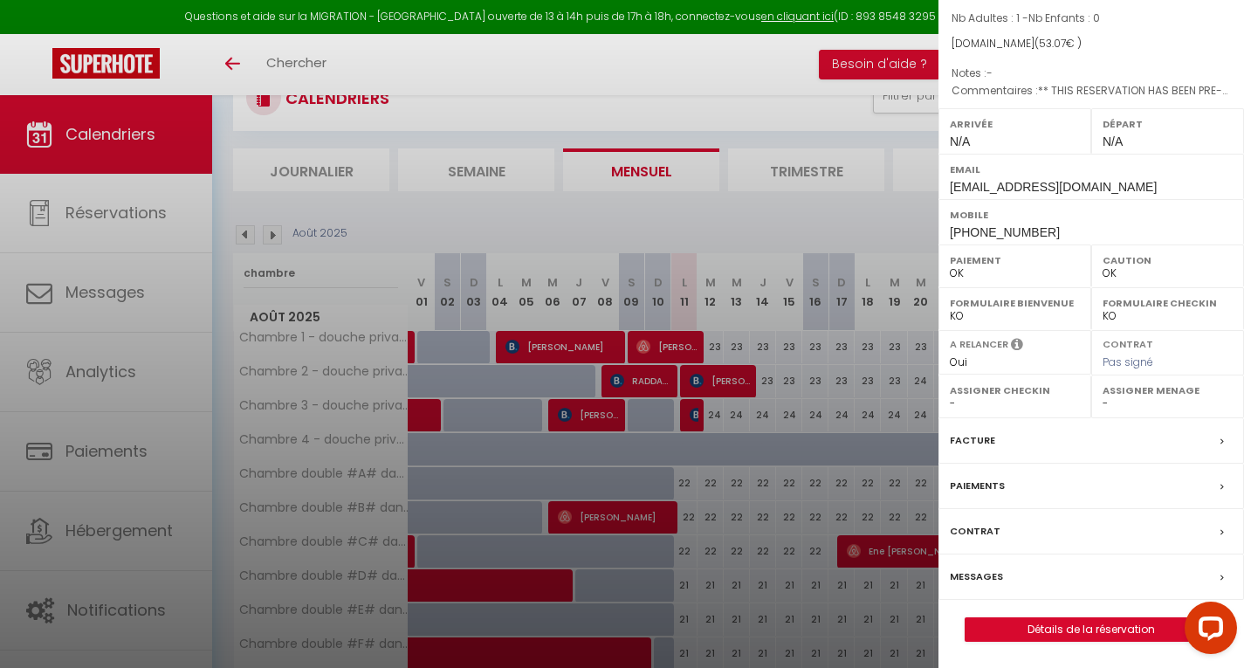
click at [980, 574] on label "Messages" at bounding box center [976, 577] width 53 height 18
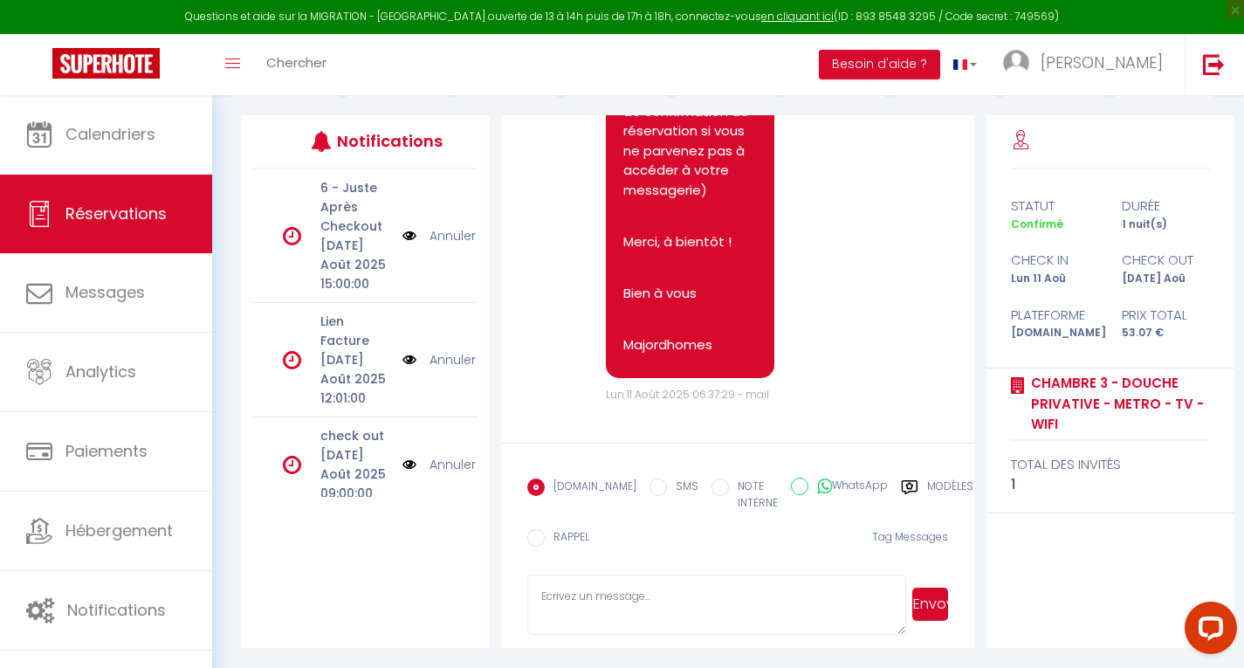
scroll to position [282, 0]
click at [902, 484] on div "Modèles" at bounding box center [937, 499] width 72 height 42
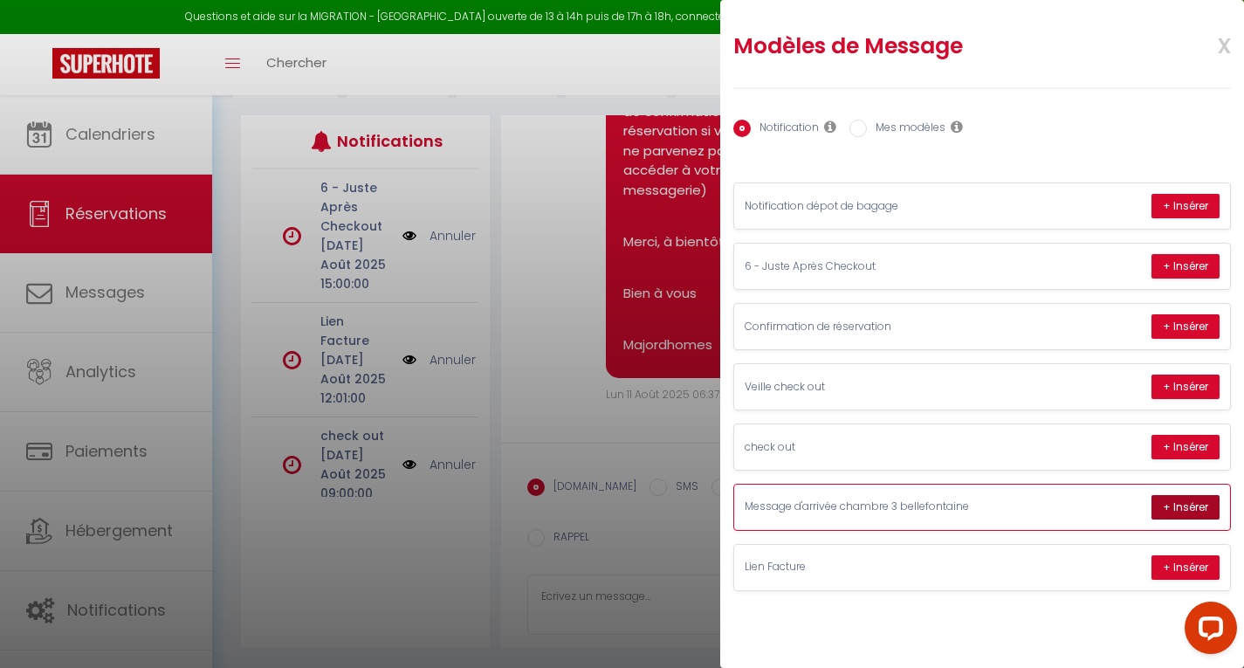
click at [1177, 503] on button "+ Insérer" at bounding box center [1186, 507] width 68 height 24
type textarea "Bonjour RADDADI, Dès 15h à votre arrivée au 60 allée de Bellefontaine à Toulous…"
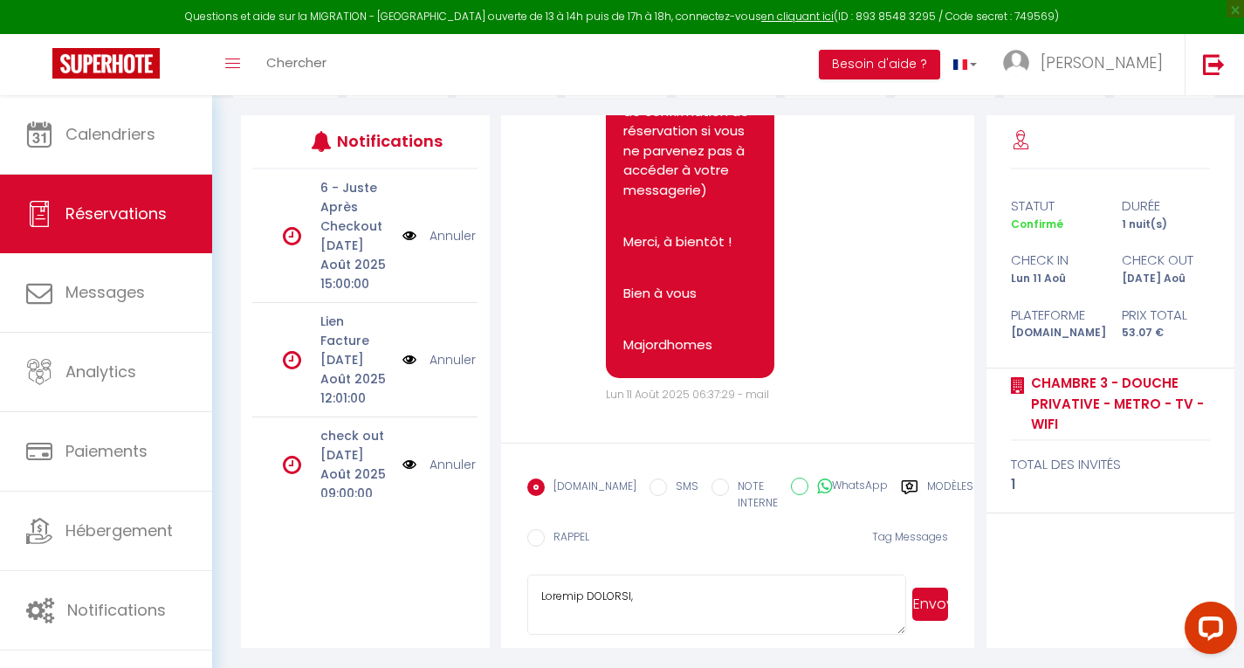
click at [923, 604] on button "Envoyer" at bounding box center [930, 604] width 36 height 33
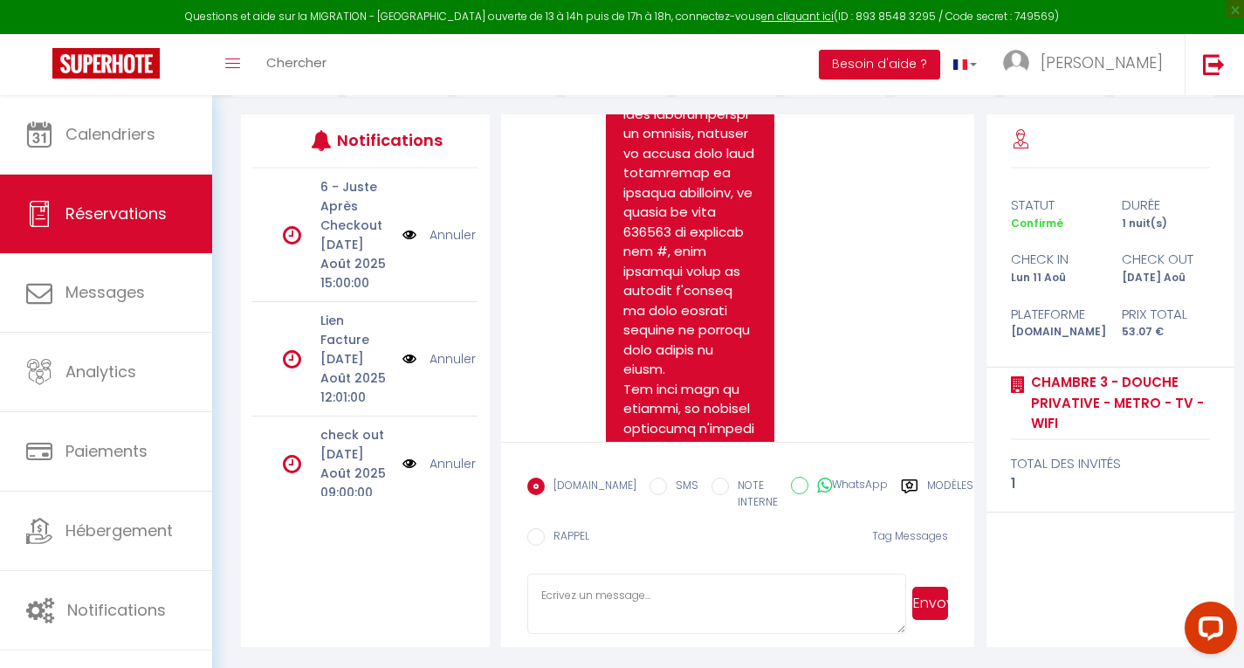
scroll to position [3615, 0]
